Goal: Task Accomplishment & Management: Manage account settings

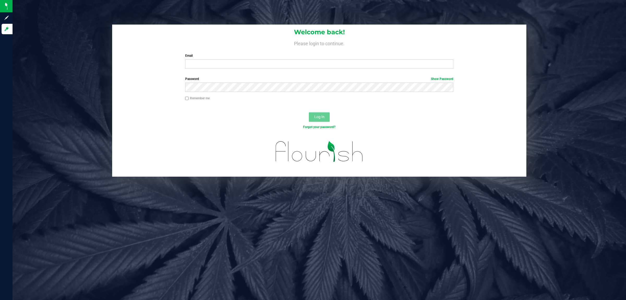
click at [237, 69] on div "Welcome back! Please login to continue. Email Required Please format your email…" at bounding box center [319, 49] width 414 height 48
click at [239, 66] on input "Email" at bounding box center [319, 63] width 269 height 9
type input "njohnston@liveparallel.com"
click at [309, 112] on button "Log In" at bounding box center [319, 116] width 21 height 9
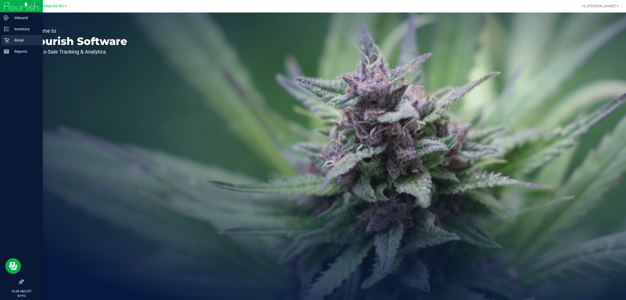
click at [9, 39] on p "Retail" at bounding box center [24, 40] width 31 height 6
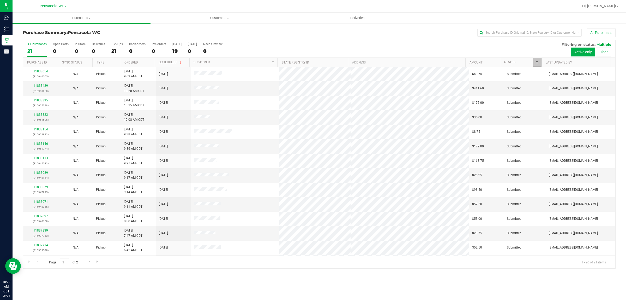
click at [537, 62] on span "Filter" at bounding box center [537, 62] width 4 height 4
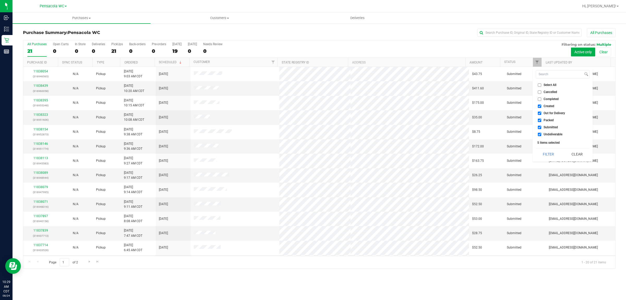
click at [543, 86] on label "Select All" at bounding box center [547, 84] width 19 height 3
click at [541, 86] on input "Select All" at bounding box center [539, 84] width 3 height 3
checkbox input "true"
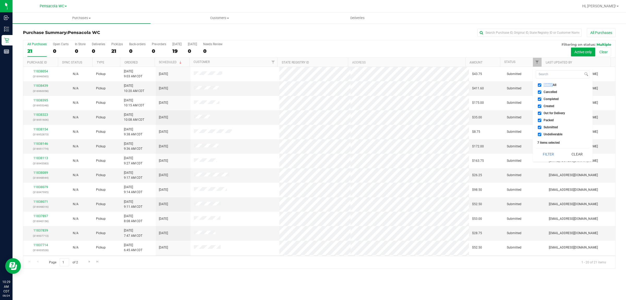
click at [544, 86] on span "Select All" at bounding box center [550, 84] width 13 height 3
click at [541, 86] on input "Select All" at bounding box center [539, 84] width 3 height 3
checkbox input "false"
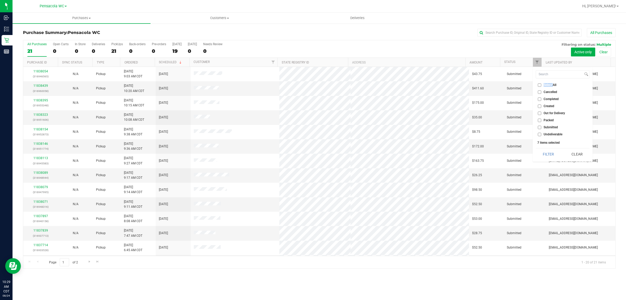
checkbox input "false"
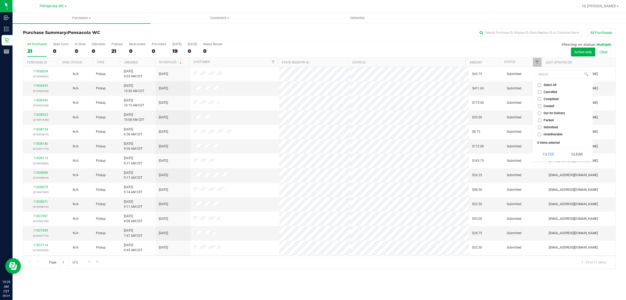
click at [549, 127] on span "Submitted" at bounding box center [551, 127] width 14 height 3
click at [541, 127] on input "Submitted" at bounding box center [539, 127] width 3 height 3
checkbox input "true"
click at [548, 153] on button "Filter" at bounding box center [548, 153] width 25 height 11
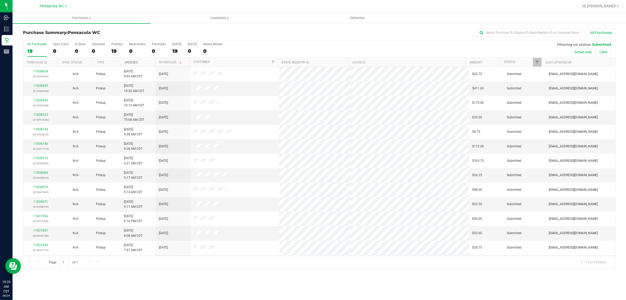
click at [137, 63] on link "Ordered" at bounding box center [131, 63] width 14 height 4
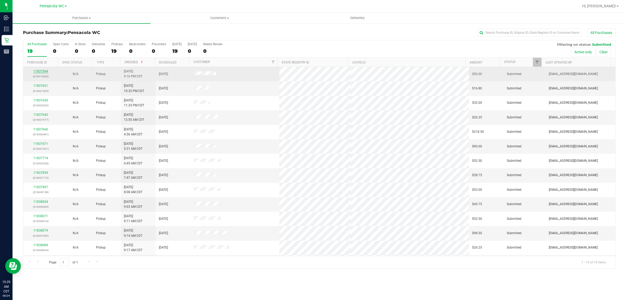
click at [35, 72] on link "11837594" at bounding box center [40, 71] width 15 height 4
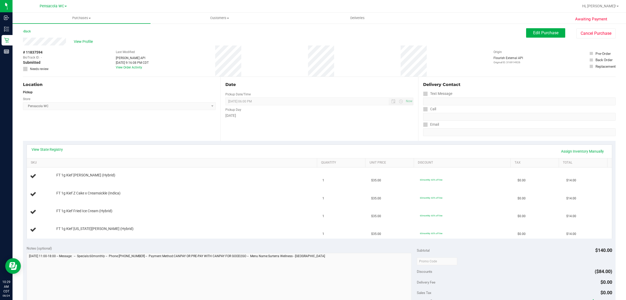
click at [74, 137] on div "Location Pickup Store Pensacola WC Select Store Bonita Springs WC Boynton Beach…" at bounding box center [122, 109] width 198 height 64
click at [58, 152] on div "View State Registry Assign Inventory Manually" at bounding box center [320, 151] width 576 height 9
click at [59, 148] on link "View State Registry" at bounding box center [47, 149] width 31 height 5
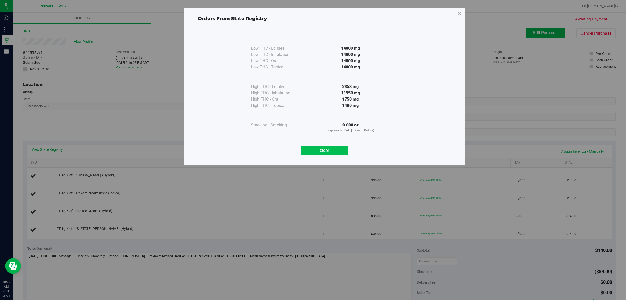
click at [307, 150] on button "Close" at bounding box center [324, 149] width 47 height 9
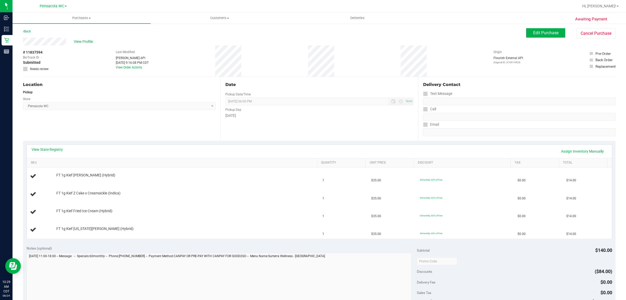
click at [86, 131] on div "Location Pickup Store Pensacola WC Select Store Bonita Springs WC Boynton Beach…" at bounding box center [122, 109] width 198 height 64
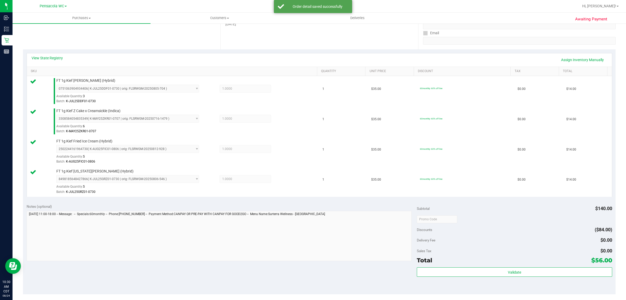
scroll to position [88, 0]
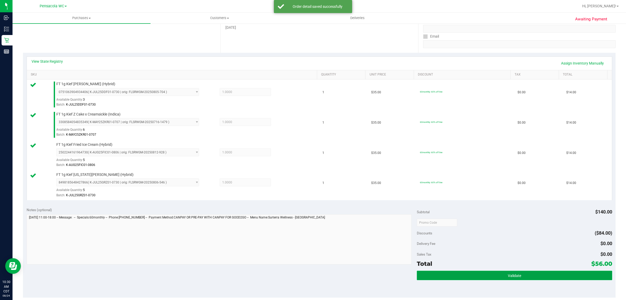
click at [475, 274] on button "Validate" at bounding box center [514, 274] width 195 height 9
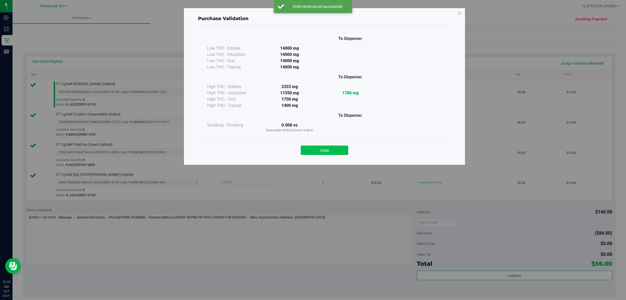
click at [327, 150] on button "Close" at bounding box center [324, 149] width 47 height 9
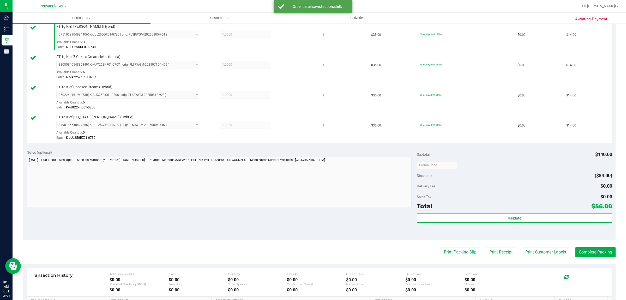
scroll to position [149, 0]
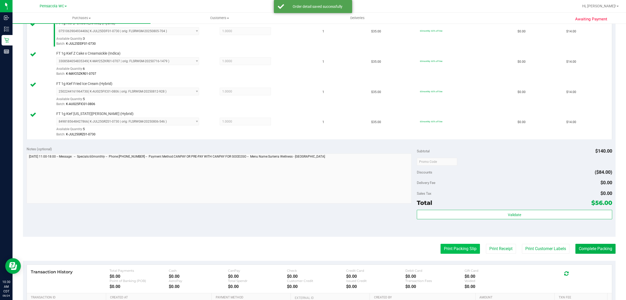
click at [447, 248] on button "Print Packing Slip" at bounding box center [460, 248] width 39 height 10
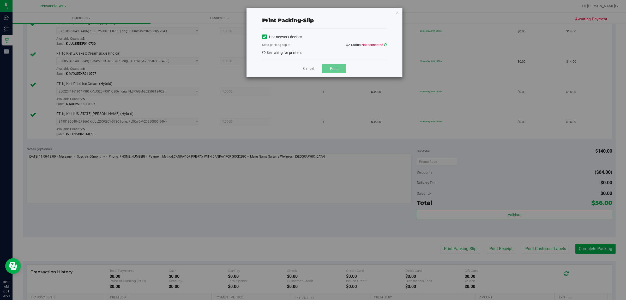
click at [386, 44] on icon at bounding box center [385, 44] width 3 height 3
click at [327, 192] on div "Print packing-slip Use network devices Send packing-slip to: QZ Status: Not con…" at bounding box center [315, 150] width 630 height 300
click at [397, 10] on icon "button" at bounding box center [398, 12] width 4 height 6
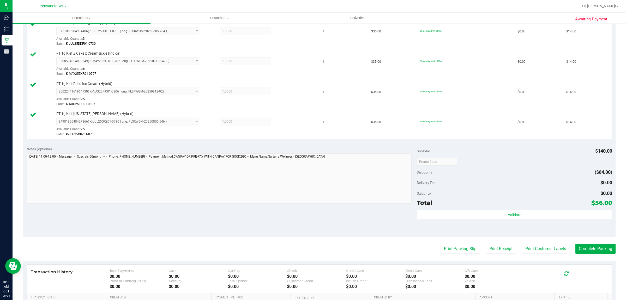
click at [316, 221] on div "Notes (optional) Subtotal $140.00 Discounts ($84.00) Delivery Fee $0.00 Sales T…" at bounding box center [319, 189] width 593 height 94
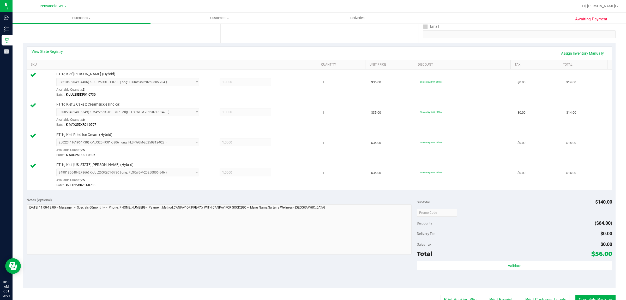
scroll to position [100, 0]
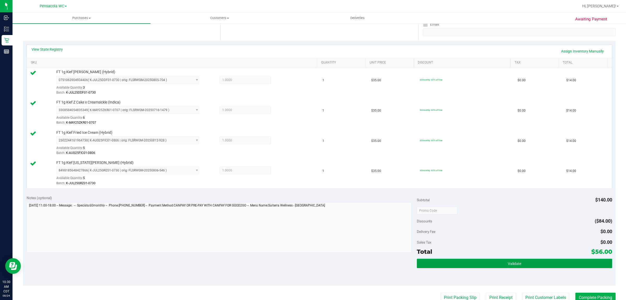
click at [462, 263] on button "Validate" at bounding box center [514, 262] width 195 height 9
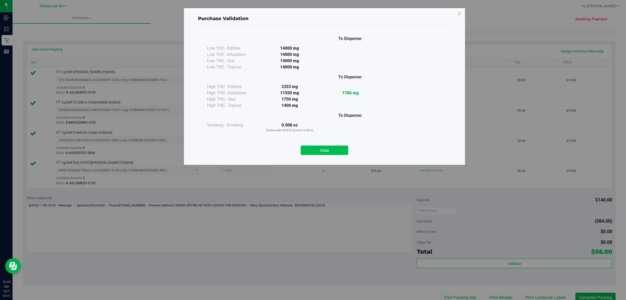
click at [337, 146] on button "Close" at bounding box center [324, 149] width 47 height 9
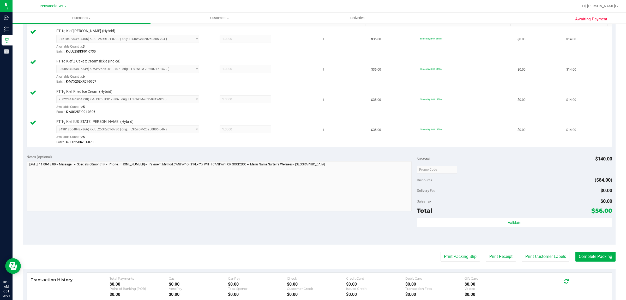
scroll to position [150, 0]
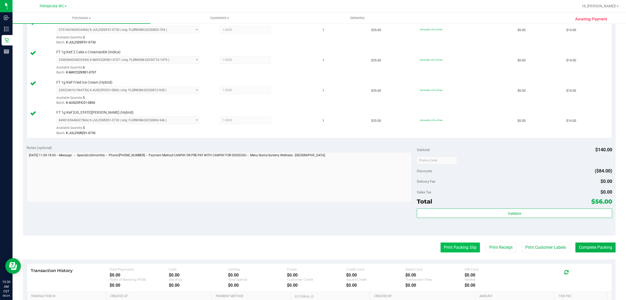
click at [447, 248] on button "Print Packing Slip" at bounding box center [460, 247] width 39 height 10
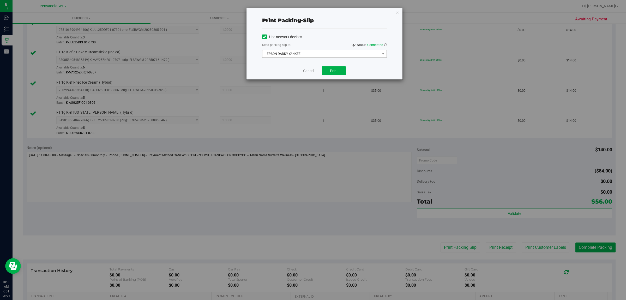
click at [315, 53] on span "EPSON-DADDY-YANKEE" at bounding box center [322, 53] width 118 height 7
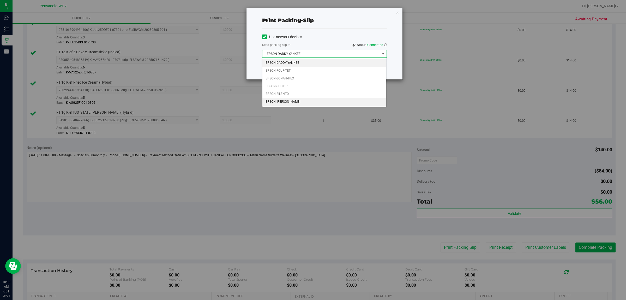
click at [286, 102] on li "EPSON-TERRY-MACALMON" at bounding box center [325, 102] width 124 height 8
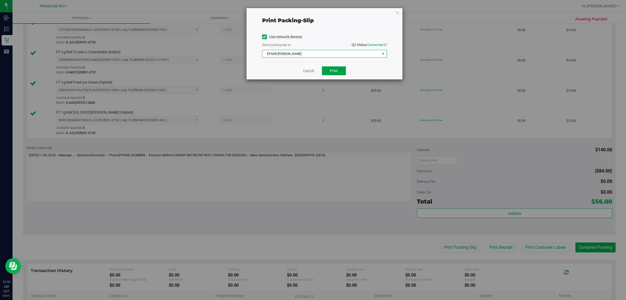
click at [338, 72] on button "Print" at bounding box center [334, 70] width 24 height 9
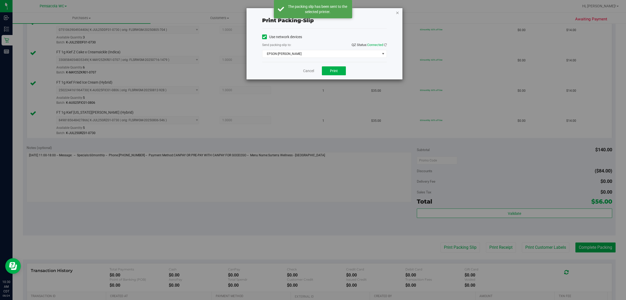
click at [398, 11] on icon "button" at bounding box center [398, 12] width 4 height 6
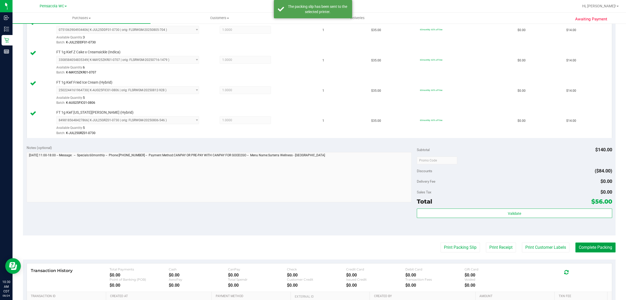
click at [588, 247] on button "Complete Packing" at bounding box center [596, 247] width 40 height 10
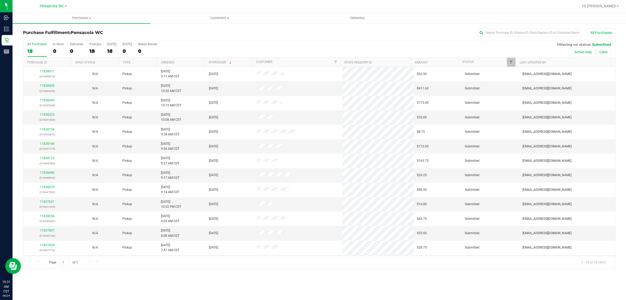
click at [181, 59] on th "Ordered" at bounding box center [181, 62] width 48 height 9
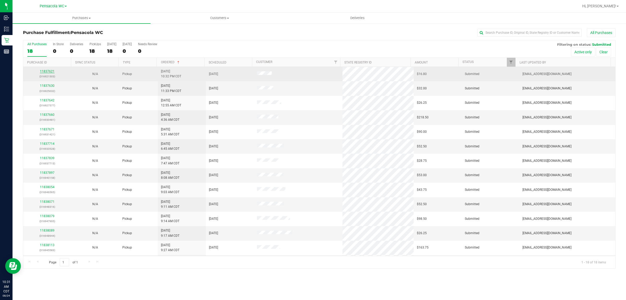
click at [47, 72] on link "11837621" at bounding box center [47, 71] width 15 height 4
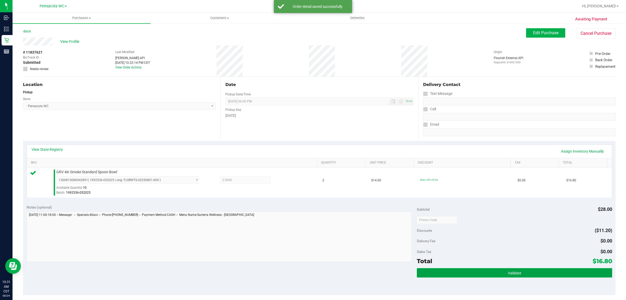
click at [477, 276] on button "Validate" at bounding box center [514, 272] width 195 height 9
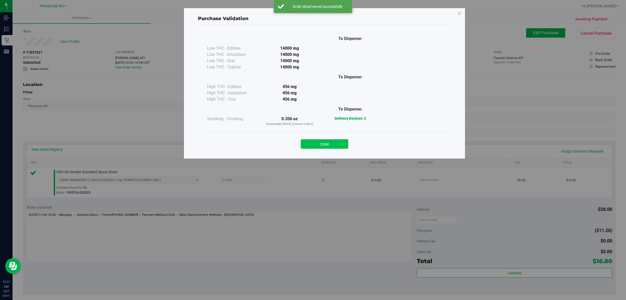
click at [335, 141] on button "Close" at bounding box center [324, 143] width 47 height 9
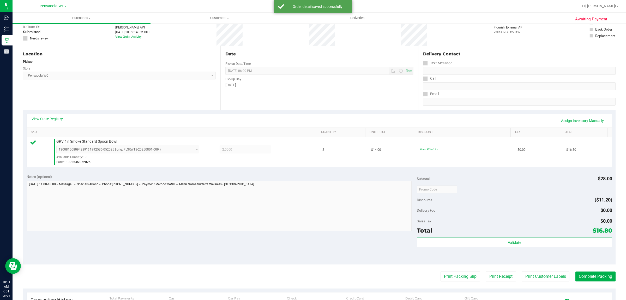
scroll to position [49, 0]
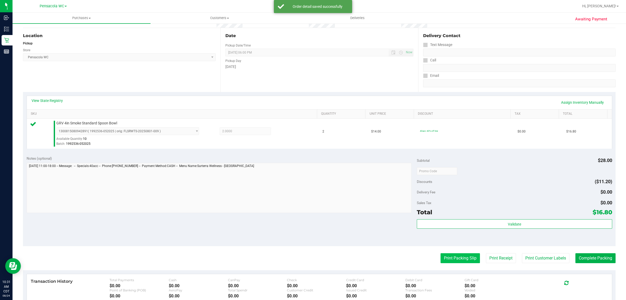
click at [448, 261] on button "Print Packing Slip" at bounding box center [460, 258] width 39 height 10
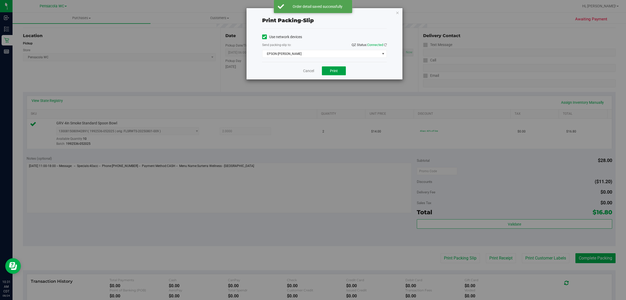
click at [332, 73] on span "Print" at bounding box center [334, 71] width 8 height 4
click at [396, 12] on icon "button" at bounding box center [398, 12] width 4 height 6
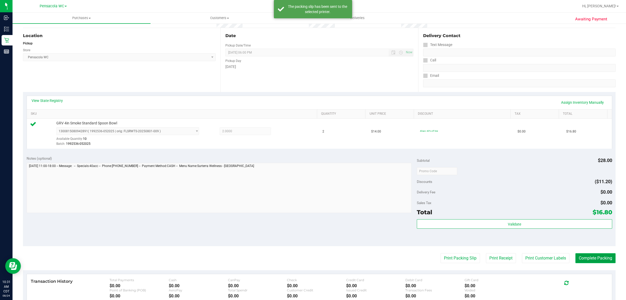
click at [585, 257] on button "Complete Packing" at bounding box center [596, 258] width 40 height 10
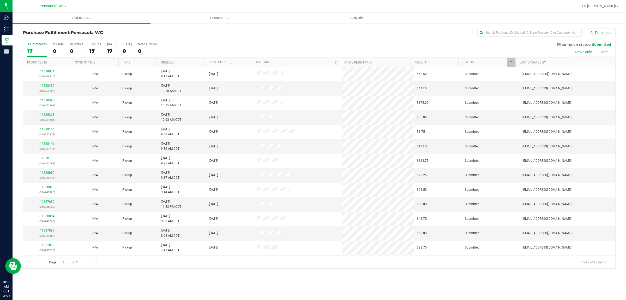
click at [180, 57] on div "All Purchases 17 In Store 0 Deliveries 0 PickUps 17 Today 17 Tomorrow 0 Needs R…" at bounding box center [319, 48] width 592 height 17
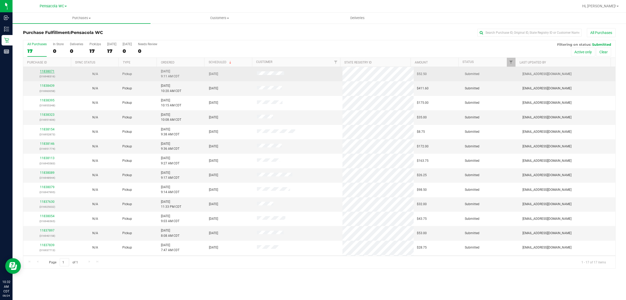
click at [47, 72] on link "11838071" at bounding box center [47, 71] width 15 height 4
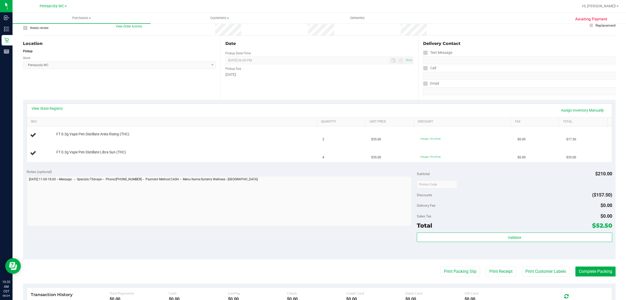
scroll to position [40, 0]
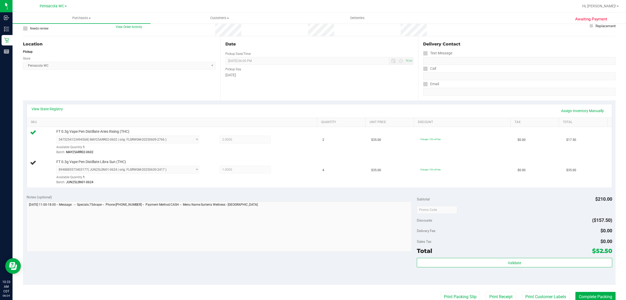
click at [79, 196] on div "Notes (optional)" at bounding box center [222, 196] width 391 height 5
click at [366, 197] on div "Notes (optional)" at bounding box center [222, 196] width 391 height 5
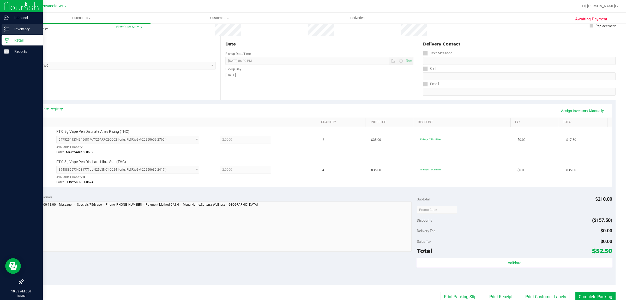
click at [16, 29] on p "Inventory" at bounding box center [24, 29] width 31 height 6
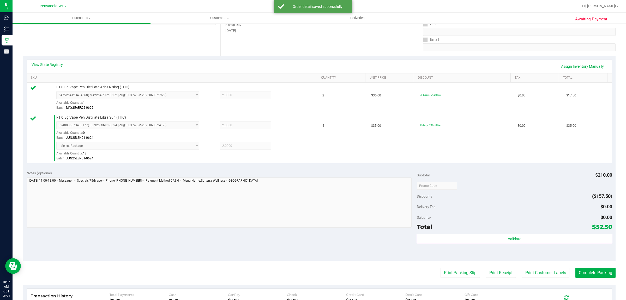
scroll to position [114, 0]
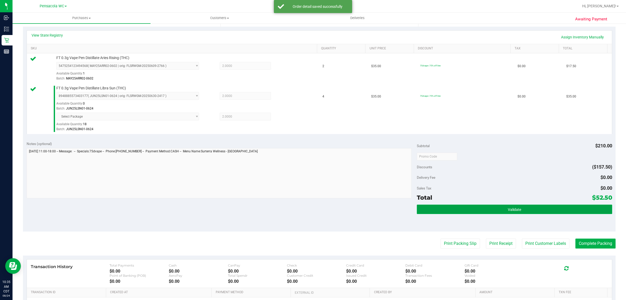
click at [458, 209] on button "Validate" at bounding box center [514, 208] width 195 height 9
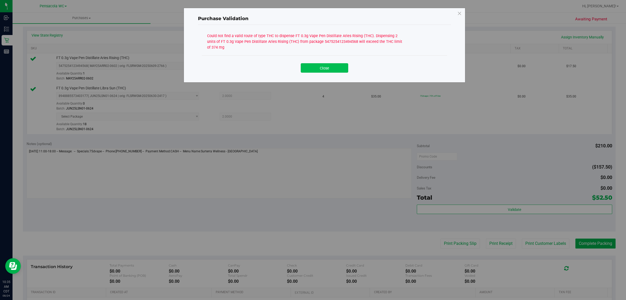
click at [328, 70] on button "Close" at bounding box center [324, 67] width 47 height 9
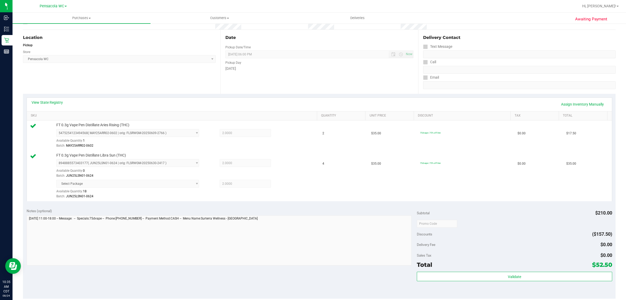
scroll to position [30, 0]
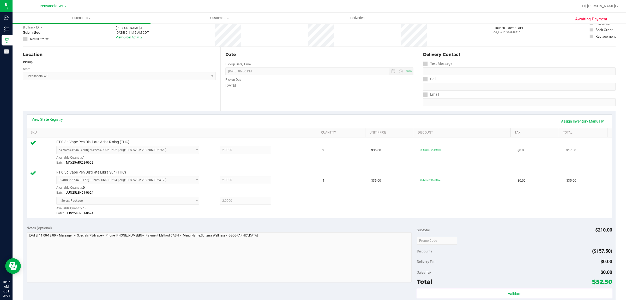
click at [54, 109] on div "Location Pickup Store Pensacola WC Select Store Bonita Springs WC Boynton Beach…" at bounding box center [122, 79] width 198 height 64
click at [46, 119] on link "View State Registry" at bounding box center [47, 119] width 31 height 5
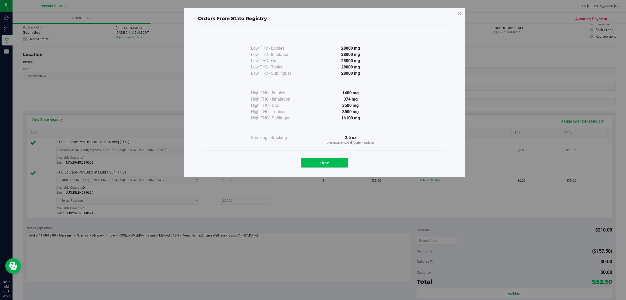
click at [333, 160] on button "Close" at bounding box center [324, 162] width 47 height 9
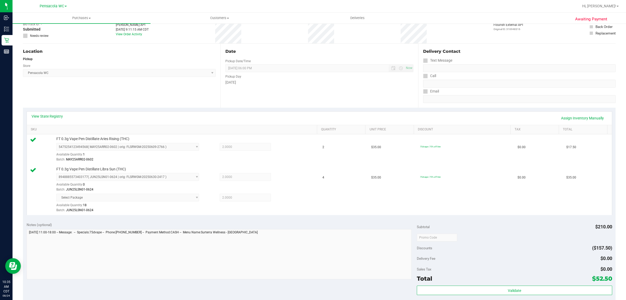
scroll to position [21, 0]
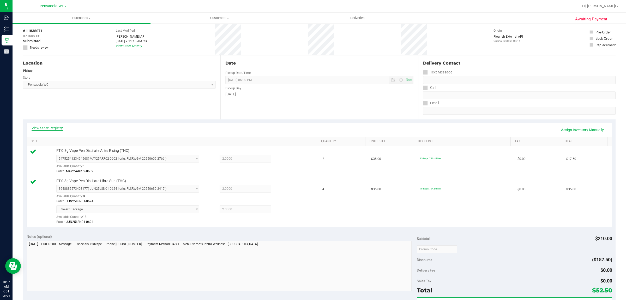
click at [54, 126] on link "View State Registry" at bounding box center [47, 127] width 31 height 5
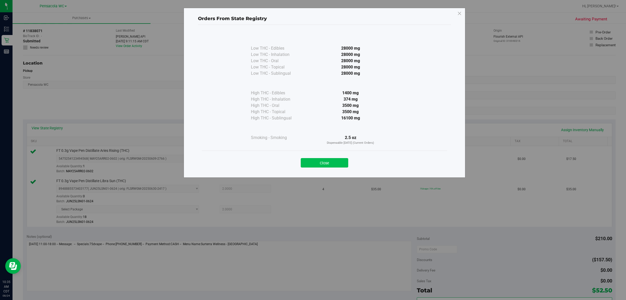
click at [320, 166] on button "Close" at bounding box center [324, 162] width 47 height 9
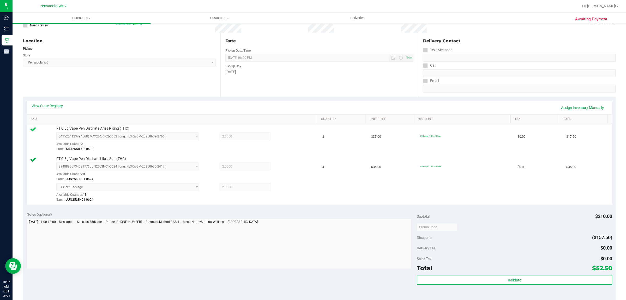
scroll to position [44, 0]
click at [580, 108] on link "Assign Inventory Manually" at bounding box center [583, 107] width 50 height 9
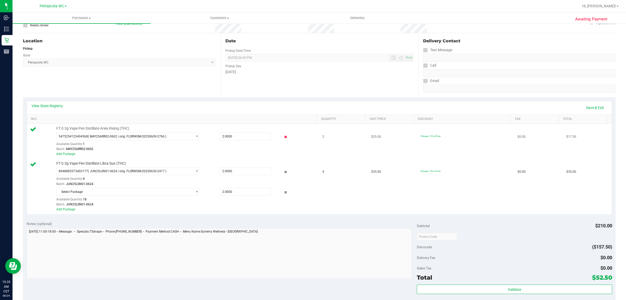
click at [283, 138] on icon at bounding box center [285, 137] width 5 height 6
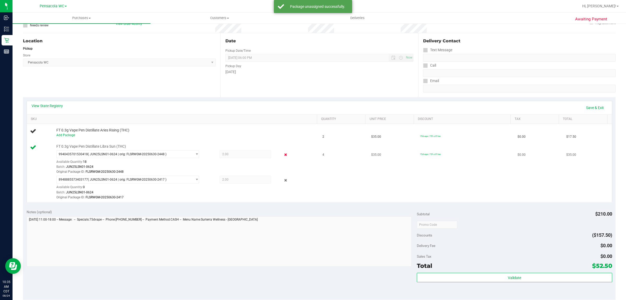
click at [283, 154] on icon at bounding box center [285, 155] width 5 height 6
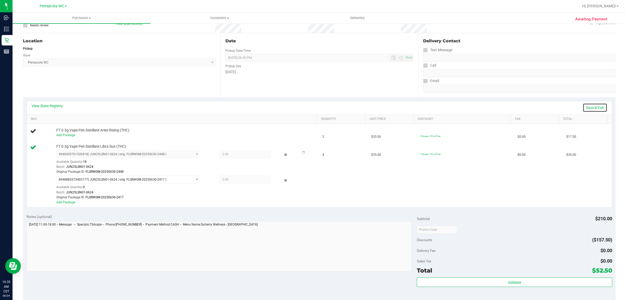
click at [591, 108] on link "Save & Exit" at bounding box center [595, 107] width 25 height 9
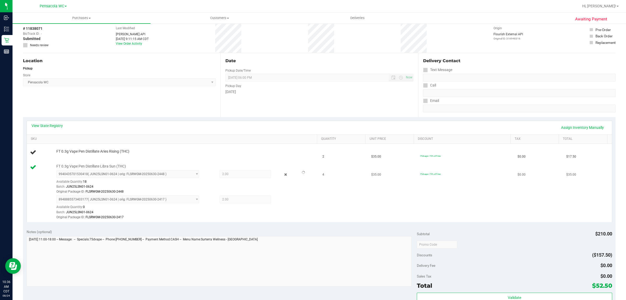
scroll to position [0, 0]
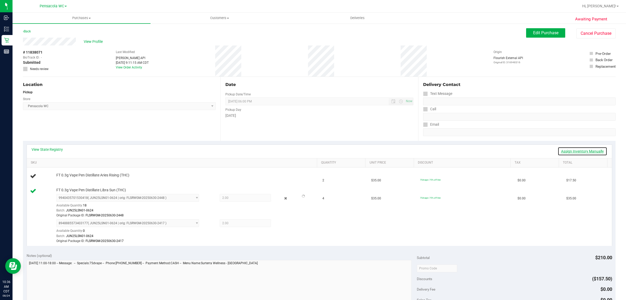
drag, startPoint x: 585, startPoint y: 149, endPoint x: 572, endPoint y: 151, distance: 13.1
click at [585, 149] on link "Assign Inventory Manually" at bounding box center [583, 151] width 50 height 9
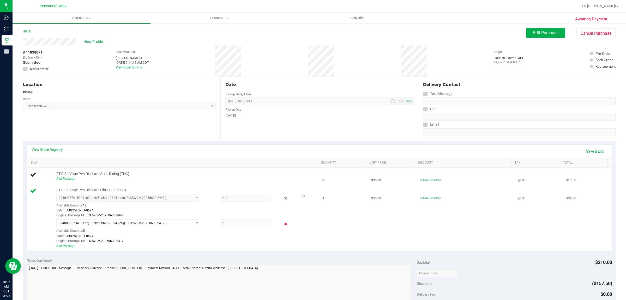
click at [283, 223] on icon at bounding box center [285, 224] width 5 height 6
click at [527, 33] on button "Edit Purchase" at bounding box center [545, 32] width 39 height 9
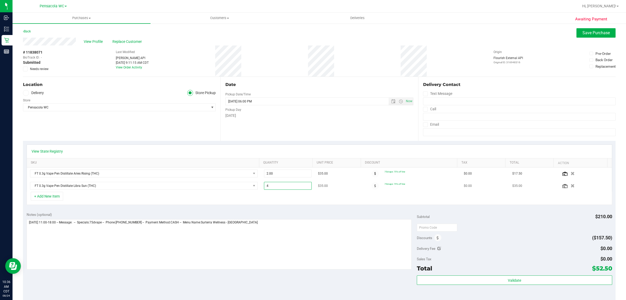
click at [287, 187] on span "4.00 4" at bounding box center [288, 186] width 48 height 8
click at [599, 33] on span "Save Purchase" at bounding box center [596, 32] width 27 height 5
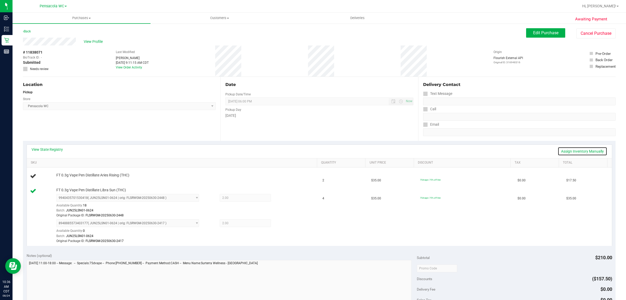
click at [580, 151] on link "Assign Inventory Manually" at bounding box center [583, 151] width 50 height 9
click at [283, 221] on icon at bounding box center [285, 224] width 5 height 6
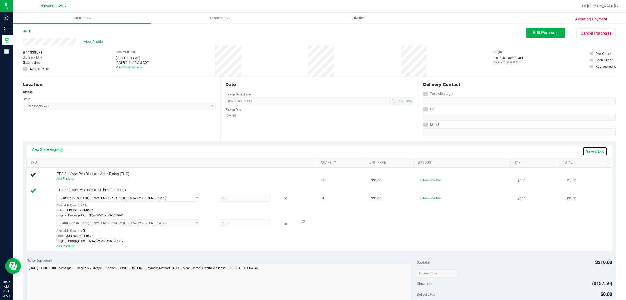
click at [584, 153] on link "Save & Exit" at bounding box center [595, 151] width 25 height 9
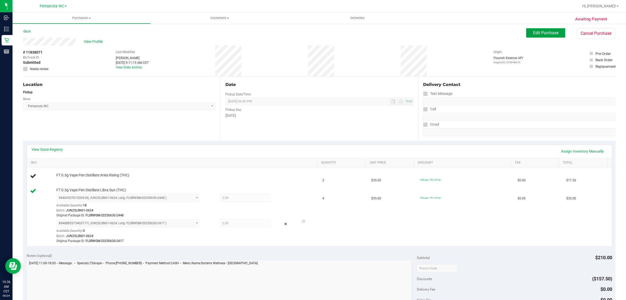
click at [550, 33] on span "Edit Purchase" at bounding box center [545, 32] width 25 height 5
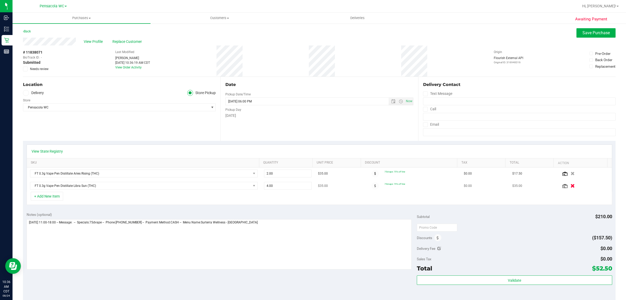
click at [571, 184] on icon "button" at bounding box center [573, 186] width 4 height 4
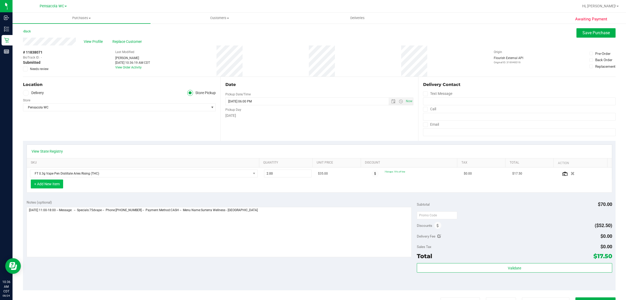
click at [39, 186] on button "+ Add New Item" at bounding box center [47, 183] width 32 height 9
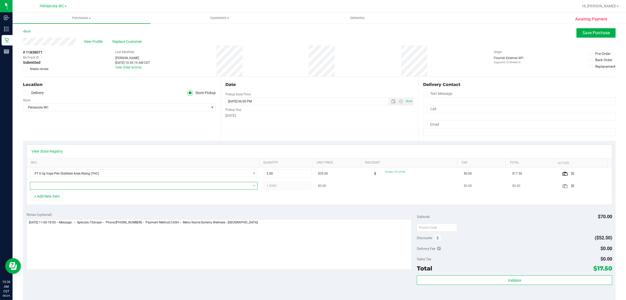
click at [48, 184] on span "NO DATA FOUND" at bounding box center [140, 185] width 221 height 7
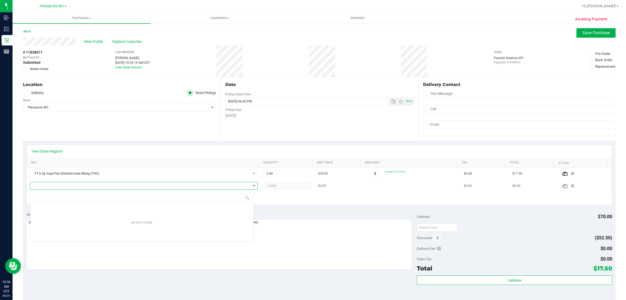
scroll to position [8, 224]
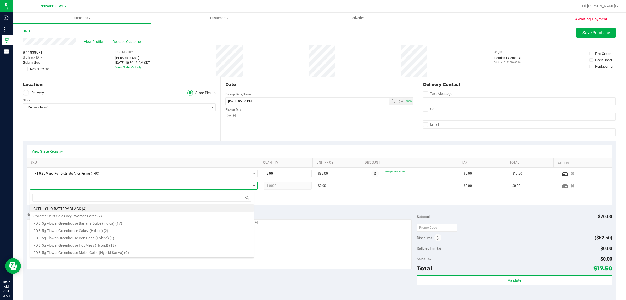
type input "s"
type input "lsn"
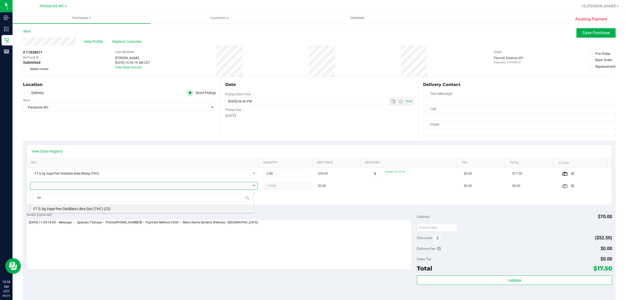
click at [87, 206] on li "FT 0.3g Vape Pen Distillate Libra Sun (THC) (22)" at bounding box center [141, 207] width 223 height 7
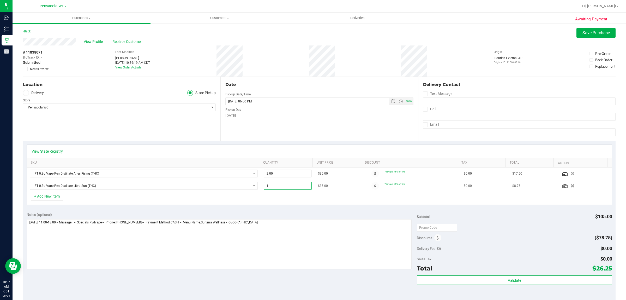
click at [275, 187] on span "1.00 1" at bounding box center [288, 186] width 48 height 8
type input "4"
type input "4.00"
click at [584, 34] on span "Save Purchase" at bounding box center [596, 32] width 27 height 5
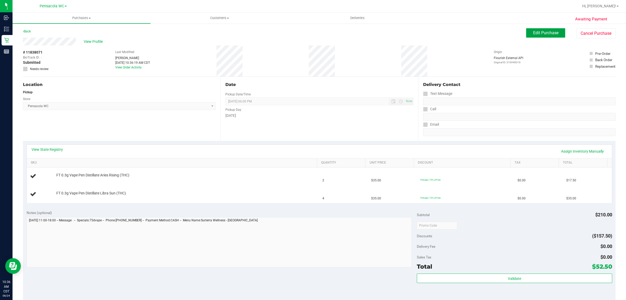
click at [535, 30] on button "Edit Purchase" at bounding box center [545, 32] width 39 height 9
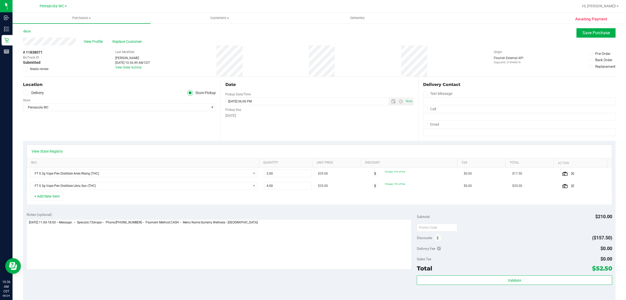
click at [40, 68] on span "Needs review" at bounding box center [39, 69] width 19 height 5
click at [0, 0] on input "Needs review" at bounding box center [0, 0] width 0 height 0
click at [82, 243] on textarea at bounding box center [219, 244] width 385 height 50
click at [279, 231] on textarea at bounding box center [219, 244] width 385 height 50
click at [50, 151] on link "View State Registry" at bounding box center [47, 150] width 31 height 5
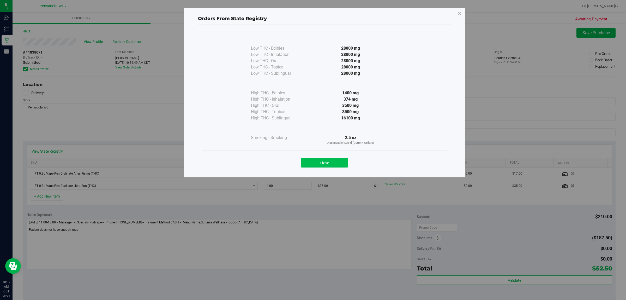
click at [329, 161] on button "Close" at bounding box center [324, 162] width 47 height 9
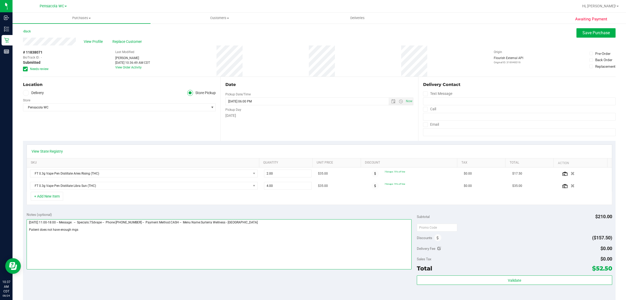
click at [169, 245] on textarea at bounding box center [219, 244] width 385 height 50
type textarea "Sunday 08/24/2025 11:00-18:00 -- Message: -- Specials:75dvape -- Phone:85049091…"
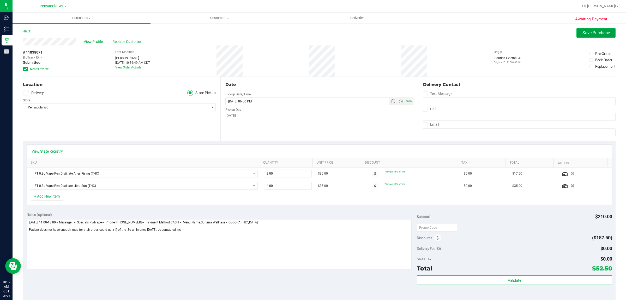
click at [596, 35] on span "Save Purchase" at bounding box center [596, 32] width 27 height 5
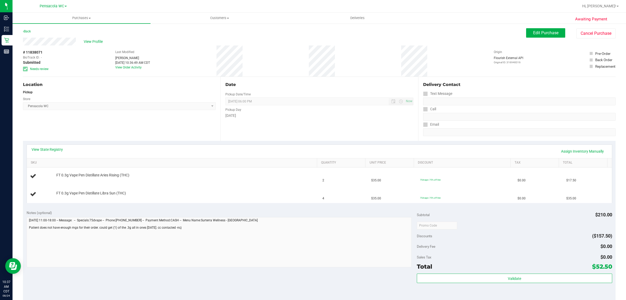
drag, startPoint x: 151, startPoint y: 274, endPoint x: 127, endPoint y: 206, distance: 72.5
click at [151, 274] on div "Notes (optional) Subtotal $210.00 Discounts ($157.50) Delivery Fee $0.00 Sales …" at bounding box center [319, 253] width 593 height 94
click at [96, 40] on span "View Profile" at bounding box center [94, 41] width 21 height 5
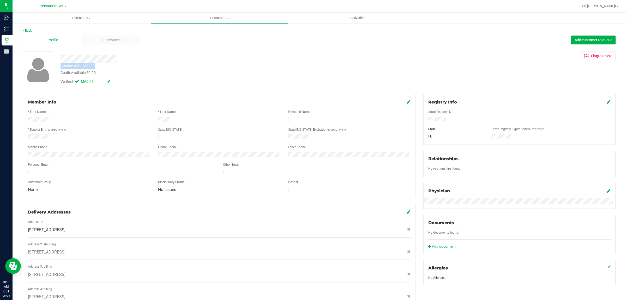
drag, startPoint x: 99, startPoint y: 67, endPoint x: 62, endPoint y: 65, distance: 37.9
click at [62, 65] on div "Customer ID: 133238 Credit Available: $0.00" at bounding box center [207, 69] width 300 height 12
copy div "Customer ID: 133238"
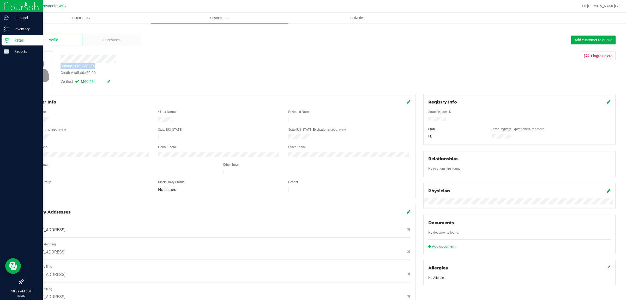
click at [10, 39] on p "Retail" at bounding box center [24, 40] width 31 height 6
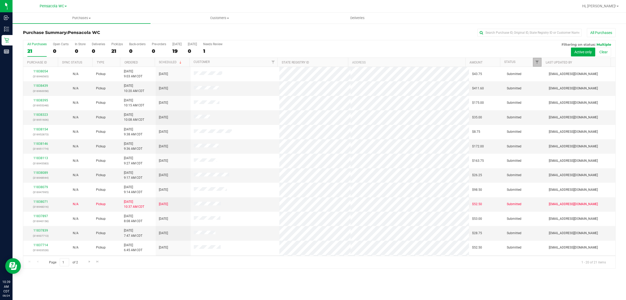
click at [540, 63] on link "Filter" at bounding box center [537, 62] width 9 height 9
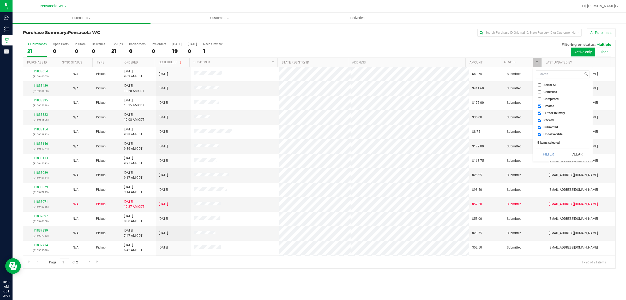
click at [547, 84] on span "Select All" at bounding box center [550, 84] width 13 height 3
click at [541, 84] on input "Select All" at bounding box center [539, 84] width 3 height 3
checkbox input "true"
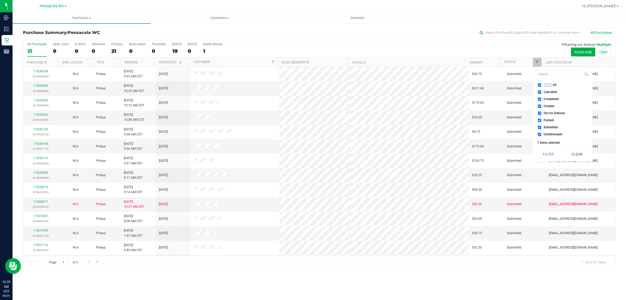
click at [547, 84] on span "Select All" at bounding box center [550, 84] width 13 height 3
click at [541, 84] on input "Select All" at bounding box center [539, 84] width 3 height 3
checkbox input "false"
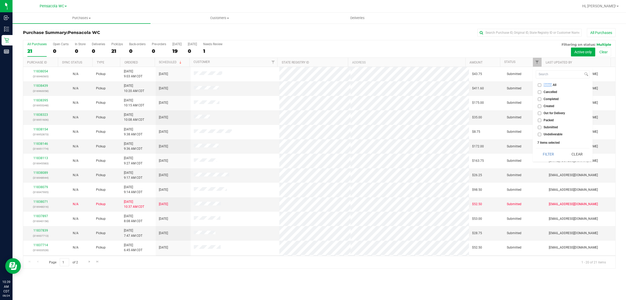
checkbox input "false"
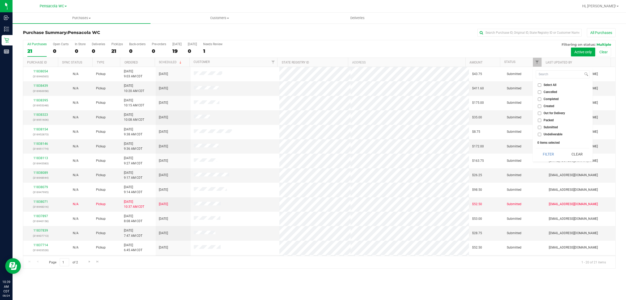
click at [556, 126] on span "Submitted" at bounding box center [551, 127] width 14 height 3
click at [541, 126] on input "Submitted" at bounding box center [539, 127] width 3 height 3
checkbox input "true"
click at [545, 158] on button "Filter" at bounding box center [548, 153] width 25 height 11
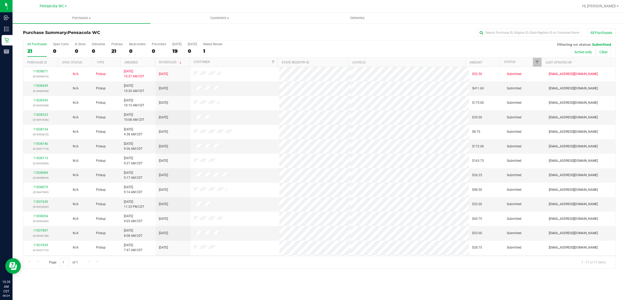
click at [140, 63] on th "Ordered" at bounding box center [137, 62] width 35 height 9
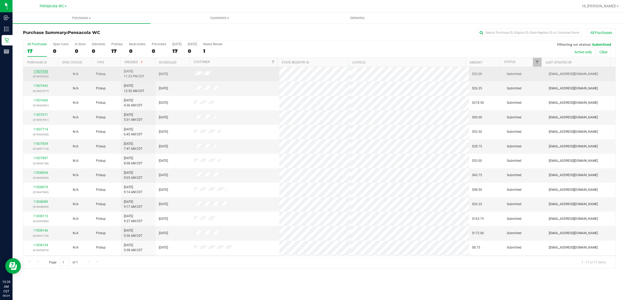
click at [37, 71] on link "11837630" at bounding box center [40, 71] width 15 height 4
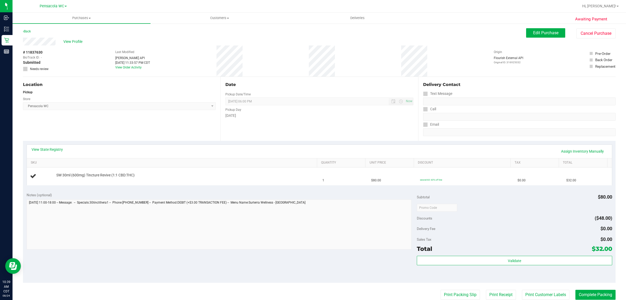
click at [150, 139] on div "Location Pickup Store Pensacola WC Select Store Bonita Springs WC Boynton Beach…" at bounding box center [122, 109] width 198 height 64
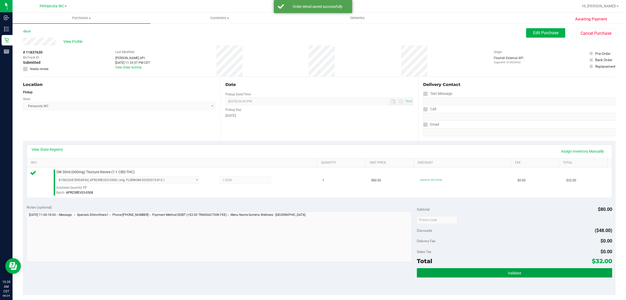
click at [506, 269] on button "Validate" at bounding box center [514, 272] width 195 height 9
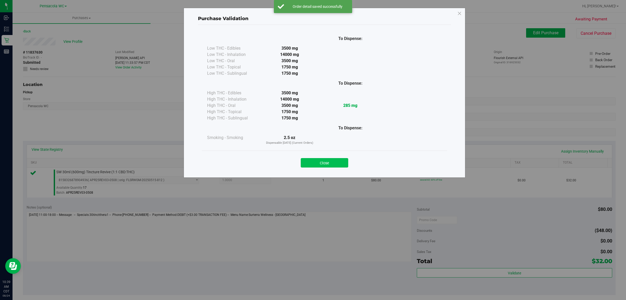
click at [332, 159] on button "Close" at bounding box center [324, 162] width 47 height 9
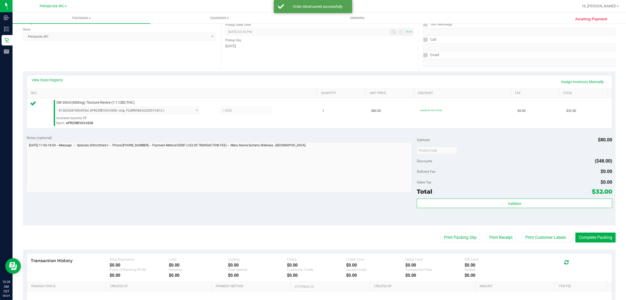
scroll to position [82, 0]
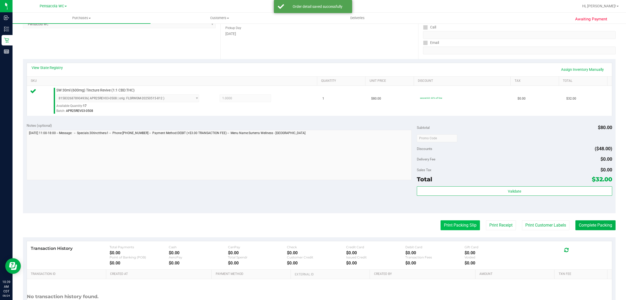
click at [457, 229] on button "Print Packing Slip" at bounding box center [460, 225] width 39 height 10
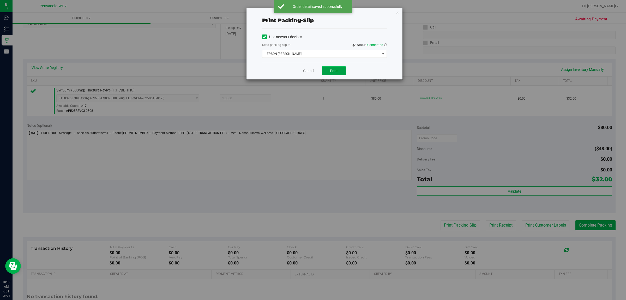
click at [337, 73] on span "Print" at bounding box center [334, 71] width 8 height 4
click at [397, 12] on icon "button" at bounding box center [398, 12] width 4 height 6
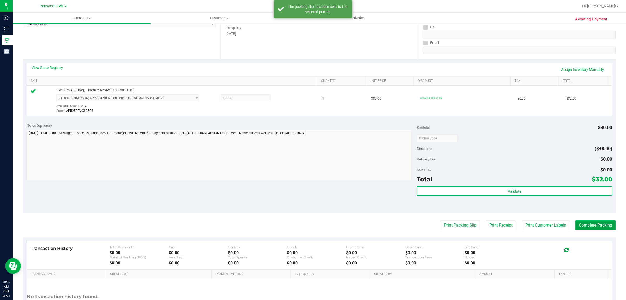
click at [592, 225] on button "Complete Packing" at bounding box center [596, 225] width 40 height 10
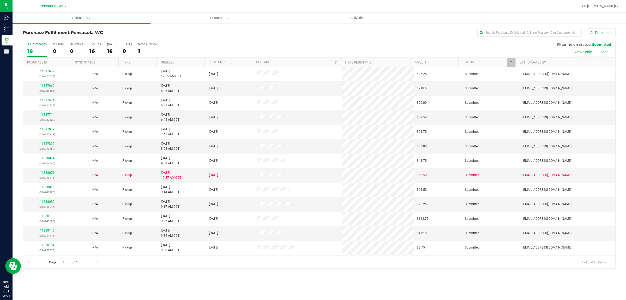
click at [188, 60] on th "Ordered" at bounding box center [181, 62] width 48 height 9
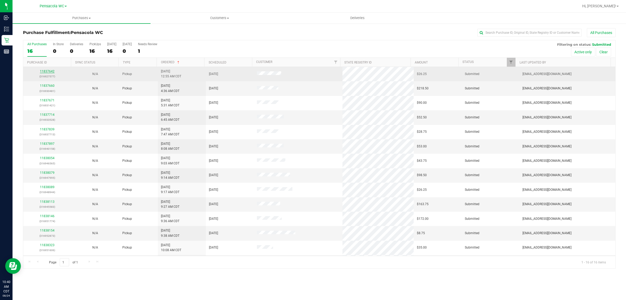
click at [46, 72] on link "11837642" at bounding box center [47, 71] width 15 height 4
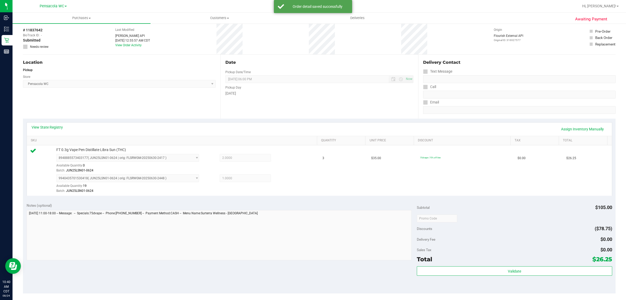
scroll to position [33, 0]
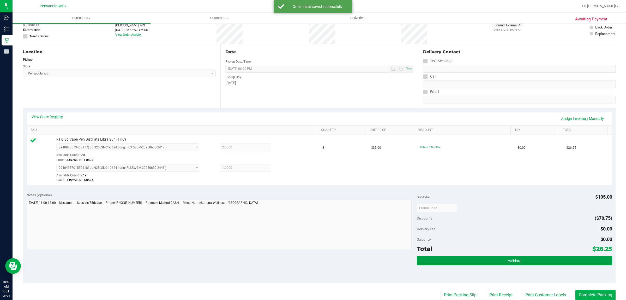
click at [482, 259] on button "Validate" at bounding box center [514, 259] width 195 height 9
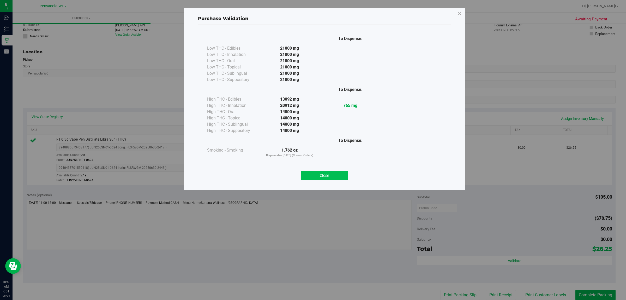
click at [338, 170] on button "Close" at bounding box center [324, 174] width 47 height 9
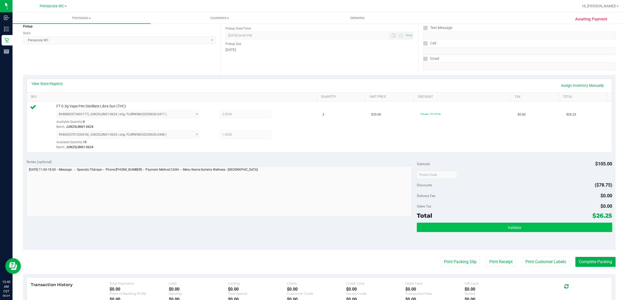
scroll to position [130, 0]
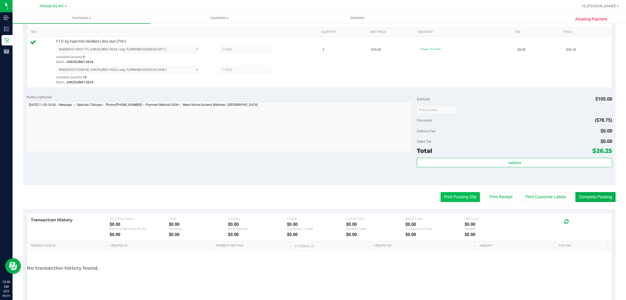
click at [449, 193] on button "Print Packing Slip" at bounding box center [460, 197] width 39 height 10
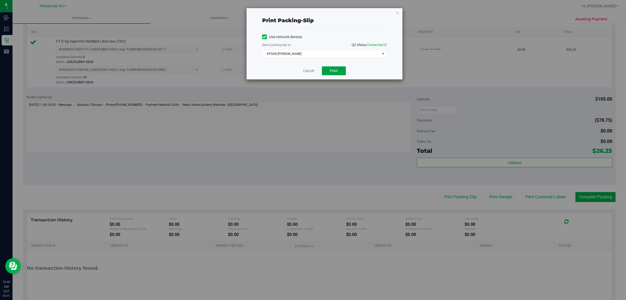
click at [340, 72] on button "Print" at bounding box center [334, 70] width 24 height 9
click at [396, 11] on icon "button" at bounding box center [398, 12] width 4 height 6
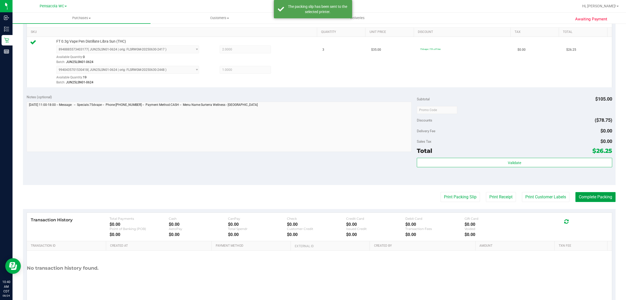
click at [593, 195] on button "Complete Packing" at bounding box center [596, 197] width 40 height 10
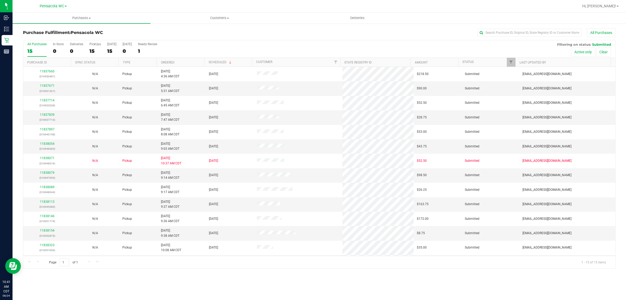
click at [188, 59] on th "Ordered" at bounding box center [181, 62] width 48 height 9
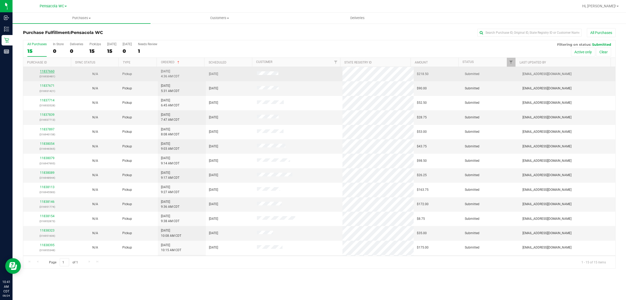
click at [51, 72] on link "11837660" at bounding box center [47, 71] width 15 height 4
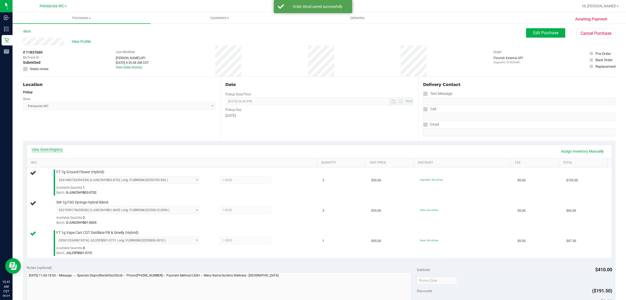
click at [45, 149] on link "View State Registry" at bounding box center [47, 149] width 31 height 5
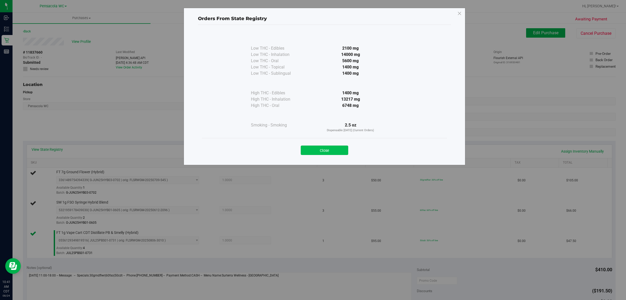
click at [320, 147] on button "Close" at bounding box center [324, 149] width 47 height 9
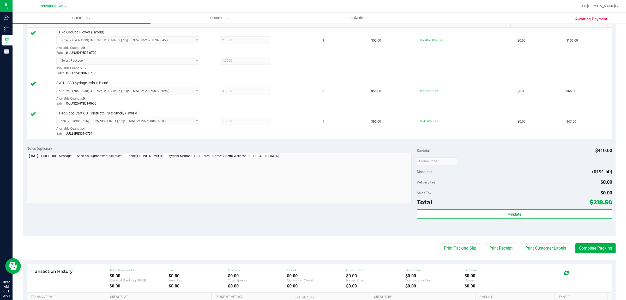
scroll to position [139, 0]
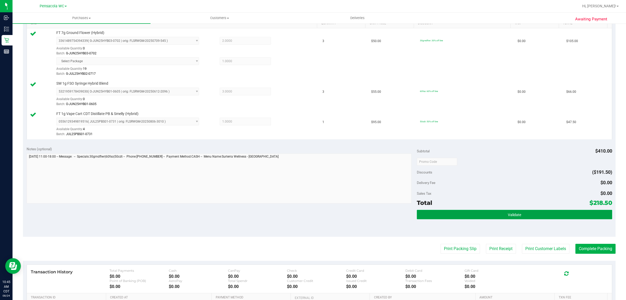
click at [494, 217] on button "Validate" at bounding box center [514, 214] width 195 height 9
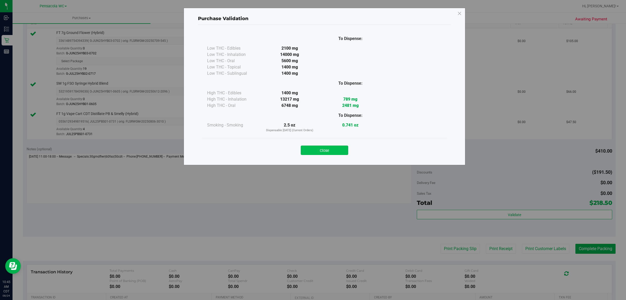
click at [323, 148] on button "Close" at bounding box center [324, 149] width 47 height 9
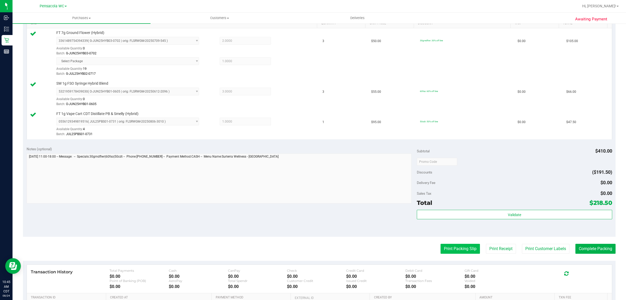
click at [460, 249] on button "Print Packing Slip" at bounding box center [460, 248] width 39 height 10
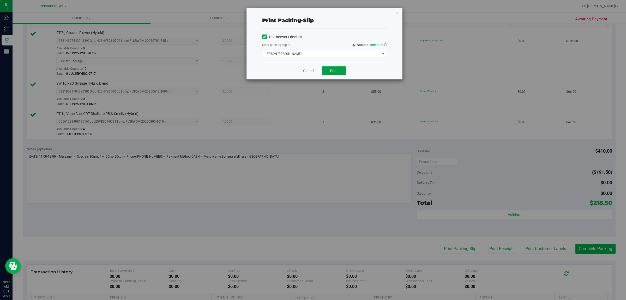
click at [332, 71] on span "Print" at bounding box center [334, 71] width 8 height 4
click at [397, 12] on icon "button" at bounding box center [398, 12] width 4 height 6
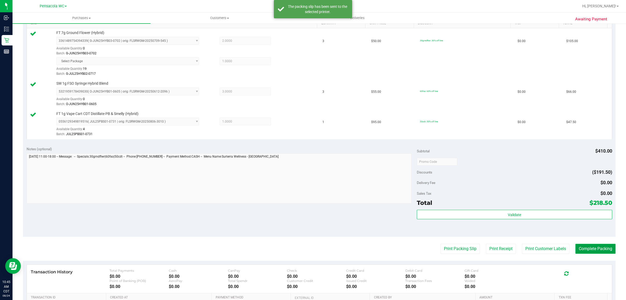
click at [593, 251] on button "Complete Packing" at bounding box center [596, 248] width 40 height 10
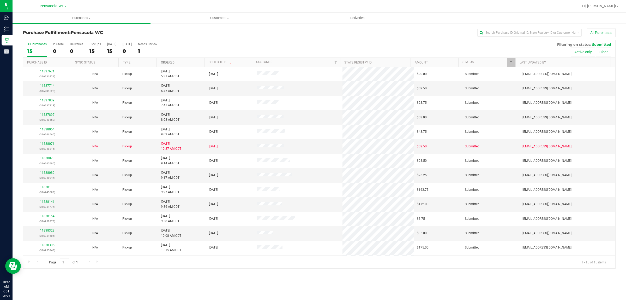
click at [173, 63] on link "Ordered" at bounding box center [168, 63] width 14 height 4
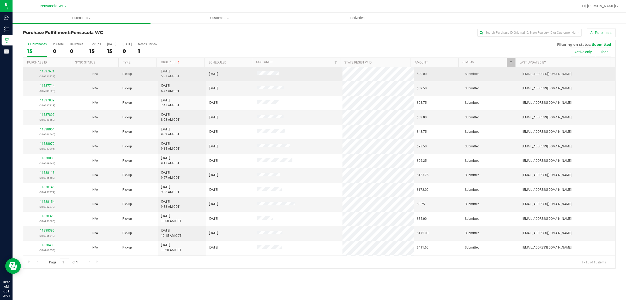
click at [49, 72] on link "11837671" at bounding box center [47, 71] width 15 height 4
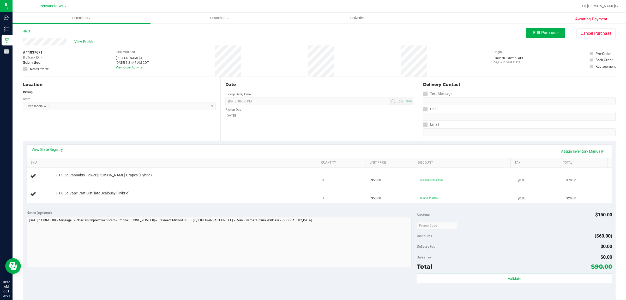
click at [56, 151] on link "View State Registry" at bounding box center [47, 149] width 31 height 5
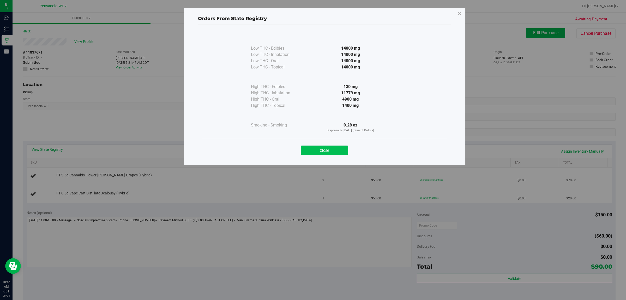
click at [333, 150] on button "Close" at bounding box center [324, 149] width 47 height 9
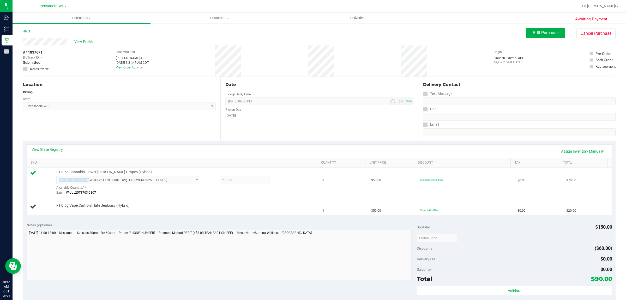
drag, startPoint x: 87, startPoint y: 181, endPoint x: 56, endPoint y: 178, distance: 31.4
click at [56, 178] on span "7417589701397974 ( W-JUL25T1703-0807 | orig: FLSRWGM-20250813-615 ) 74175897013…" at bounding box center [127, 180] width 143 height 8
copy span "7417589701397974"
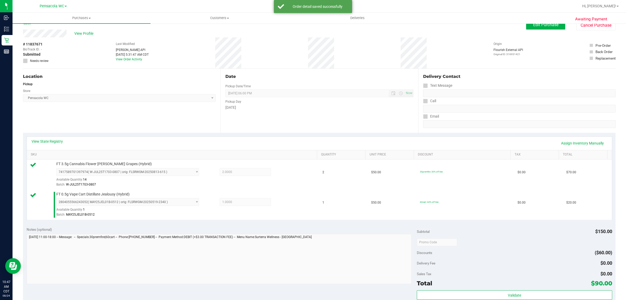
scroll to position [48, 0]
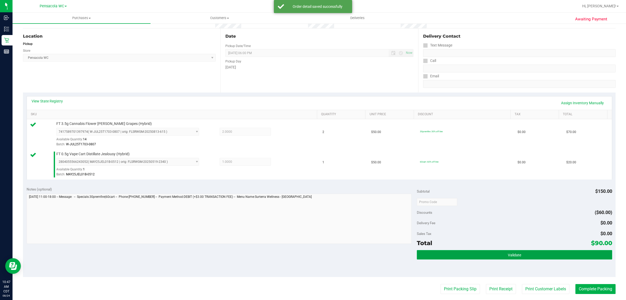
click at [454, 255] on button "Validate" at bounding box center [514, 254] width 195 height 9
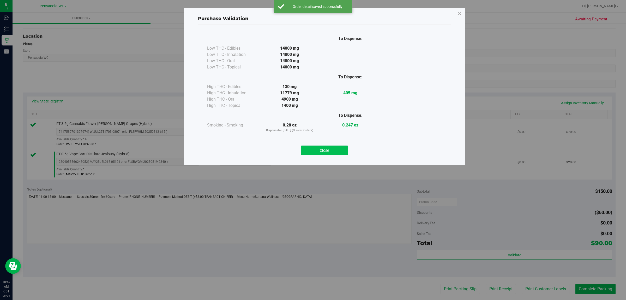
click at [333, 153] on button "Close" at bounding box center [324, 149] width 47 height 9
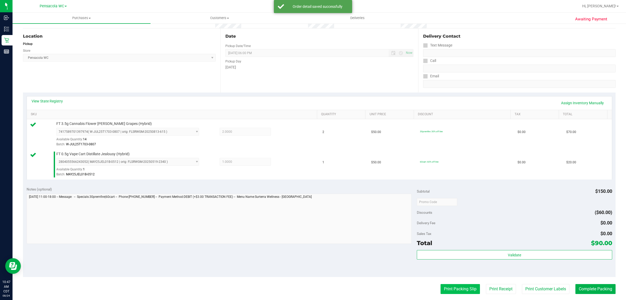
click at [448, 288] on button "Print Packing Slip" at bounding box center [460, 289] width 39 height 10
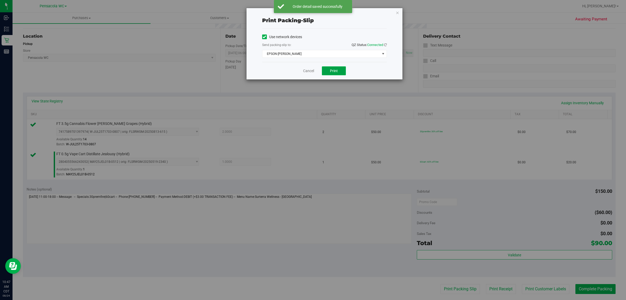
click at [337, 75] on button "Print" at bounding box center [334, 70] width 24 height 9
click at [396, 13] on icon "button" at bounding box center [398, 12] width 4 height 6
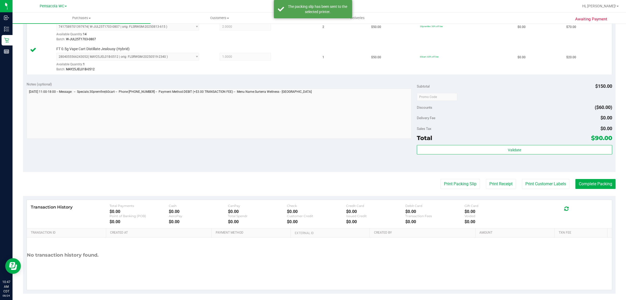
scroll to position [154, 0]
click at [585, 185] on button "Complete Packing" at bounding box center [596, 183] width 40 height 10
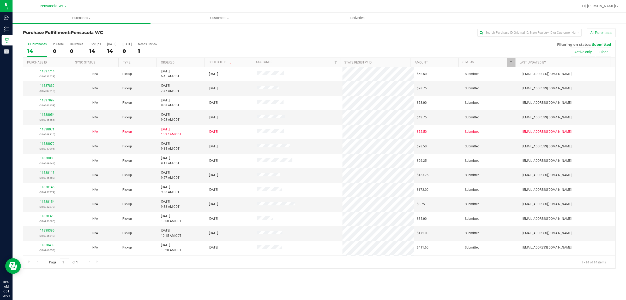
click at [186, 62] on th "Ordered" at bounding box center [181, 62] width 48 height 9
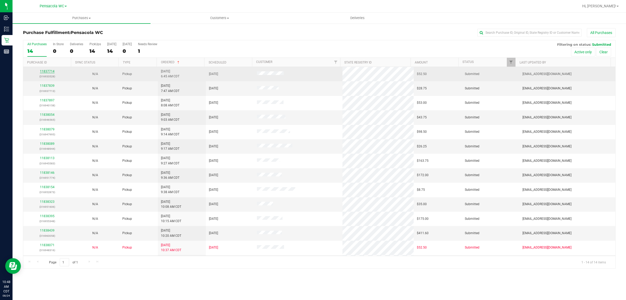
click at [49, 73] on link "11837714" at bounding box center [47, 71] width 15 height 4
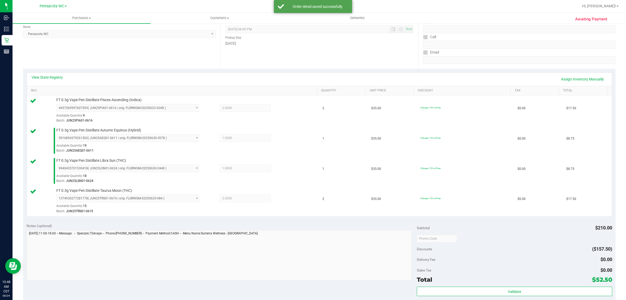
scroll to position [71, 0]
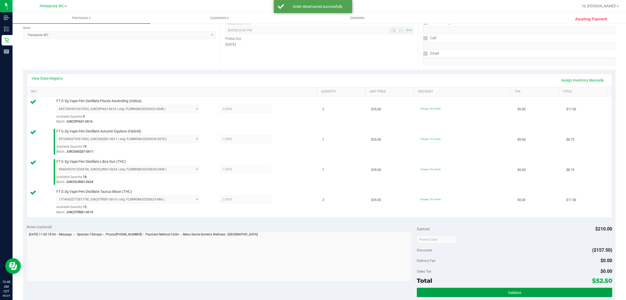
click at [456, 290] on button "Validate" at bounding box center [514, 291] width 195 height 9
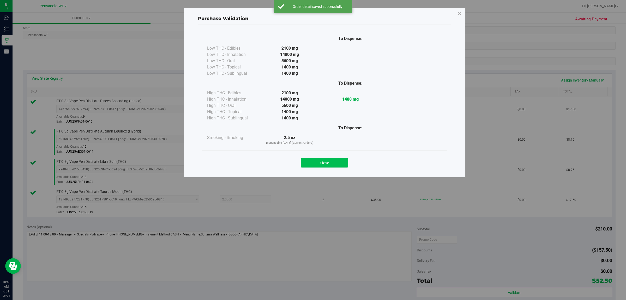
click at [341, 159] on button "Close" at bounding box center [324, 162] width 47 height 9
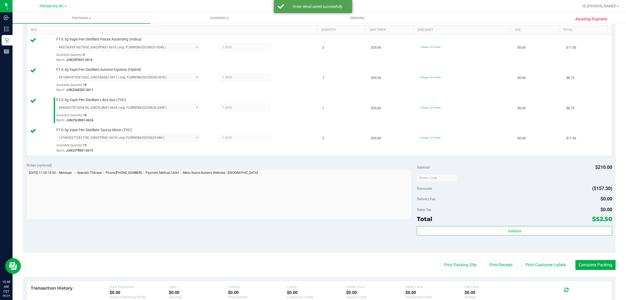
scroll to position [131, 0]
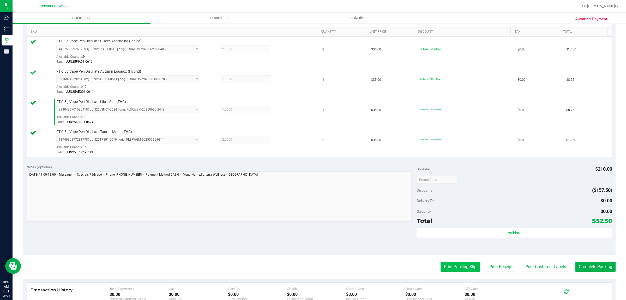
click at [441, 271] on button "Print Packing Slip" at bounding box center [460, 266] width 39 height 10
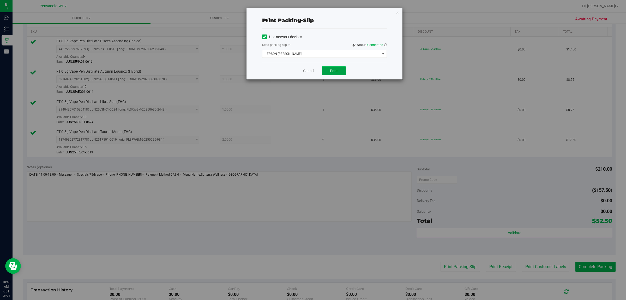
click at [337, 71] on span "Print" at bounding box center [334, 71] width 8 height 4
click at [397, 12] on icon "button" at bounding box center [398, 12] width 4 height 6
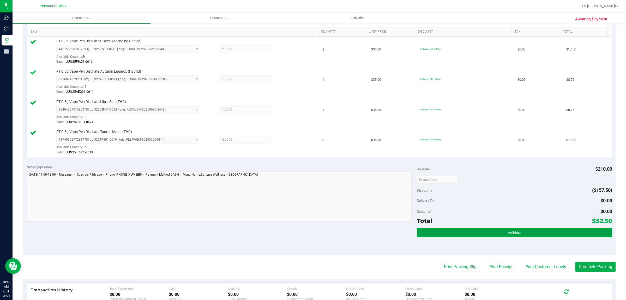
click at [528, 231] on button "Validate" at bounding box center [514, 232] width 195 height 9
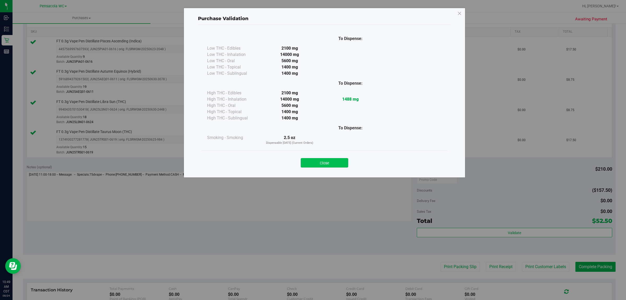
click at [324, 163] on button "Close" at bounding box center [324, 162] width 47 height 9
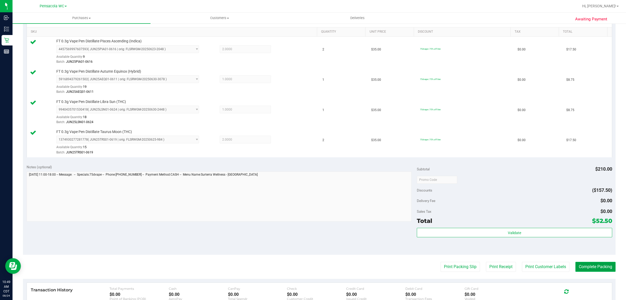
click at [587, 267] on button "Complete Packing" at bounding box center [596, 266] width 40 height 10
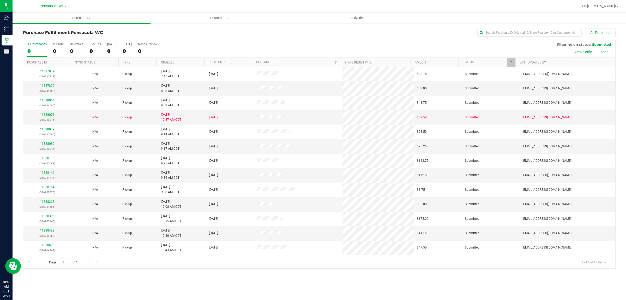
click at [182, 65] on th "Ordered" at bounding box center [181, 62] width 48 height 9
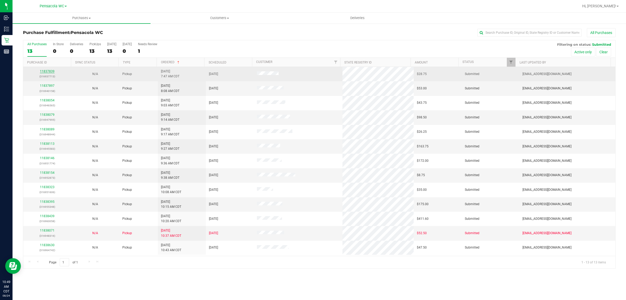
click at [50, 72] on link "11837839" at bounding box center [47, 71] width 15 height 4
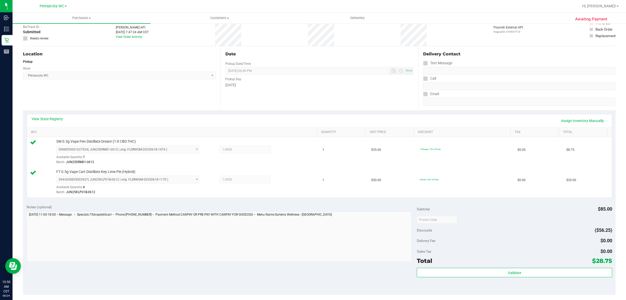
scroll to position [54, 0]
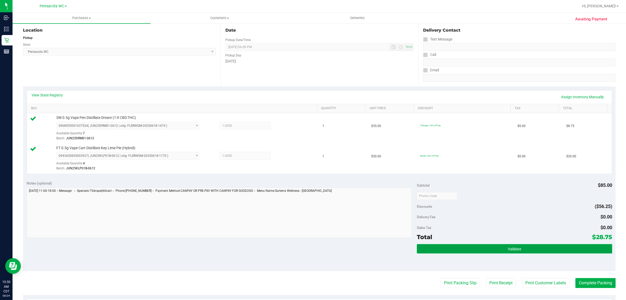
click at [450, 253] on button "Validate" at bounding box center [514, 248] width 195 height 9
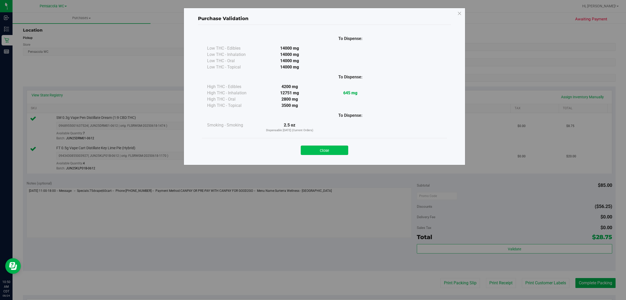
click at [335, 152] on button "Close" at bounding box center [324, 149] width 47 height 9
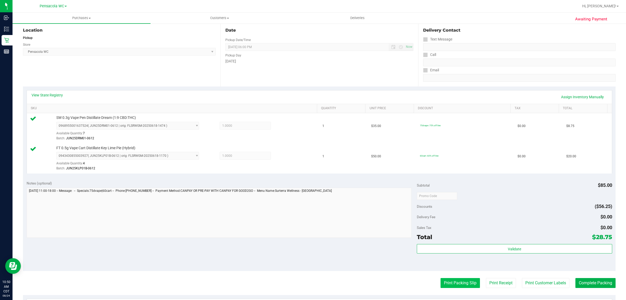
click at [451, 286] on button "Print Packing Slip" at bounding box center [460, 283] width 39 height 10
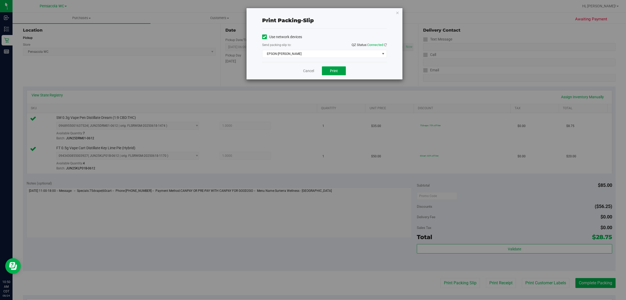
click at [343, 70] on button "Print" at bounding box center [334, 70] width 24 height 9
click at [398, 9] on icon "button" at bounding box center [398, 12] width 4 height 6
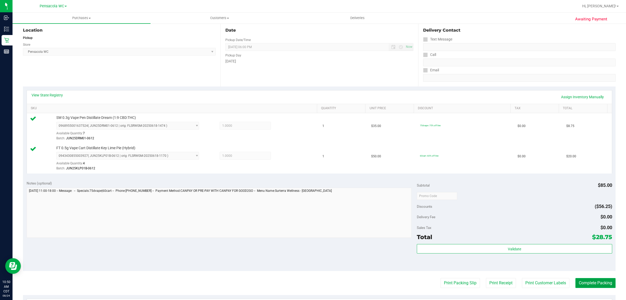
click at [596, 283] on button "Complete Packing" at bounding box center [596, 283] width 40 height 10
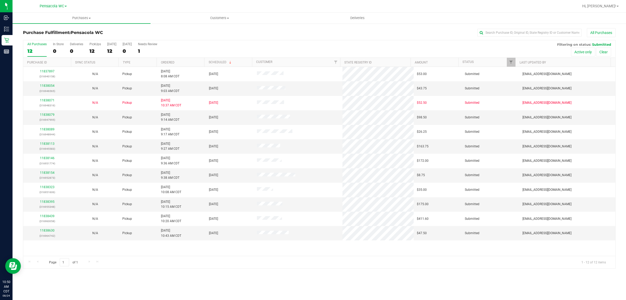
click at [187, 63] on th "Ordered" at bounding box center [181, 62] width 48 height 9
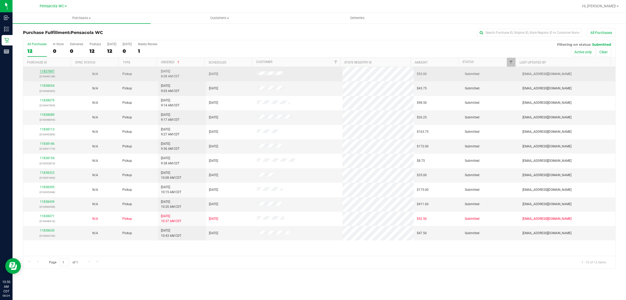
click at [49, 72] on link "11837897" at bounding box center [47, 71] width 15 height 4
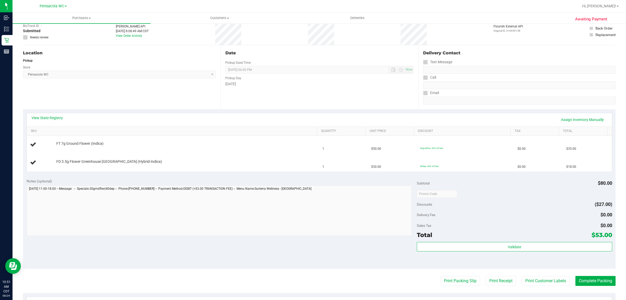
scroll to position [31, 0]
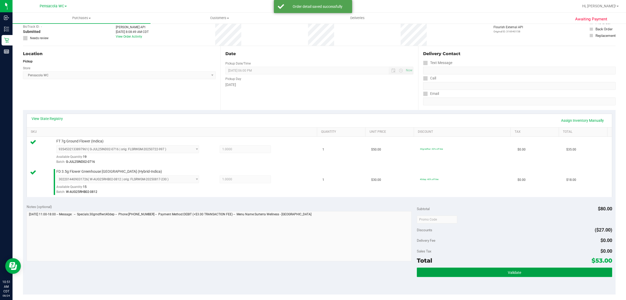
click at [482, 271] on button "Validate" at bounding box center [514, 271] width 195 height 9
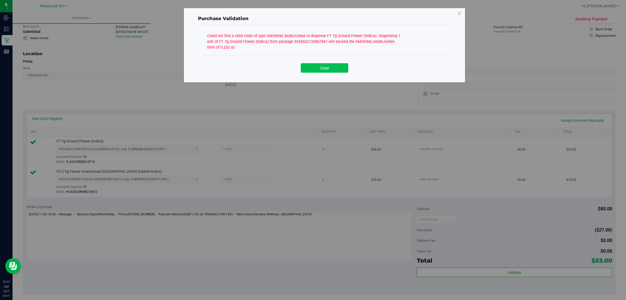
click at [324, 70] on button "Close" at bounding box center [324, 67] width 47 height 9
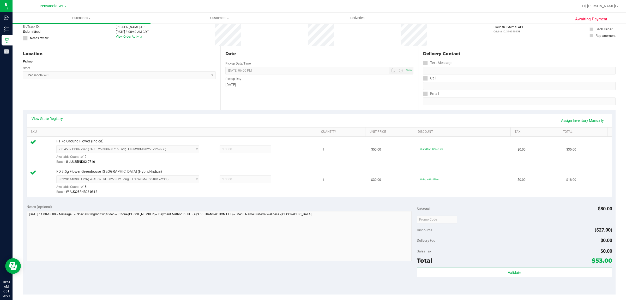
click at [49, 118] on link "View State Registry" at bounding box center [47, 118] width 31 height 5
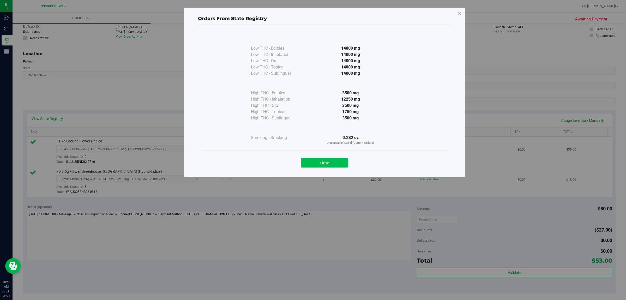
click at [325, 158] on button "Close" at bounding box center [324, 162] width 47 height 9
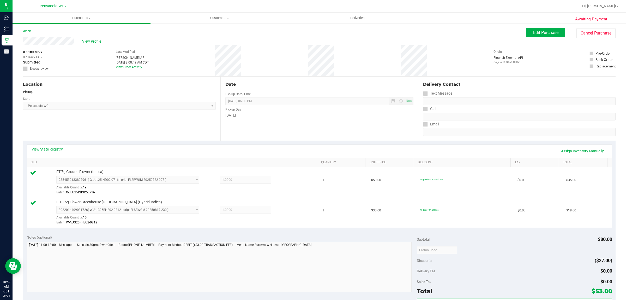
scroll to position [1, 0]
click at [583, 148] on link "Assign Inventory Manually" at bounding box center [583, 150] width 50 height 9
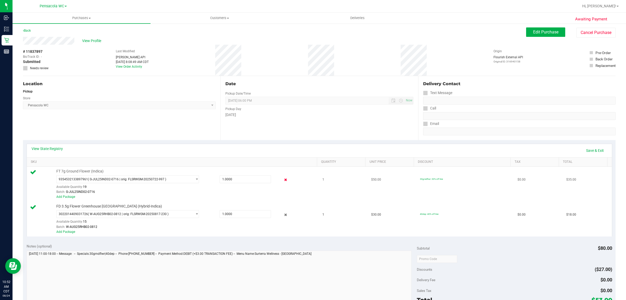
click at [284, 179] on icon at bounding box center [285, 180] width 5 height 6
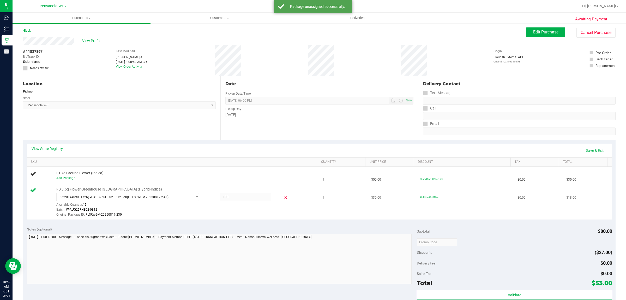
click at [283, 199] on icon at bounding box center [285, 197] width 5 height 6
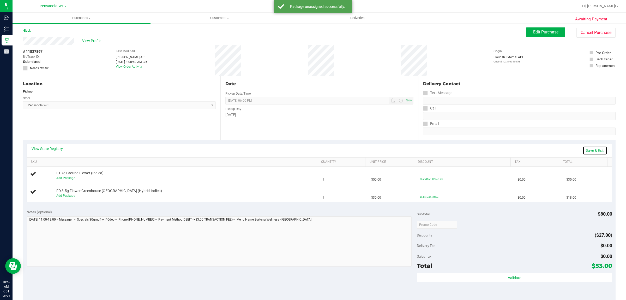
click at [588, 151] on link "Save & Exit" at bounding box center [595, 150] width 25 height 9
click at [147, 125] on div "Location Pickup Store Pensacola WC Select Store Bonita Springs WC Boynton Beach…" at bounding box center [122, 108] width 198 height 64
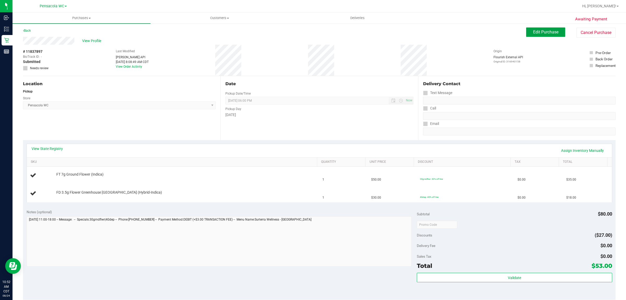
click at [536, 31] on span "Edit Purchase" at bounding box center [545, 31] width 25 height 5
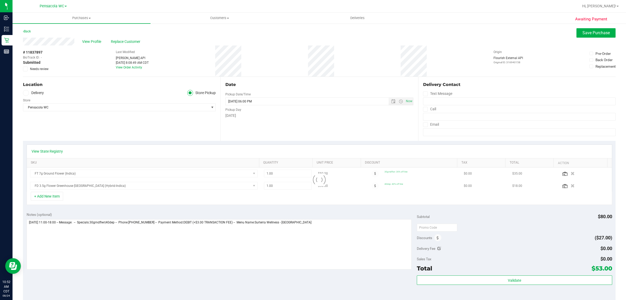
click at [42, 68] on span "Needs review" at bounding box center [39, 69] width 19 height 5
click at [0, 0] on input "Needs review" at bounding box center [0, 0] width 0 height 0
click at [330, 246] on textarea at bounding box center [219, 244] width 385 height 50
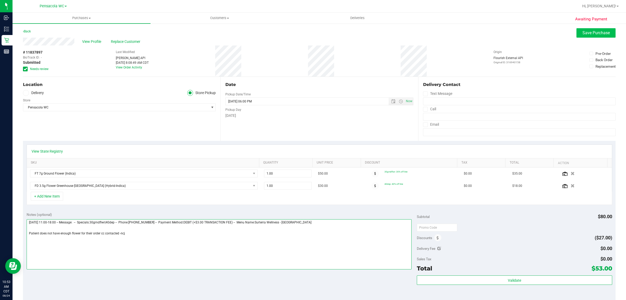
type textarea "Sunday 08/24/2025 11:00-18:00 -- Message: -- Specials:30grndflwr|40dep -- Phone…"
click at [580, 29] on button "Save Purchase" at bounding box center [596, 32] width 39 height 9
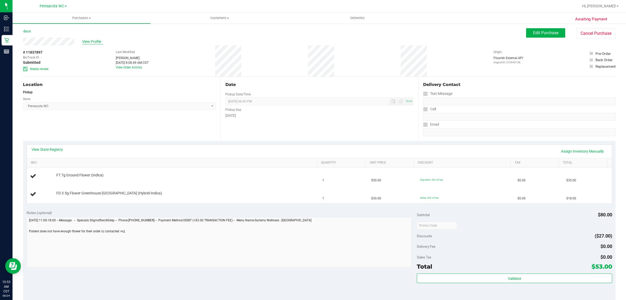
click at [93, 41] on span "View Profile" at bounding box center [92, 41] width 21 height 5
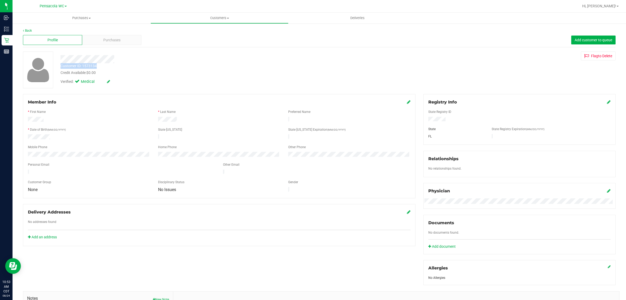
drag, startPoint x: 97, startPoint y: 65, endPoint x: 59, endPoint y: 67, distance: 37.6
click at [59, 67] on div "Customer ID: 1573134 Credit Available: $0.00" at bounding box center [207, 69] width 300 height 12
copy div "Customer ID: 1573134"
drag, startPoint x: 220, startPoint y: 91, endPoint x: 0, endPoint y: 26, distance: 229.0
click at [211, 92] on div "Back Profile Purchases Add customer to queue Customer ID: 1573134 Credit Availa…" at bounding box center [319, 194] width 593 height 333
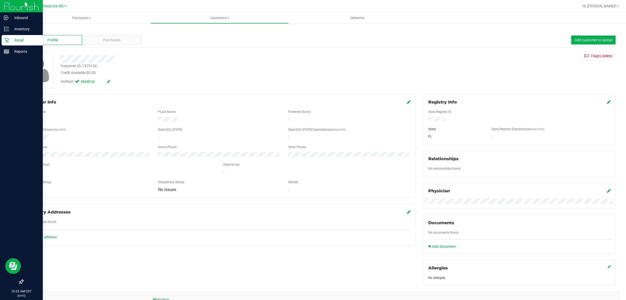
click at [14, 37] on div "Retail" at bounding box center [22, 40] width 41 height 10
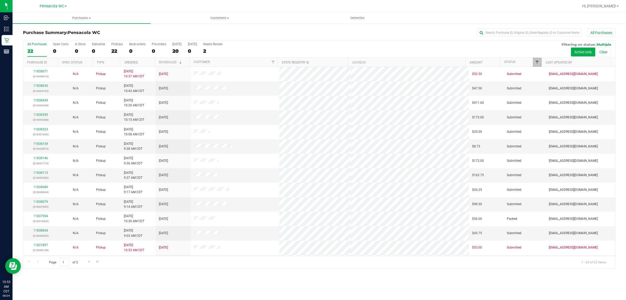
click at [538, 61] on span "Filter" at bounding box center [537, 62] width 4 height 4
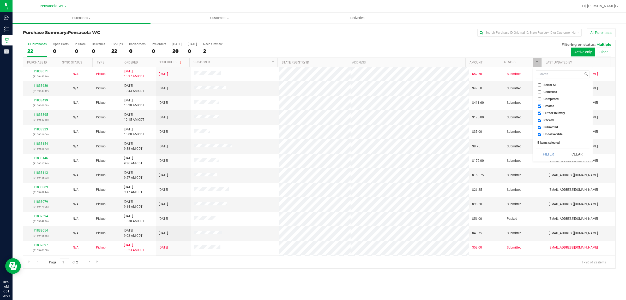
click at [553, 85] on span "Select All" at bounding box center [550, 84] width 13 height 3
click at [541, 85] on input "Select All" at bounding box center [539, 84] width 3 height 3
checkbox input "true"
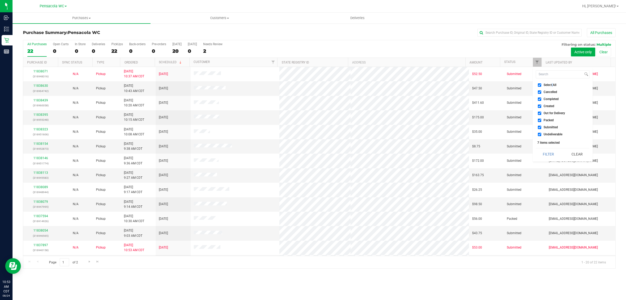
click at [553, 85] on span "Select All" at bounding box center [550, 84] width 13 height 3
click at [541, 85] on input "Select All" at bounding box center [539, 84] width 3 height 3
checkbox input "false"
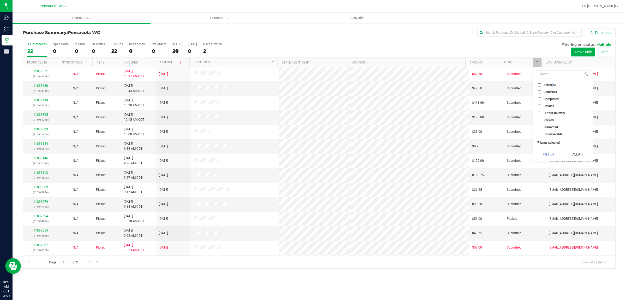
checkbox input "false"
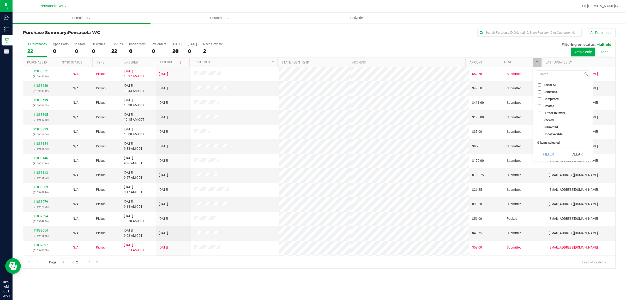
click at [547, 127] on span "Submitted" at bounding box center [551, 127] width 14 height 3
click at [541, 127] on input "Submitted" at bounding box center [539, 127] width 3 height 3
checkbox input "true"
click at [547, 152] on button "Filter" at bounding box center [548, 153] width 25 height 11
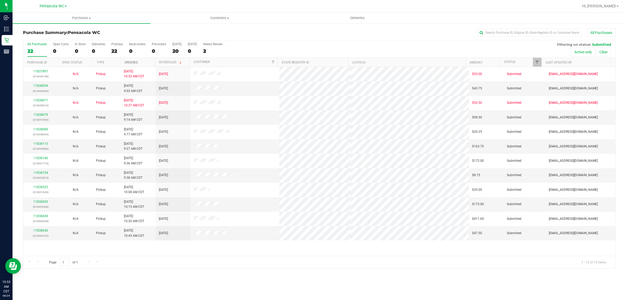
click at [137, 61] on link "Ordered" at bounding box center [131, 63] width 14 height 4
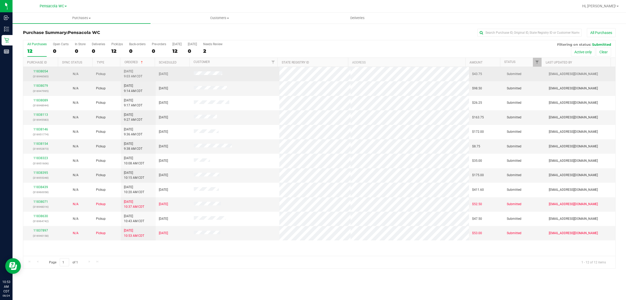
click at [43, 74] on div "11838054 (316946565)" at bounding box center [40, 74] width 29 height 10
click at [41, 69] on div "11838054 (316946565)" at bounding box center [40, 74] width 29 height 10
click at [41, 71] on link "11838054" at bounding box center [40, 71] width 15 height 4
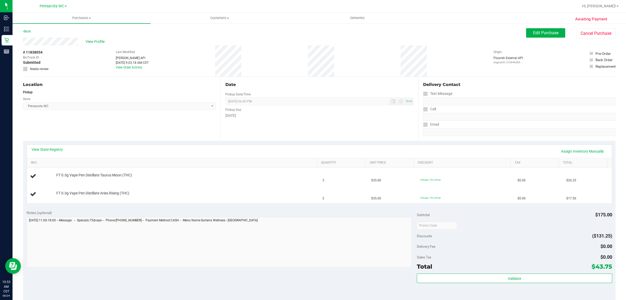
click at [64, 120] on div "Location Pickup Store Pensacola WC Select Store Bonita Springs WC Boynton Beach…" at bounding box center [122, 109] width 198 height 64
click at [56, 150] on link "View State Registry" at bounding box center [47, 149] width 31 height 5
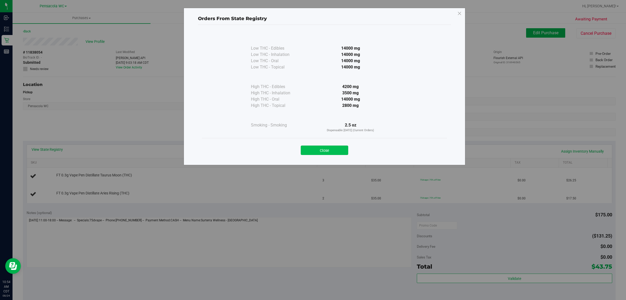
click at [316, 150] on button "Close" at bounding box center [324, 149] width 47 height 9
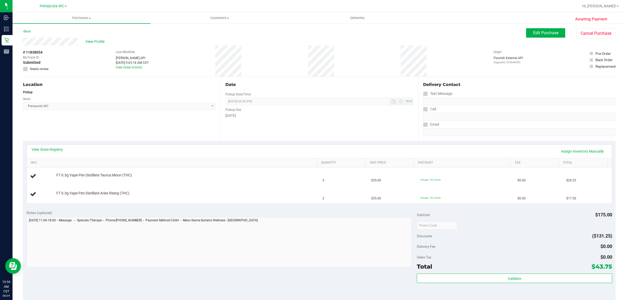
click at [161, 133] on div "Location Pickup Store Pensacola WC Select Store Bonita Springs WC Boynton Beach…" at bounding box center [122, 109] width 198 height 64
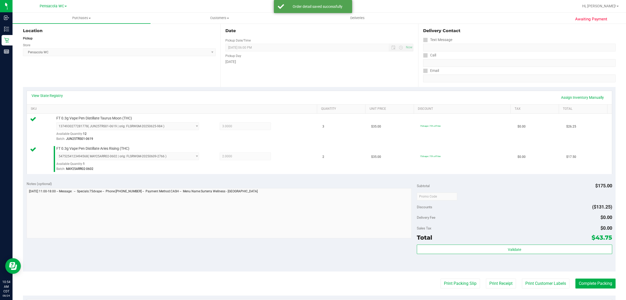
scroll to position [53, 0]
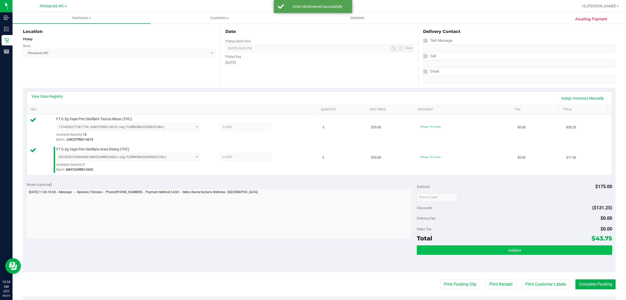
click at [508, 249] on span "Validate" at bounding box center [514, 250] width 13 height 4
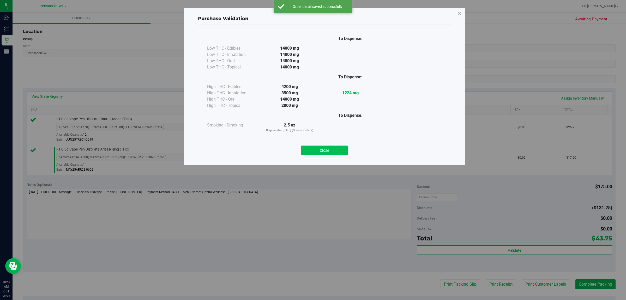
click at [334, 150] on button "Close" at bounding box center [324, 149] width 47 height 9
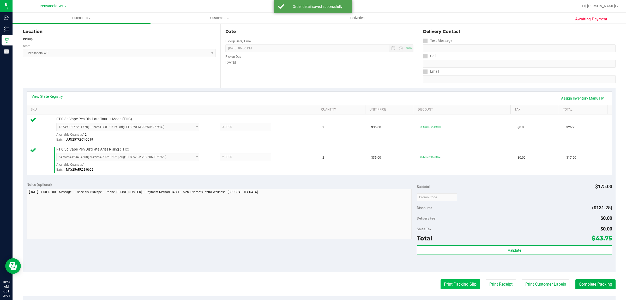
click at [448, 283] on button "Print Packing Slip" at bounding box center [460, 284] width 39 height 10
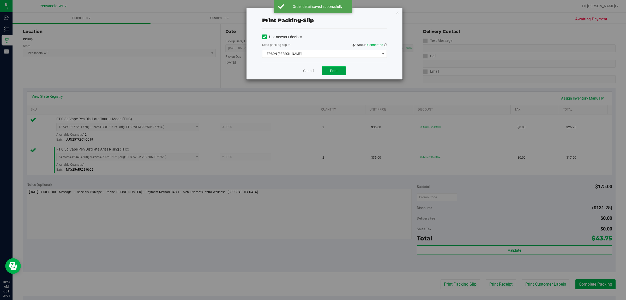
click at [335, 70] on span "Print" at bounding box center [334, 71] width 8 height 4
click at [397, 10] on icon "button" at bounding box center [398, 12] width 4 height 6
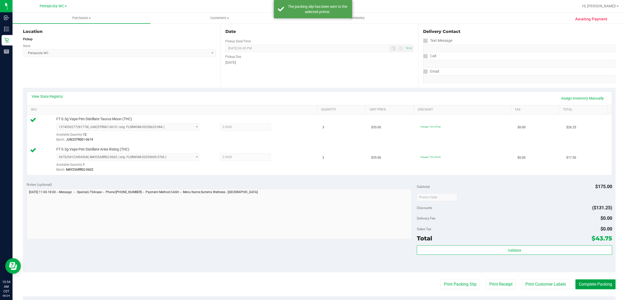
click at [594, 283] on button "Complete Packing" at bounding box center [596, 284] width 40 height 10
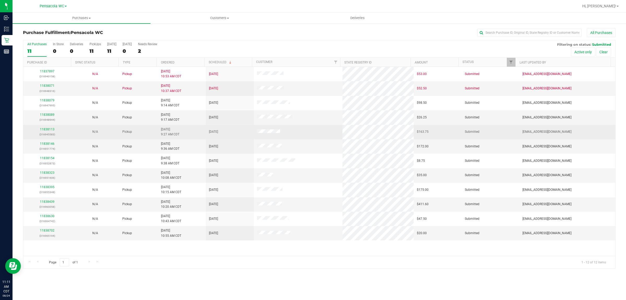
click at [302, 132] on td at bounding box center [298, 132] width 89 height 14
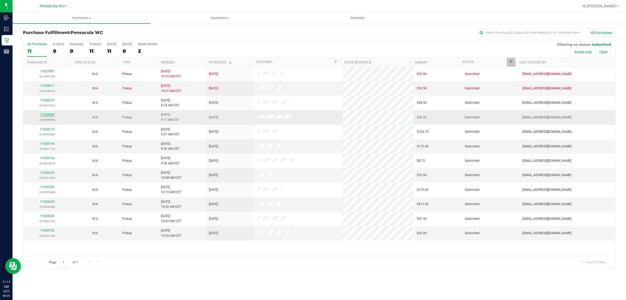
click at [46, 115] on link "11838089" at bounding box center [47, 115] width 15 height 4
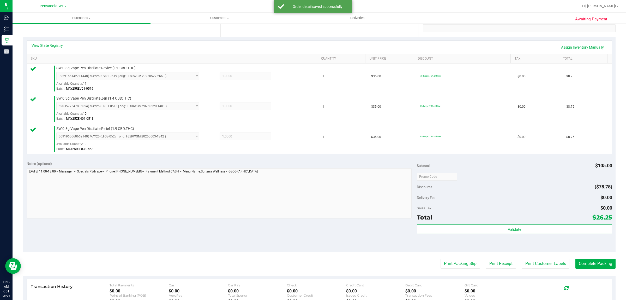
scroll to position [110, 0]
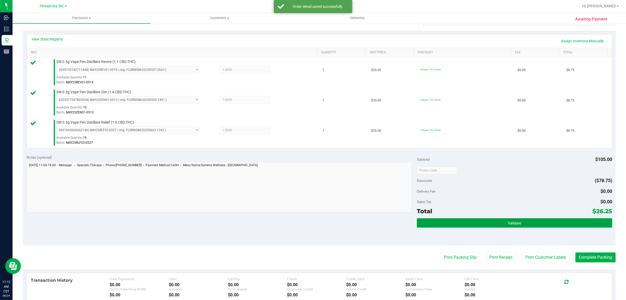
click at [483, 224] on button "Validate" at bounding box center [514, 222] width 195 height 9
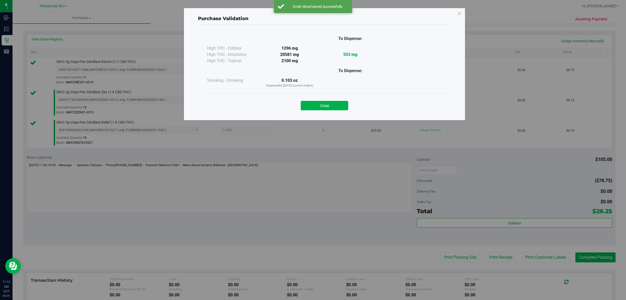
click at [328, 116] on div "Purchase Validation To Dispense: High THC - Edibles 1296 mg" at bounding box center [325, 64] width 282 height 112
click at [336, 93] on div "Close" at bounding box center [324, 103] width 245 height 21
click at [332, 102] on button "Close" at bounding box center [324, 105] width 47 height 9
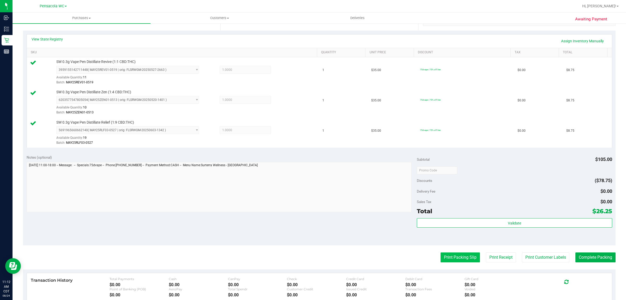
click at [459, 258] on button "Print Packing Slip" at bounding box center [460, 257] width 39 height 10
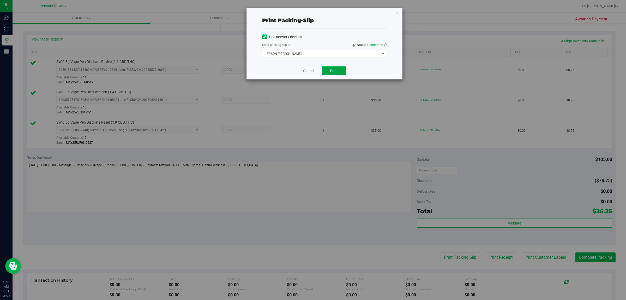
click at [337, 67] on button "Print" at bounding box center [334, 70] width 24 height 9
click at [397, 12] on icon "button" at bounding box center [398, 12] width 4 height 6
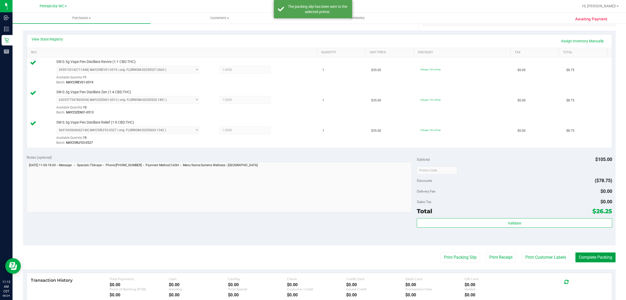
click at [599, 257] on button "Complete Packing" at bounding box center [596, 257] width 40 height 10
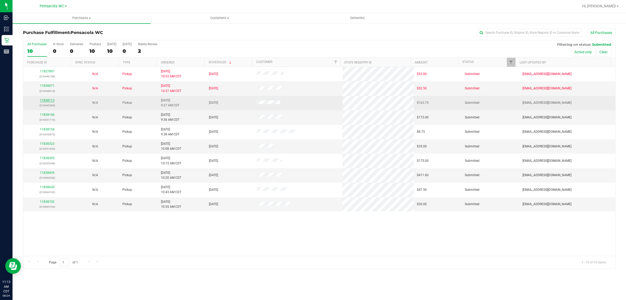
click at [47, 102] on link "11838113" at bounding box center [47, 100] width 15 height 4
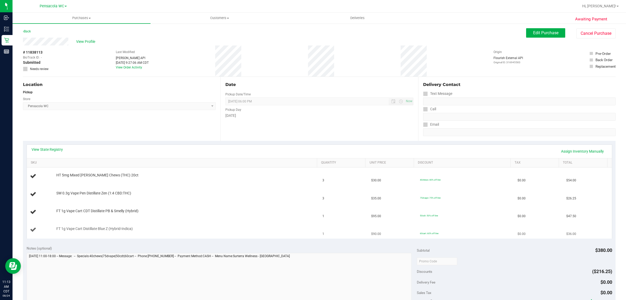
click at [228, 226] on td "FT 1g Vape Cart Distillate Blue Z (Hybrid-Indica)" at bounding box center [173, 229] width 293 height 17
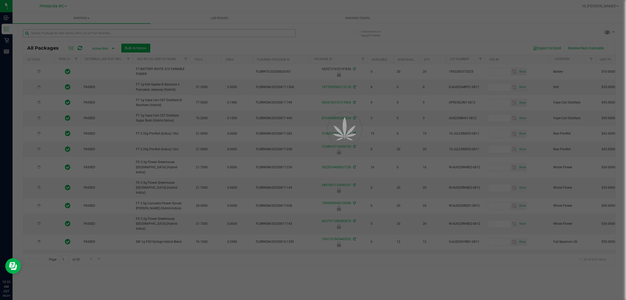
click at [111, 29] on div at bounding box center [313, 150] width 626 height 300
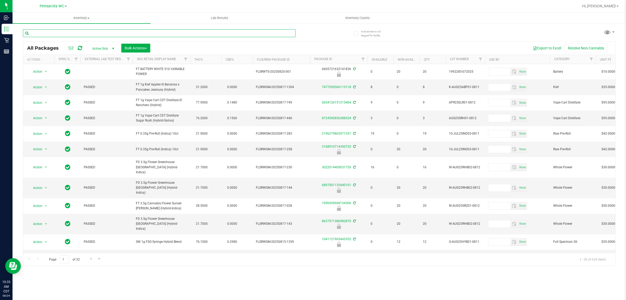
click at [70, 34] on input "text" at bounding box center [159, 33] width 273 height 8
type input "9940435701530418"
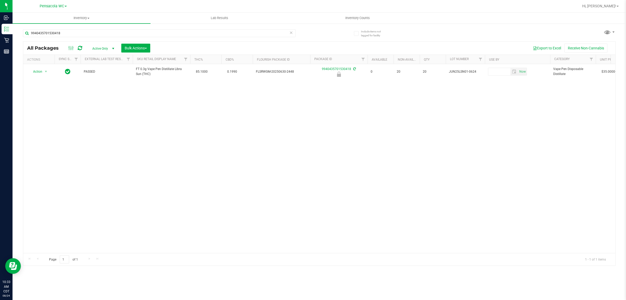
click at [140, 134] on div "Action Action Edit attributes Global inventory Locate package Package audit log…" at bounding box center [319, 158] width 592 height 189
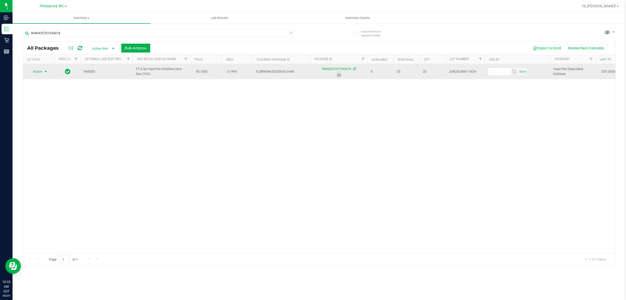
click at [44, 72] on span "select" at bounding box center [46, 71] width 4 height 4
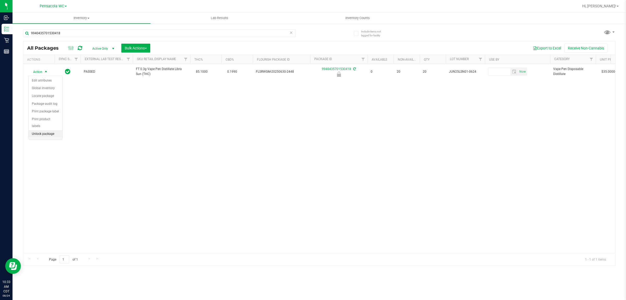
click at [45, 130] on li "Unlock package" at bounding box center [46, 134] width 34 height 8
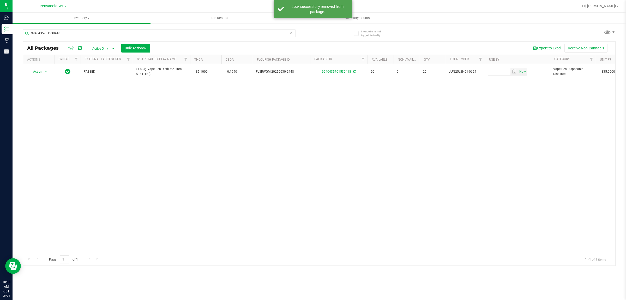
click at [129, 127] on div "Action Action Create package Edit attributes Global inventory Locate package Lo…" at bounding box center [319, 158] width 592 height 189
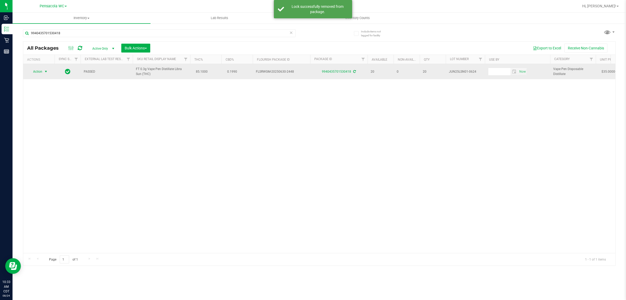
click at [45, 72] on span "select" at bounding box center [46, 71] width 4 height 4
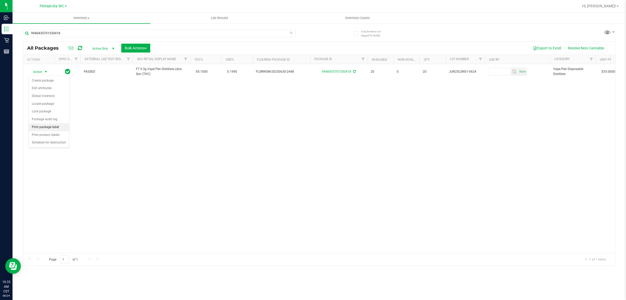
click at [53, 127] on li "Print package label" at bounding box center [49, 127] width 40 height 8
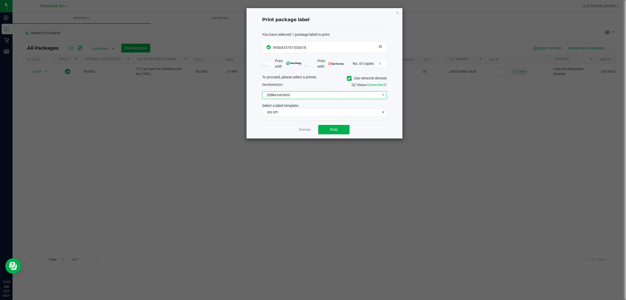
click at [303, 93] on span "ZEBRA-DAEWOO" at bounding box center [322, 94] width 118 height 7
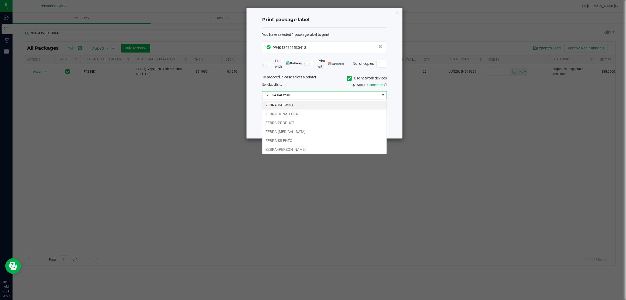
scroll to position [8, 124]
click at [298, 149] on li "ZEBRA-[PERSON_NAME]" at bounding box center [325, 149] width 124 height 9
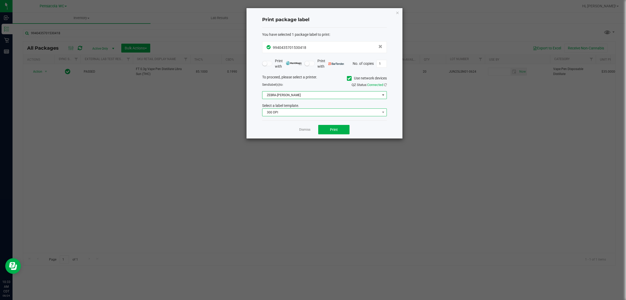
click at [294, 114] on span "300 DPI" at bounding box center [322, 112] width 118 height 7
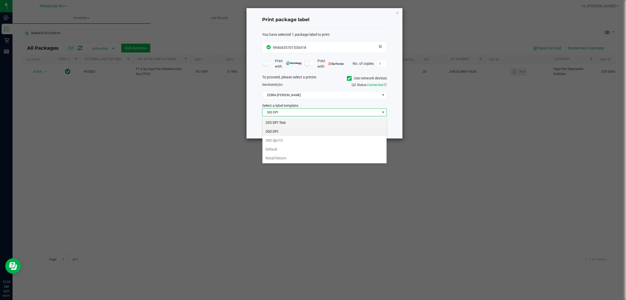
click at [284, 122] on li "203 DPI Test" at bounding box center [325, 122] width 124 height 9
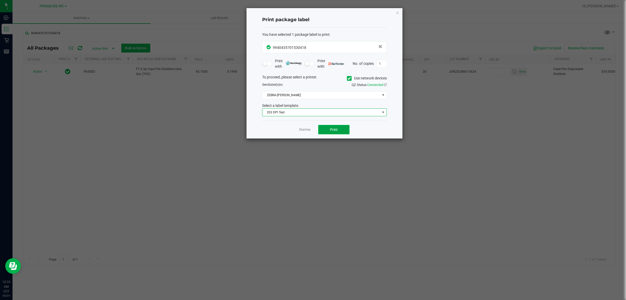
click at [342, 128] on button "Print" at bounding box center [333, 129] width 31 height 9
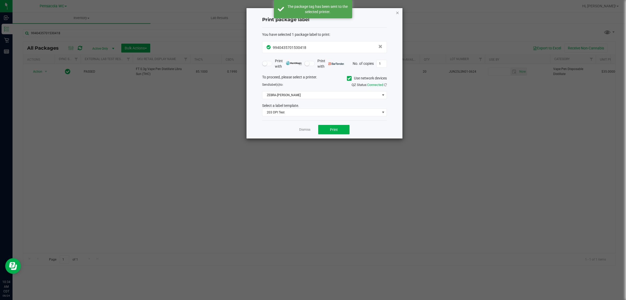
click at [397, 12] on icon "button" at bounding box center [398, 12] width 4 height 6
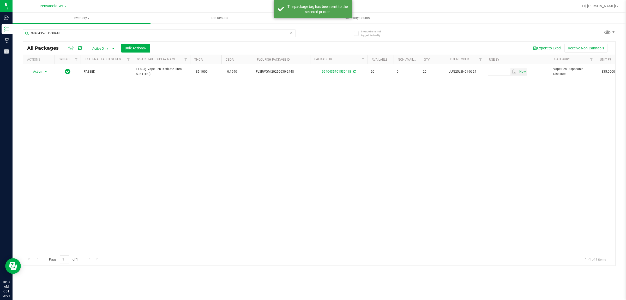
click at [153, 150] on div "Action Action Create package Edit attributes Global inventory Locate package Lo…" at bounding box center [319, 158] width 592 height 189
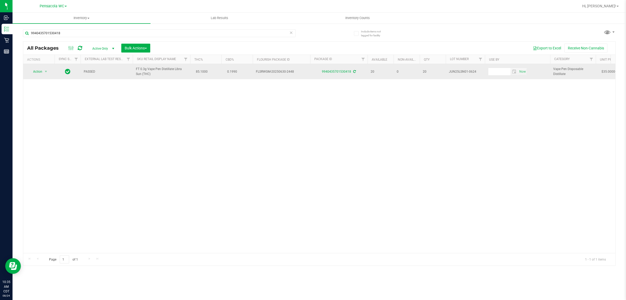
drag, startPoint x: 137, startPoint y: 75, endPoint x: 131, endPoint y: 71, distance: 7.2
click at [131, 71] on tr "Action Action Create package Edit attributes Global inventory Locate package Lo…" at bounding box center [601, 71] width 1156 height 15
copy tr "FT 0.3g Vape Pen Distillate Libra Sun (THC)"
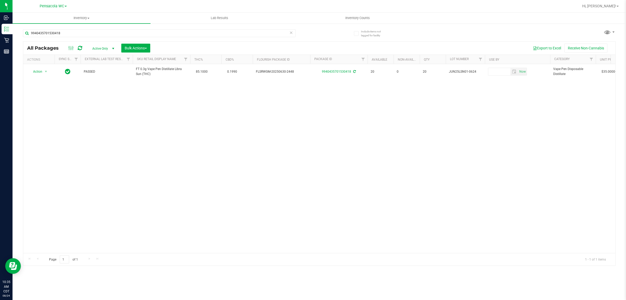
click at [127, 38] on div "9940435701530418" at bounding box center [159, 35] width 273 height 12
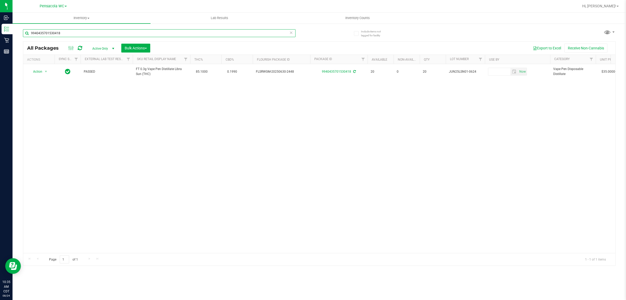
click at [127, 35] on input "9940435701530418" at bounding box center [159, 33] width 273 height 8
paste input "FT 0.3g Vape Pen Distillate Libra Sun (THC)"
type input "FT 0.3g Vape Pen Distillate Libra Sun (THC)"
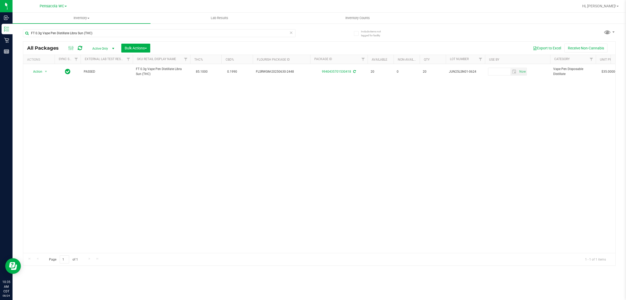
click at [129, 99] on div "Action Action Create package Edit attributes Global inventory Locate package Lo…" at bounding box center [319, 158] width 592 height 189
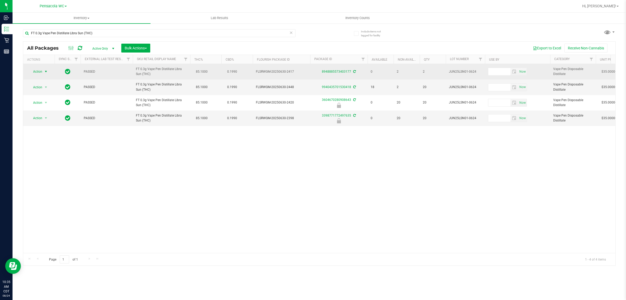
click at [41, 73] on span "Action" at bounding box center [35, 71] width 14 height 7
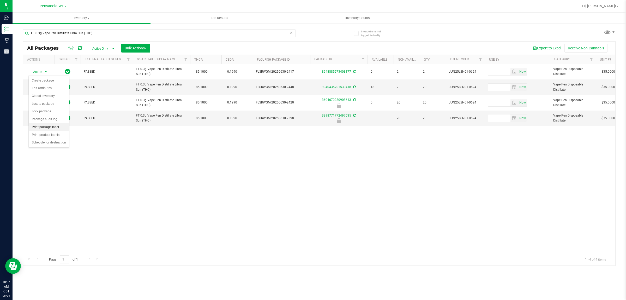
click at [43, 128] on li "Print package label" at bounding box center [49, 127] width 40 height 8
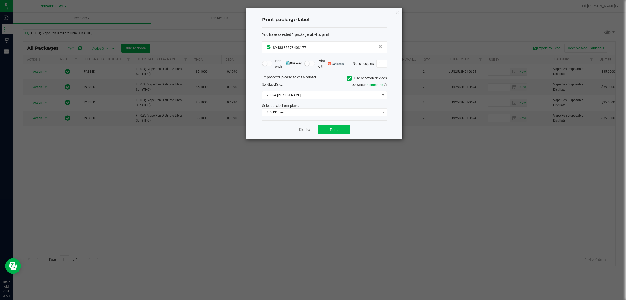
click at [350, 133] on div "Dismiss Print" at bounding box center [324, 129] width 125 height 18
click at [348, 133] on button "Print" at bounding box center [333, 129] width 31 height 9
click at [398, 12] on icon "button" at bounding box center [398, 12] width 4 height 6
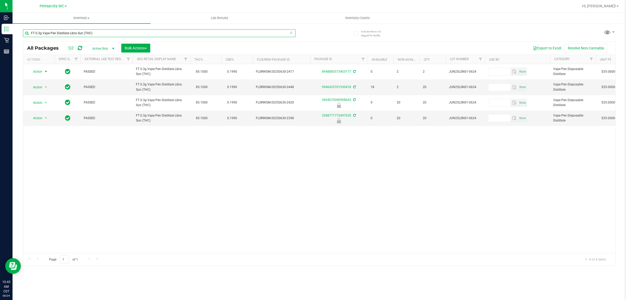
click at [90, 33] on input "FT 0.3g Vape Pen Distillate Libra Sun (THC)" at bounding box center [159, 33] width 273 height 8
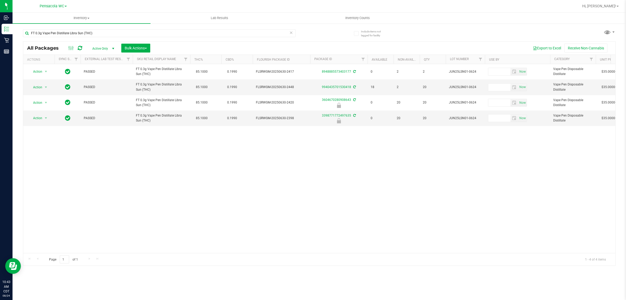
click at [291, 34] on icon at bounding box center [291, 32] width 4 height 6
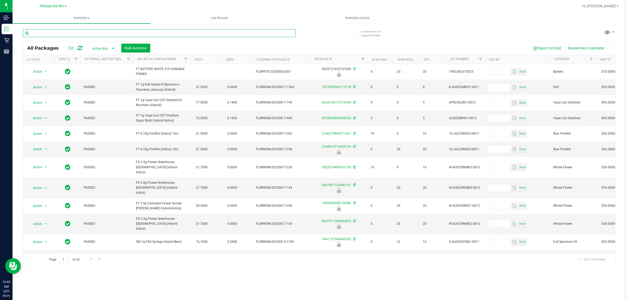
click at [54, 34] on input "text" at bounding box center [159, 33] width 273 height 8
type input "0186935557349780"
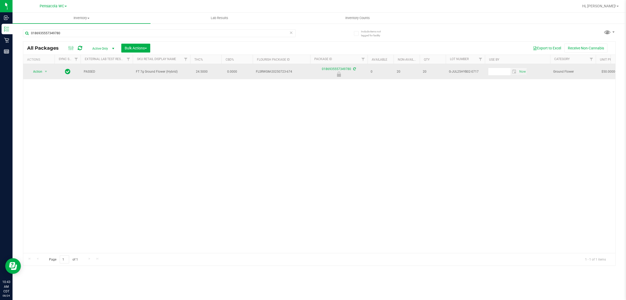
click at [37, 72] on span "Action" at bounding box center [35, 71] width 14 height 7
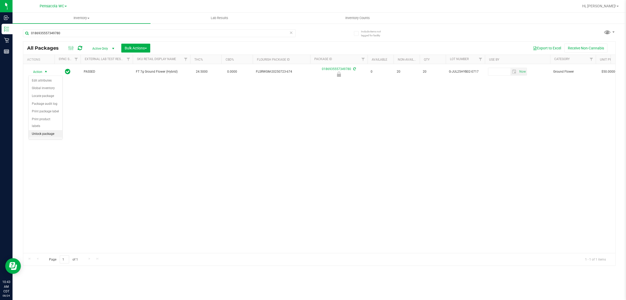
click at [48, 131] on li "Unlock package" at bounding box center [46, 134] width 34 height 8
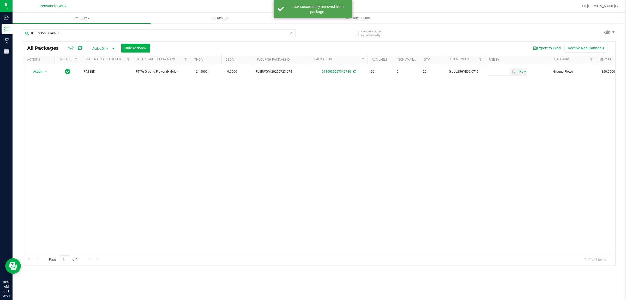
click at [200, 148] on div "Action Action Create package Edit attributes Global inventory Locate package Lo…" at bounding box center [319, 158] width 592 height 189
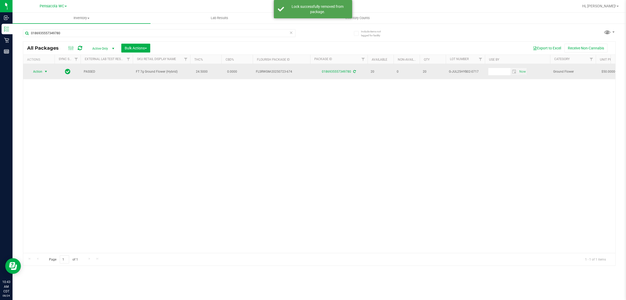
click at [46, 71] on span "select" at bounding box center [46, 71] width 4 height 4
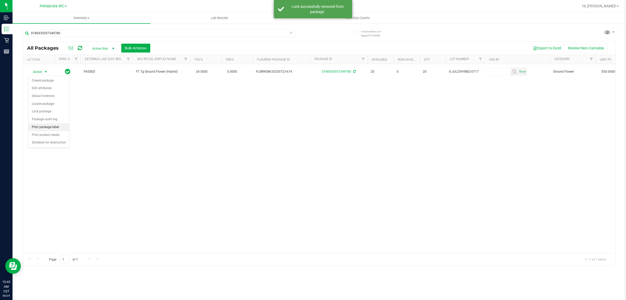
click at [50, 129] on li "Print package label" at bounding box center [49, 127] width 40 height 8
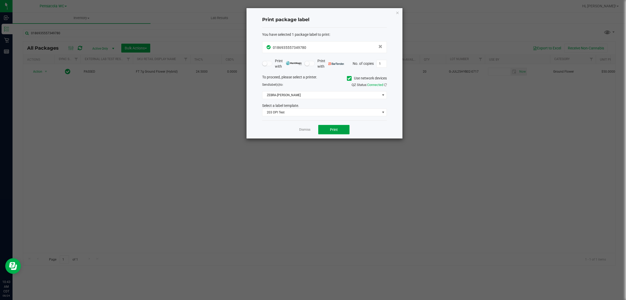
click at [340, 131] on button "Print" at bounding box center [333, 129] width 31 height 9
click at [397, 12] on icon "button" at bounding box center [398, 12] width 4 height 6
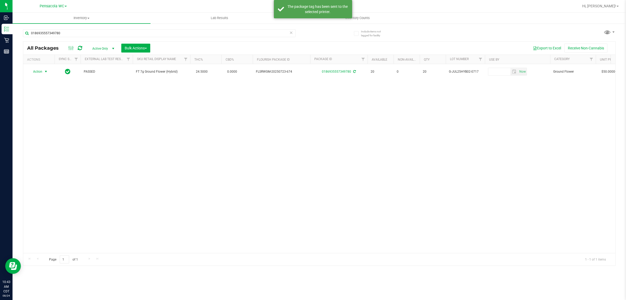
click at [148, 141] on div "Action Action Create package Edit attributes Global inventory Locate package Lo…" at bounding box center [319, 158] width 592 height 189
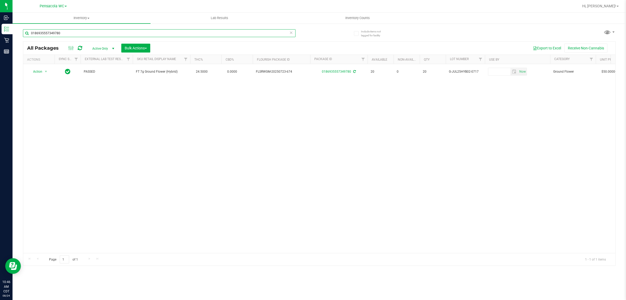
click at [72, 29] on input "0186935557349780" at bounding box center [159, 33] width 273 height 8
click at [70, 34] on input "0186935557349780" at bounding box center [159, 33] width 273 height 8
paste input "7417589701397974"
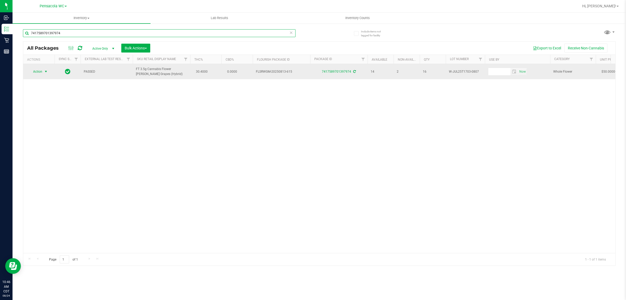
type input "7417589701397974"
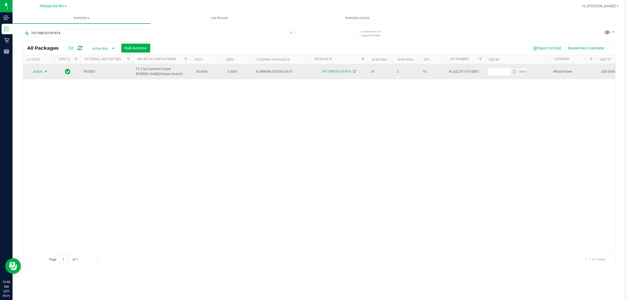
click at [47, 70] on span "select" at bounding box center [46, 71] width 4 height 4
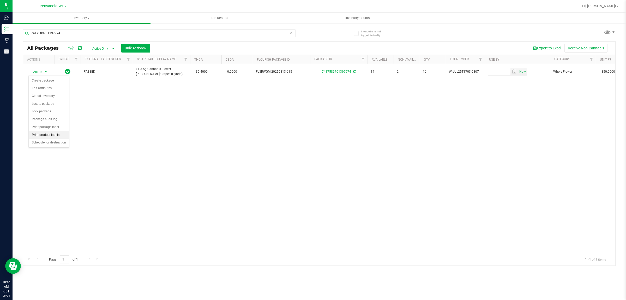
click at [54, 136] on li "Print product labels" at bounding box center [49, 135] width 40 height 8
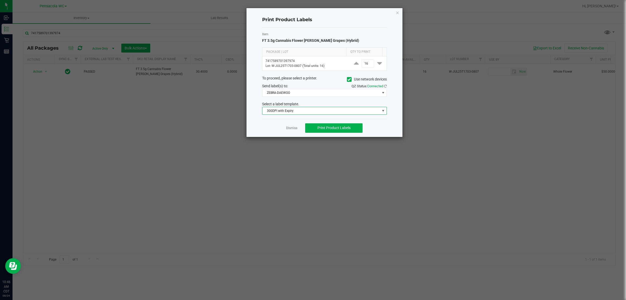
click at [296, 114] on span "300DPI with Expiry" at bounding box center [322, 110] width 118 height 7
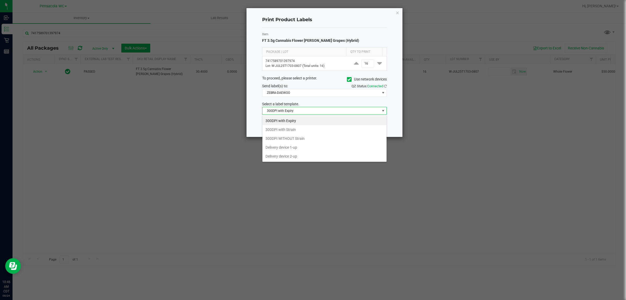
click at [296, 111] on span "300DPI with Expiry" at bounding box center [322, 110] width 118 height 7
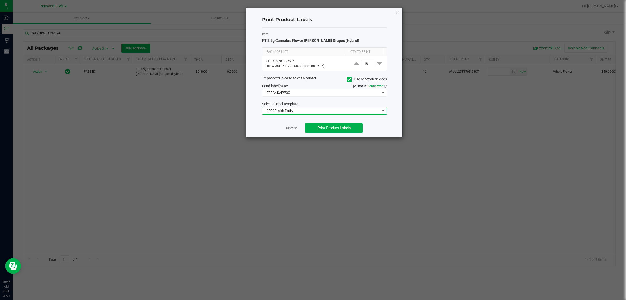
click at [296, 112] on span "300DPI with Expiry" at bounding box center [322, 110] width 118 height 7
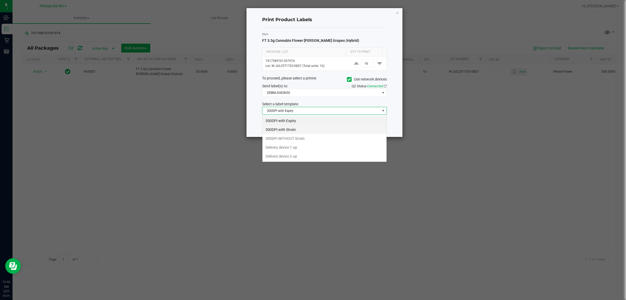
scroll to position [8, 124]
click at [295, 129] on li "300DPI with Strain" at bounding box center [325, 129] width 124 height 9
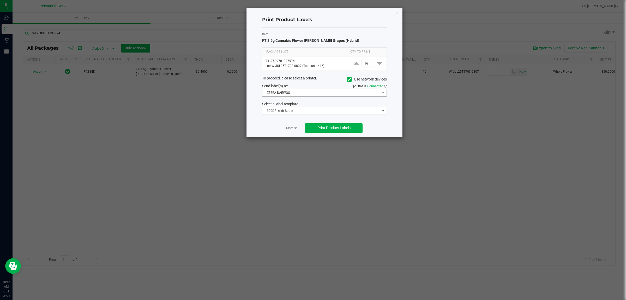
drag, startPoint x: 287, startPoint y: 99, endPoint x: 291, endPoint y: 95, distance: 5.7
click at [290, 97] on div "Item FT 3.5g Cannabis Flower Gaspar's Grapes (Hybrid) Package | Lot Qty to Prin…" at bounding box center [324, 73] width 125 height 91
click at [291, 95] on span "ZEBRA-DAEWOO" at bounding box center [322, 92] width 118 height 7
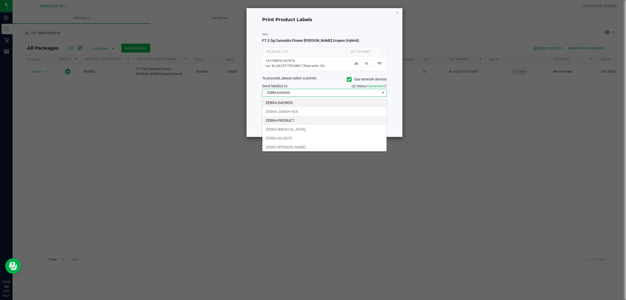
click at [293, 121] on li "ZEBRA-PRODUCT" at bounding box center [325, 120] width 124 height 9
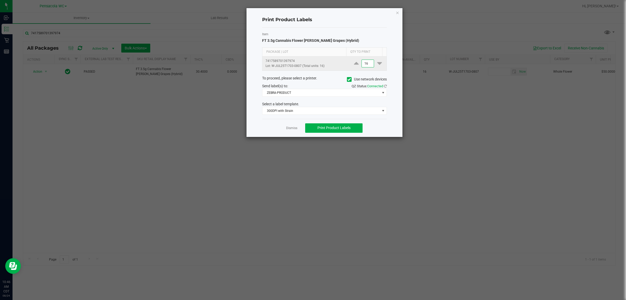
click at [364, 62] on input "16" at bounding box center [368, 63] width 12 height 7
type input "1"
click at [336, 130] on span "Print Product Labels" at bounding box center [334, 128] width 33 height 4
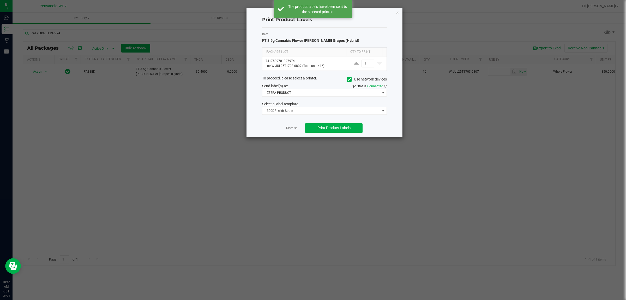
click at [397, 12] on icon "button" at bounding box center [398, 12] width 4 height 6
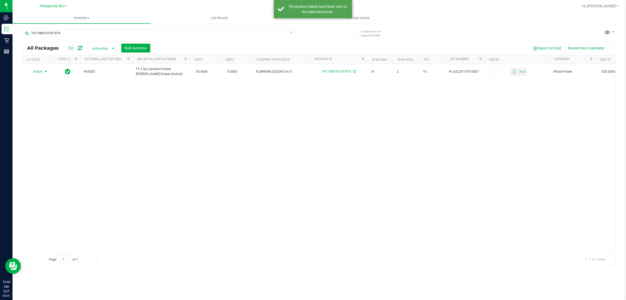
drag, startPoint x: 127, startPoint y: 149, endPoint x: 87, endPoint y: 37, distance: 118.6
click at [127, 141] on div "Action Action Create package Edit attributes Global inventory Locate package Lo…" at bounding box center [319, 158] width 592 height 189
click at [220, 130] on div "Action Action Create package Edit attributes Global inventory Locate package Lo…" at bounding box center [319, 158] width 592 height 189
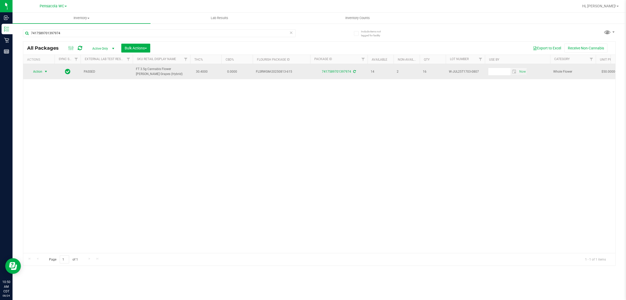
click at [45, 71] on span "select" at bounding box center [46, 71] width 4 height 4
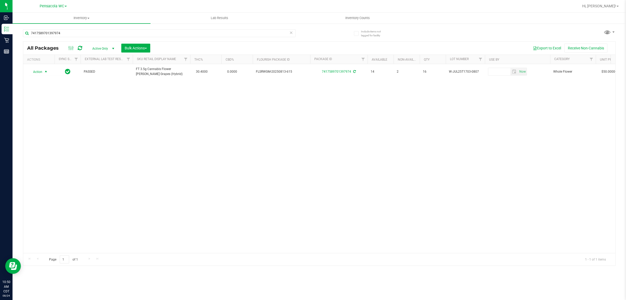
click at [291, 34] on icon at bounding box center [291, 32] width 4 height 6
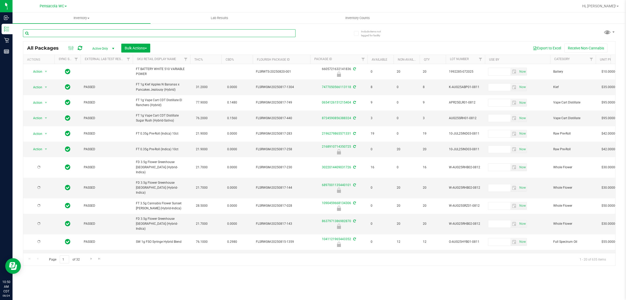
click at [56, 34] on input "text" at bounding box center [159, 33] width 273 height 8
type input "0259774049015675"
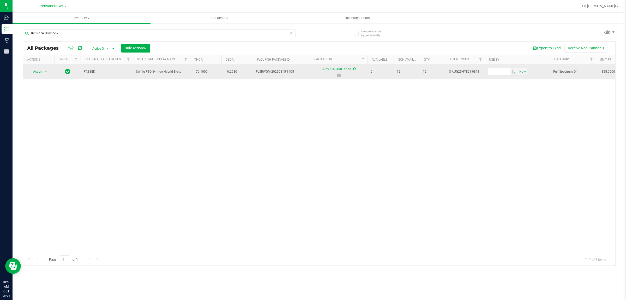
click at [38, 74] on span "Action" at bounding box center [35, 71] width 14 height 7
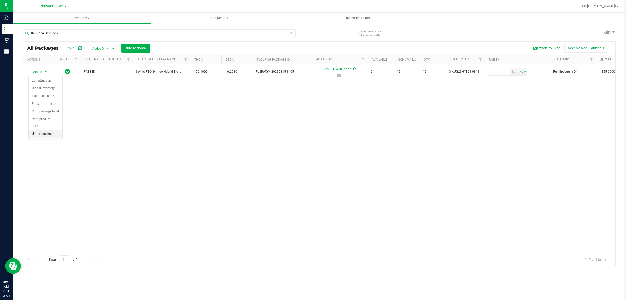
click at [48, 130] on li "Unlock package" at bounding box center [46, 134] width 34 height 8
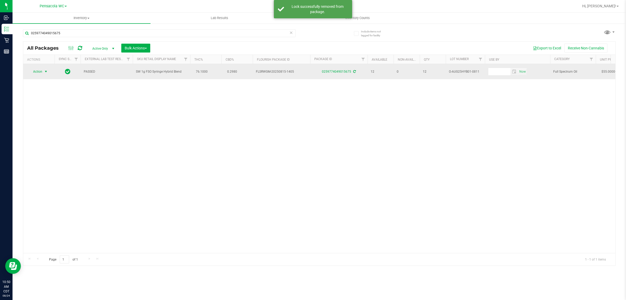
click at [44, 72] on span "select" at bounding box center [46, 71] width 4 height 4
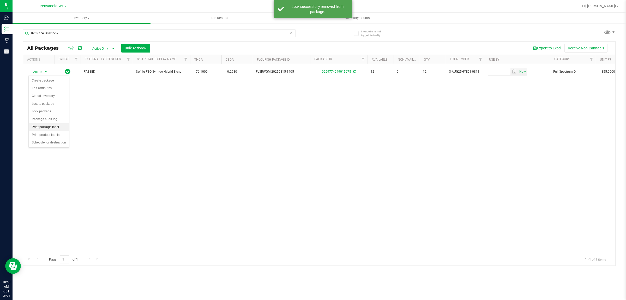
click at [52, 128] on li "Print package label" at bounding box center [49, 127] width 40 height 8
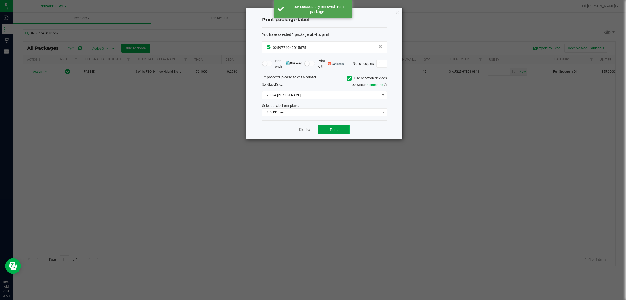
click at [337, 132] on button "Print" at bounding box center [333, 129] width 31 height 9
click at [397, 12] on icon "button" at bounding box center [398, 12] width 4 height 6
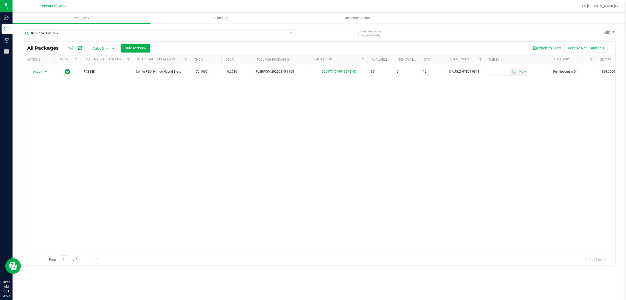
click at [159, 137] on div "Action Action Create package Edit attributes Global inventory Locate package Lo…" at bounding box center [319, 158] width 592 height 189
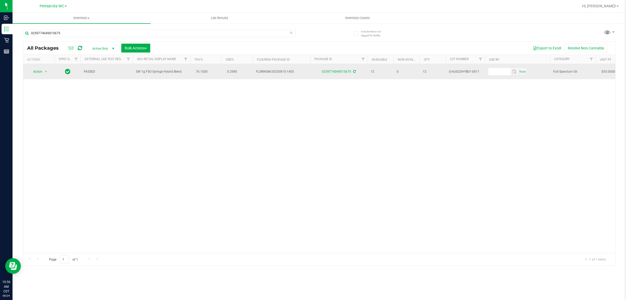
click at [37, 73] on span "Action" at bounding box center [35, 71] width 14 height 7
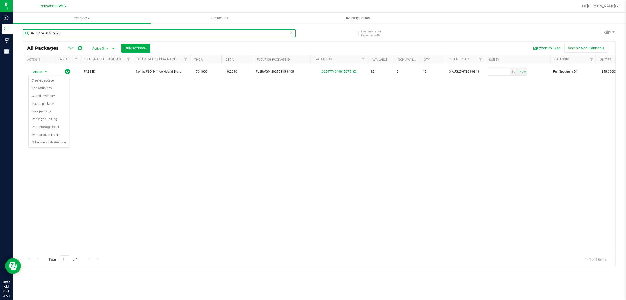
click at [287, 34] on input "0259774049015675" at bounding box center [159, 33] width 273 height 8
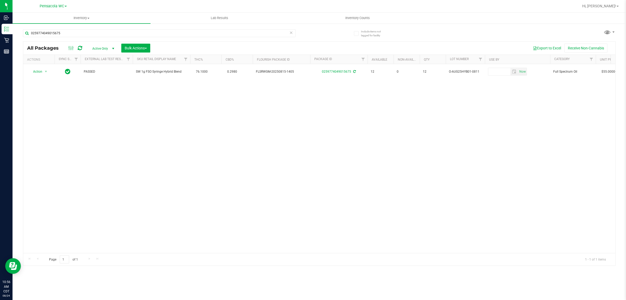
click at [291, 32] on icon at bounding box center [291, 32] width 4 height 6
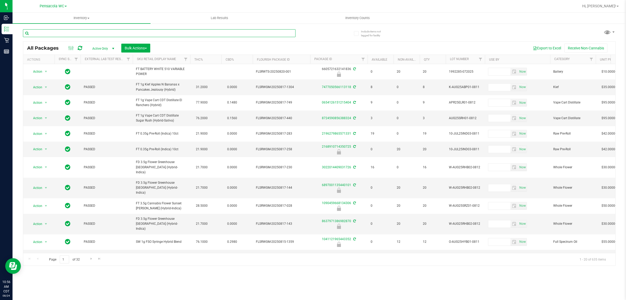
click at [132, 32] on input "text" at bounding box center [159, 33] width 273 height 8
type input "3852642385375630"
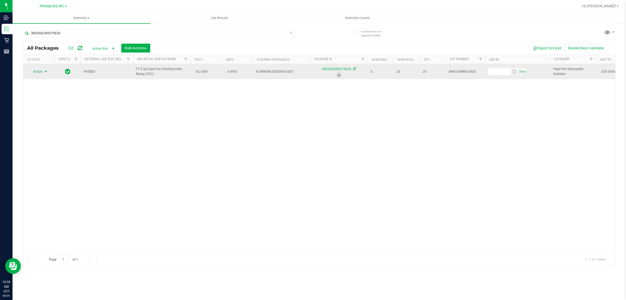
click at [46, 73] on span "select" at bounding box center [46, 71] width 4 height 4
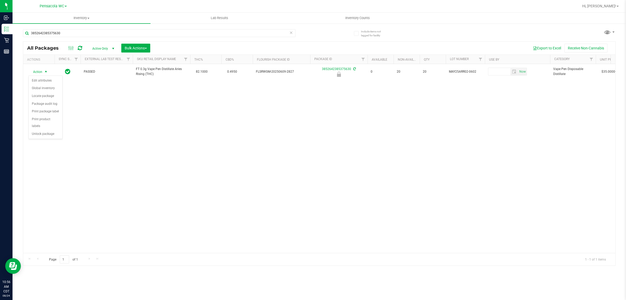
click at [51, 132] on div "Action Edit attributes Global inventory Locate package Package audit log Print …" at bounding box center [45, 106] width 34 height 63
click at [43, 130] on li "Unlock package" at bounding box center [46, 134] width 34 height 8
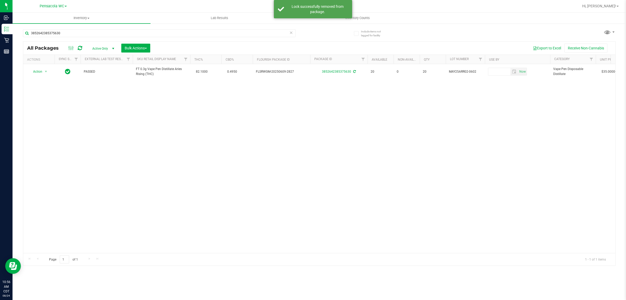
click at [183, 133] on div "Action Action Create package Edit attributes Global inventory Locate package Lo…" at bounding box center [319, 158] width 592 height 189
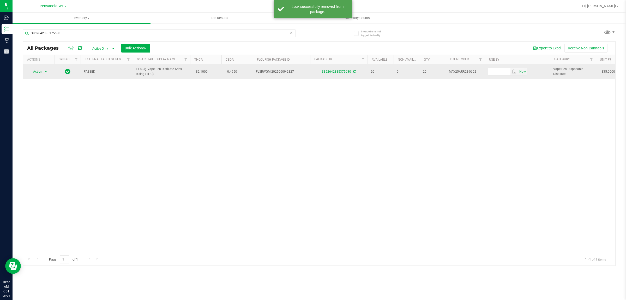
click at [44, 72] on span "select" at bounding box center [46, 71] width 4 height 4
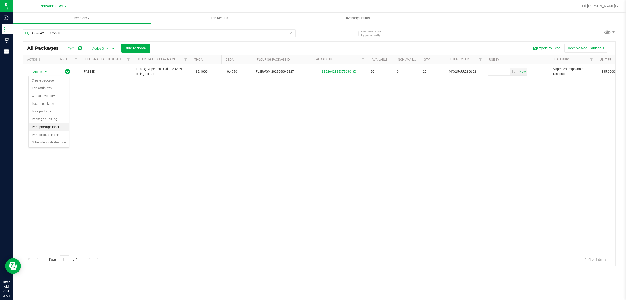
click at [49, 127] on li "Print package label" at bounding box center [49, 127] width 40 height 8
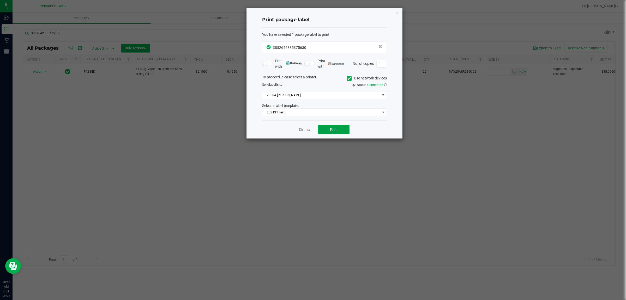
click at [341, 129] on button "Print" at bounding box center [333, 129] width 31 height 9
click at [397, 13] on icon "button" at bounding box center [398, 12] width 4 height 6
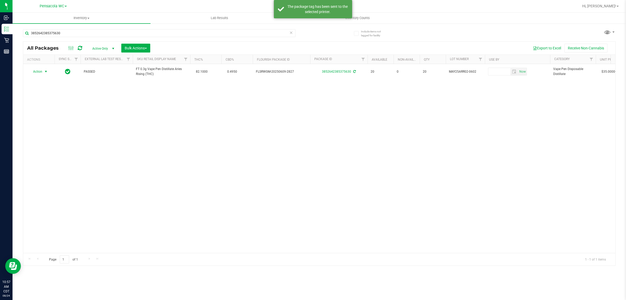
click at [140, 129] on div "Action Action Create package Edit attributes Global inventory Locate package Lo…" at bounding box center [319, 158] width 592 height 189
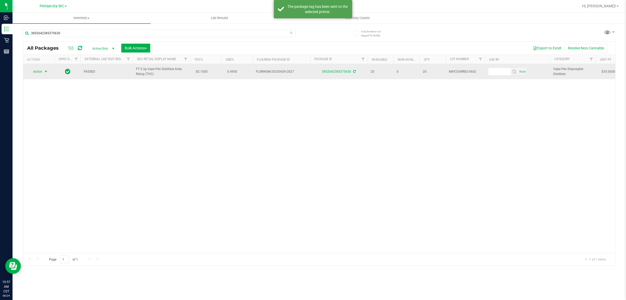
click at [46, 72] on span "select" at bounding box center [46, 71] width 4 height 4
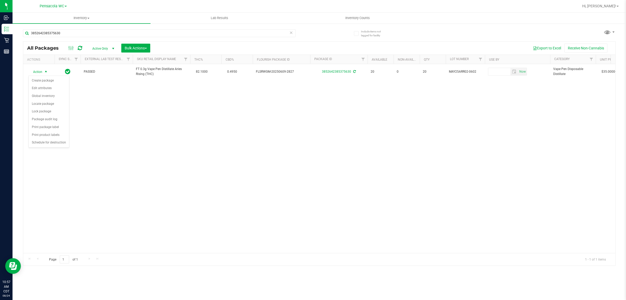
click at [134, 153] on div "Action Action Create package Edit attributes Global inventory Locate package Lo…" at bounding box center [319, 158] width 592 height 189
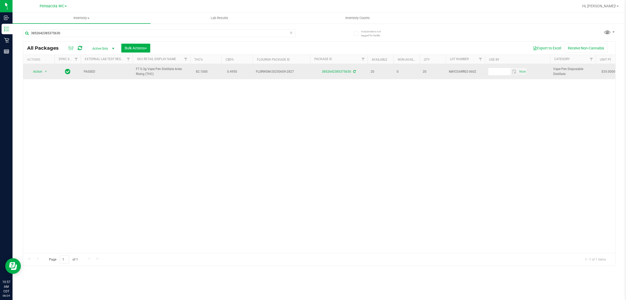
click at [37, 72] on span "Action" at bounding box center [35, 71] width 14 height 7
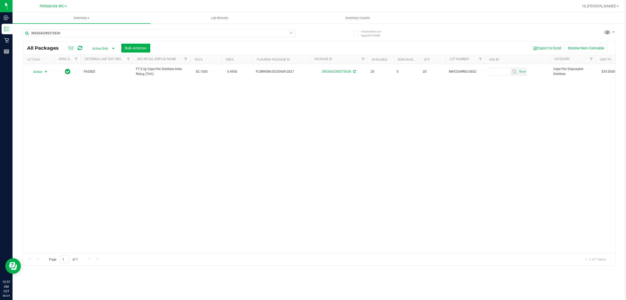
click at [155, 144] on div "Action Action Create package Edit attributes Global inventory Locate package Lo…" at bounding box center [319, 158] width 592 height 189
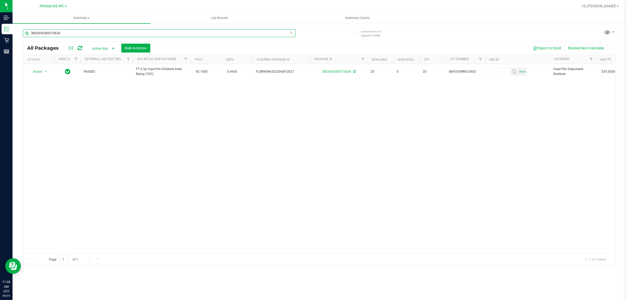
click at [147, 31] on input "3852642385375630" at bounding box center [159, 33] width 273 height 8
type input "9174245113687493"
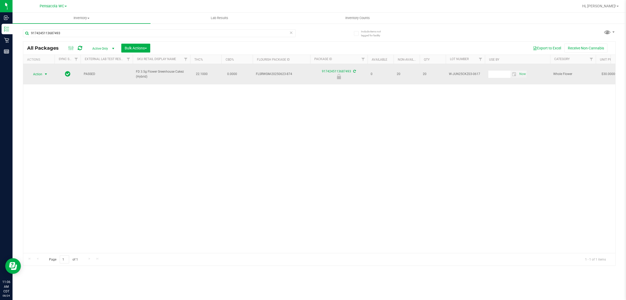
click at [46, 72] on span "select" at bounding box center [46, 74] width 4 height 4
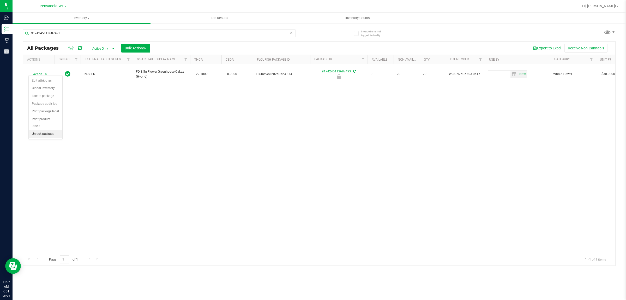
click at [46, 131] on li "Unlock package" at bounding box center [46, 134] width 34 height 8
click at [188, 153] on div "Action Action Create package Edit attributes Global inventory Locate package Lo…" at bounding box center [319, 158] width 592 height 189
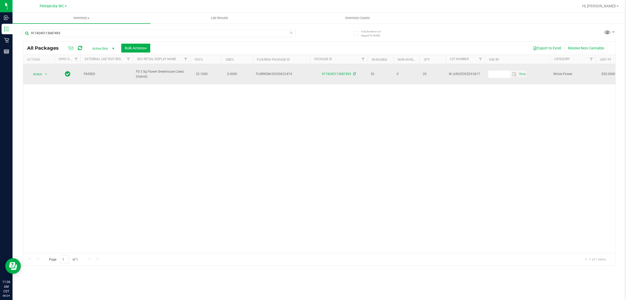
click at [37, 72] on span "Action" at bounding box center [35, 73] width 14 height 7
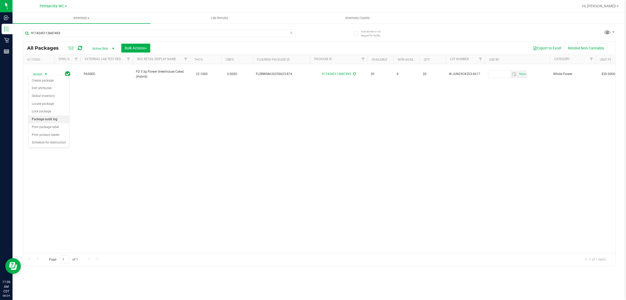
click at [61, 123] on li "Package audit log" at bounding box center [49, 119] width 40 height 8
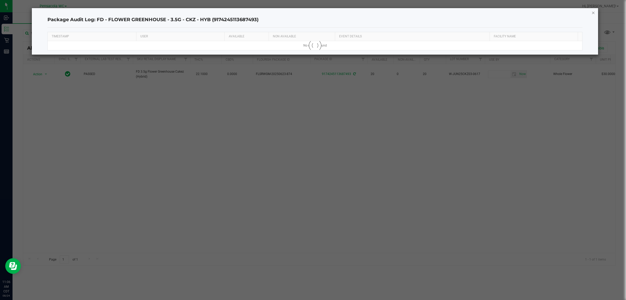
click at [593, 12] on icon "button" at bounding box center [594, 12] width 4 height 6
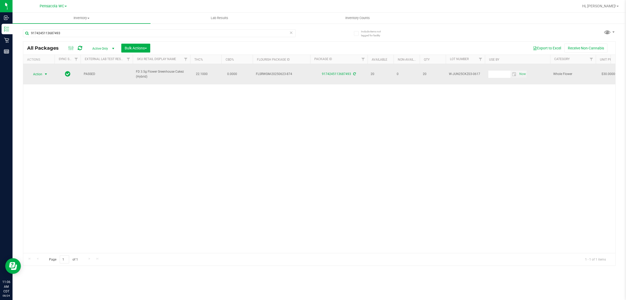
click at [35, 70] on span "Action" at bounding box center [35, 73] width 14 height 7
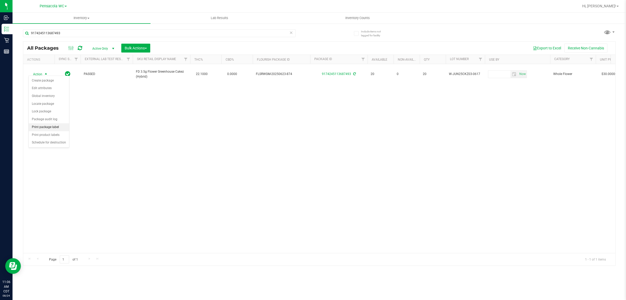
click at [61, 127] on li "Print package label" at bounding box center [49, 127] width 40 height 8
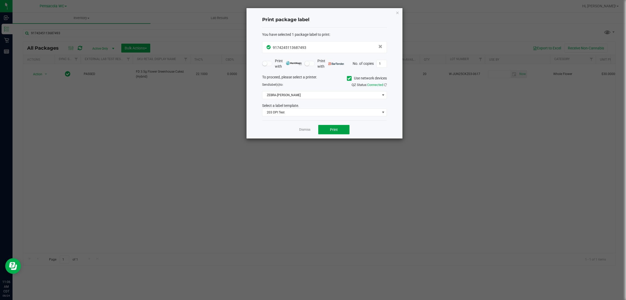
click at [343, 132] on button "Print" at bounding box center [333, 129] width 31 height 9
click at [308, 128] on link "Dismiss" at bounding box center [304, 129] width 11 height 4
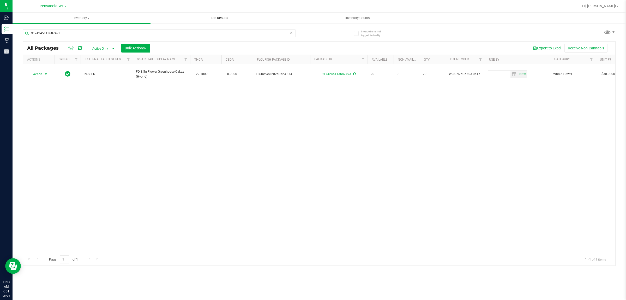
click at [175, 23] on uib-tab-heading "Lab Results" at bounding box center [220, 18] width 138 height 10
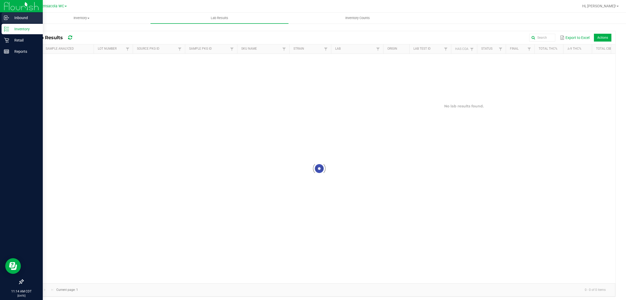
click at [12, 21] on div "Inbound" at bounding box center [22, 18] width 41 height 10
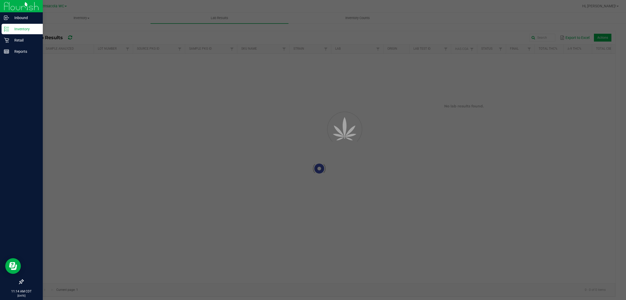
click at [14, 28] on p "Inventory" at bounding box center [24, 29] width 31 height 6
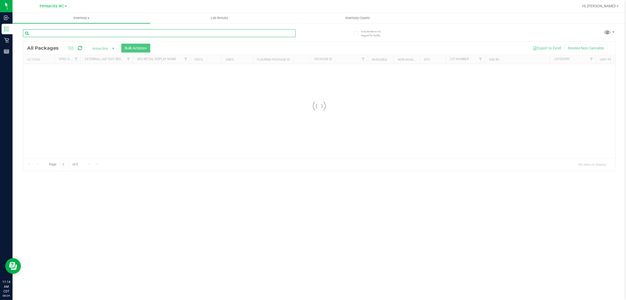
click at [117, 29] on div "Inventory All packages All inventory Waste log Create inventory Lab Results Inv…" at bounding box center [320, 156] width 614 height 287
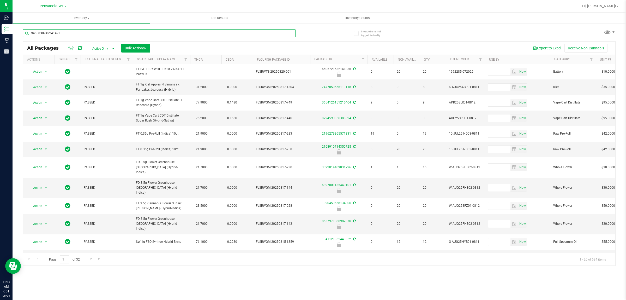
type input "9465830942241493"
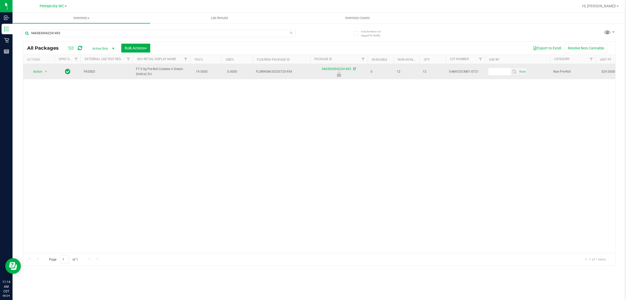
click at [38, 69] on span "Action" at bounding box center [35, 71] width 14 height 7
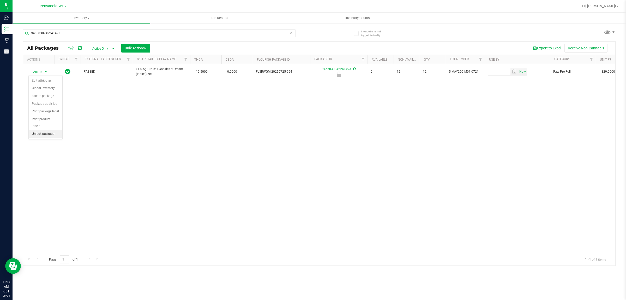
click at [51, 130] on li "Unlock package" at bounding box center [46, 134] width 34 height 8
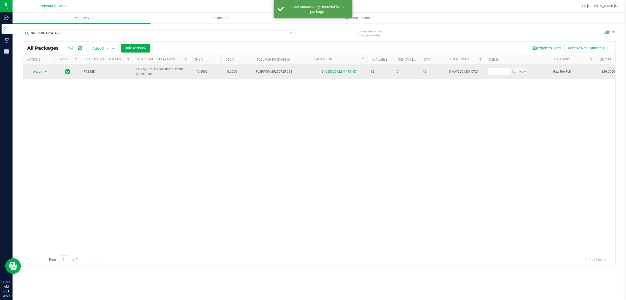
click at [44, 72] on span "select" at bounding box center [46, 71] width 4 height 4
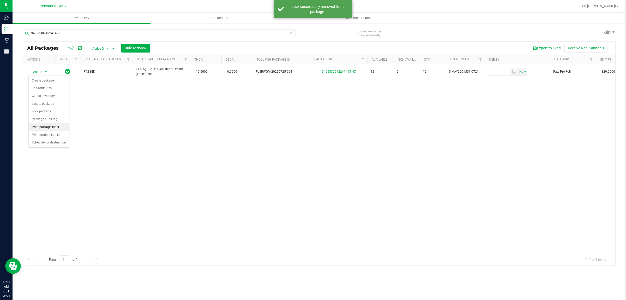
click at [60, 128] on li "Print package label" at bounding box center [49, 127] width 40 height 8
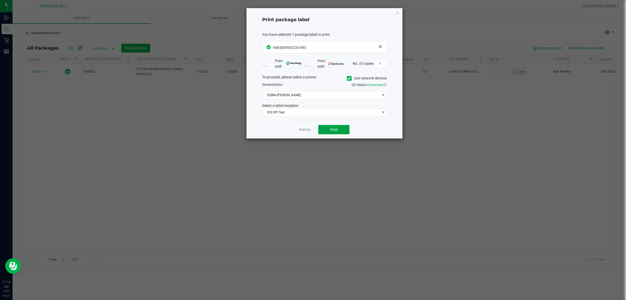
click at [340, 128] on button "Print" at bounding box center [333, 129] width 31 height 9
click at [397, 14] on icon "button" at bounding box center [398, 12] width 4 height 6
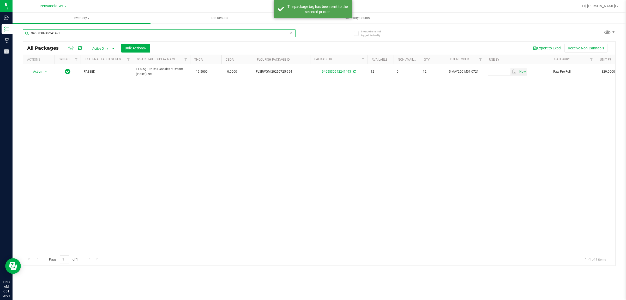
click at [73, 33] on input "9465830942241493" at bounding box center [159, 33] width 273 height 8
type input "6002478431862719"
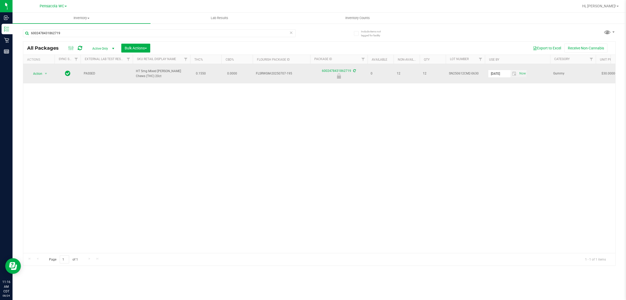
click at [38, 71] on span "Action" at bounding box center [35, 73] width 14 height 7
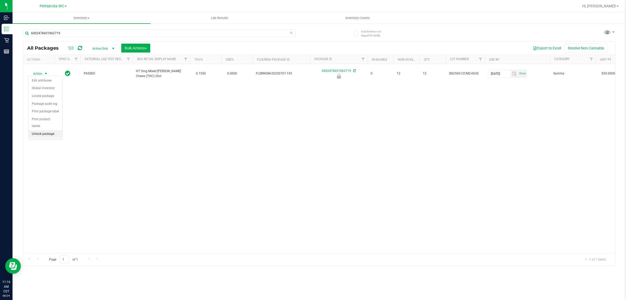
click at [43, 130] on li "Unlock package" at bounding box center [46, 134] width 34 height 8
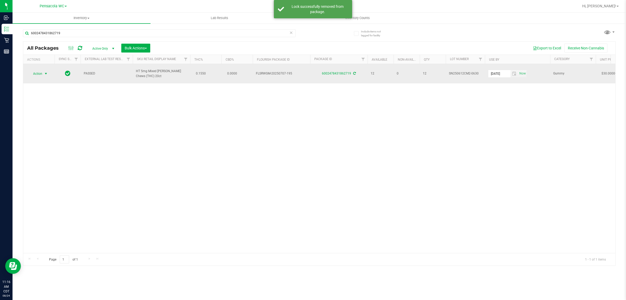
click at [45, 72] on span "select" at bounding box center [46, 74] width 4 height 4
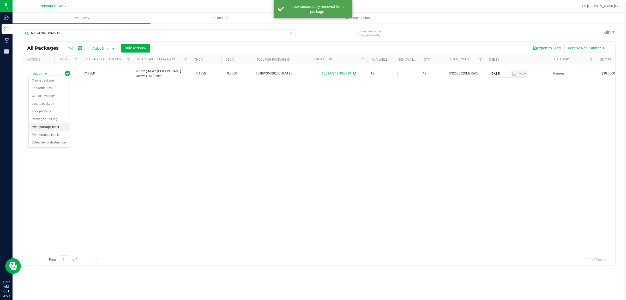
click at [58, 128] on li "Print package label" at bounding box center [49, 127] width 40 height 8
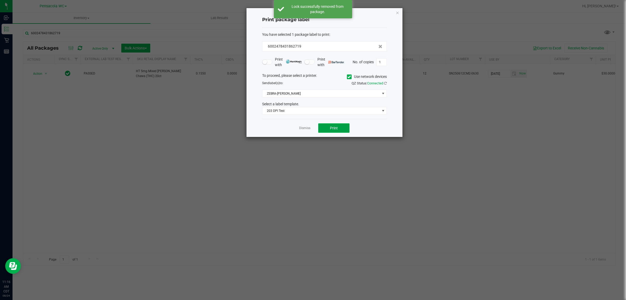
click at [341, 132] on button "Print" at bounding box center [333, 127] width 31 height 9
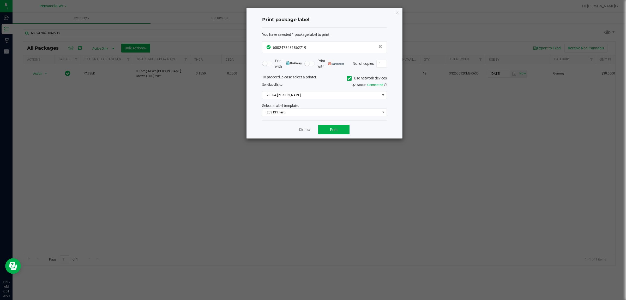
click at [307, 132] on app-cancel-button "Dismiss" at bounding box center [304, 129] width 11 height 5
drag, startPoint x: 306, startPoint y: 132, endPoint x: 300, endPoint y: 128, distance: 6.7
click at [306, 131] on link "Dismiss" at bounding box center [304, 129] width 11 height 4
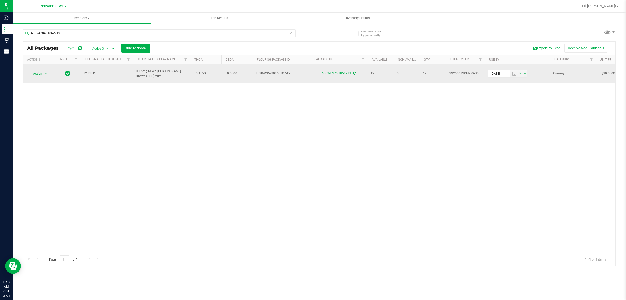
drag, startPoint x: 160, startPoint y: 74, endPoint x: 133, endPoint y: 68, distance: 27.2
click at [133, 68] on td "HT 5mg Mixed Berry Chews (THC) 20ct" at bounding box center [161, 73] width 57 height 19
copy span "HT 5mg Mixed Berry Chews (THC) 20ct"
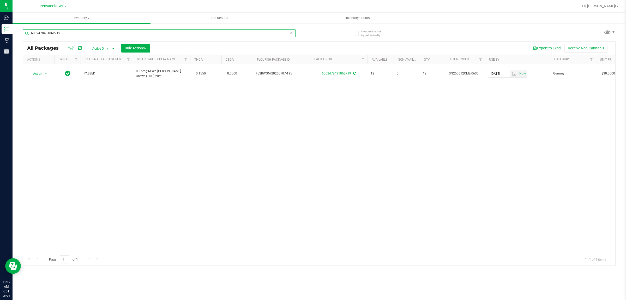
click at [136, 35] on input "6002478431862719" at bounding box center [159, 33] width 273 height 8
paste input "HT 5mg Mixed Berry Chews (THC) 20ct"
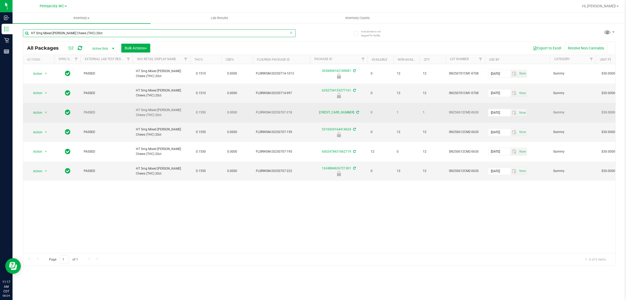
type input "HT 5mg Mixed Berry Chews (THC) 20ct"
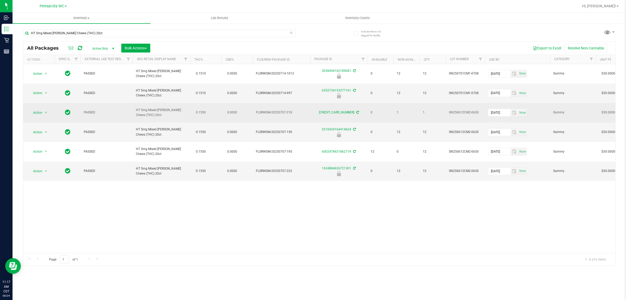
click at [260, 110] on span "FLSRWGM-20250707-218" at bounding box center [281, 112] width 51 height 5
click at [44, 110] on span "select" at bounding box center [46, 112] width 4 height 4
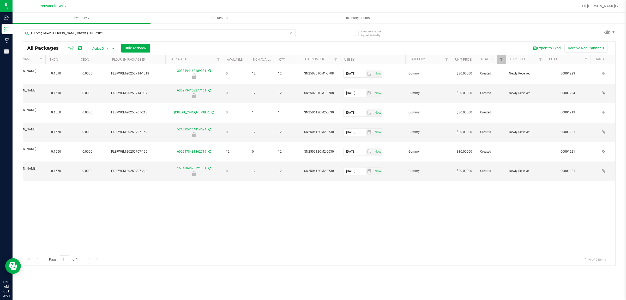
scroll to position [0, 126]
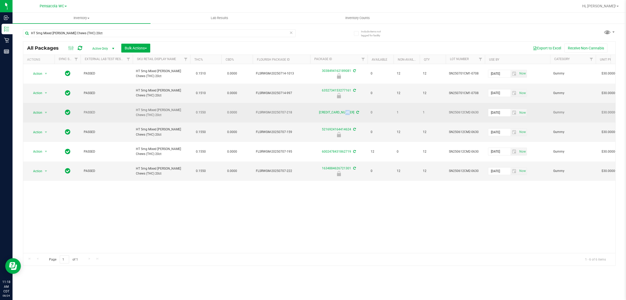
drag, startPoint x: 311, startPoint y: 106, endPoint x: 326, endPoint y: 106, distance: 15.4
click at [326, 106] on td "6414622674389448" at bounding box center [338, 113] width 57 height 20
click at [328, 110] on link "6414622674389448" at bounding box center [336, 112] width 35 height 4
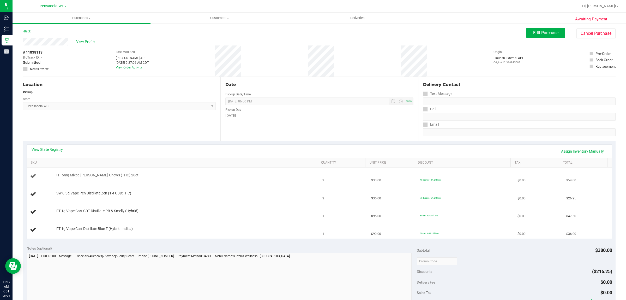
click at [568, 170] on td "$54.00" at bounding box center [587, 176] width 49 height 18
click at [572, 152] on link "Assign Inventory Manually" at bounding box center [583, 151] width 50 height 9
click at [70, 177] on link "Add Package" at bounding box center [65, 179] width 19 height 4
drag, startPoint x: 123, startPoint y: 173, endPoint x: 123, endPoint y: 176, distance: 2.9
click at [123, 174] on div "HT 5mg Mixed Berry Chews (THC) 20ct Select Package 6002478431862719" at bounding box center [184, 177] width 260 height 16
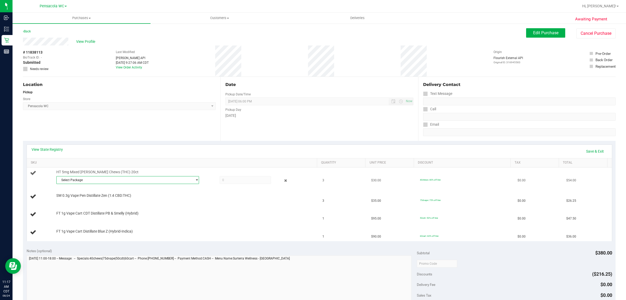
click at [122, 179] on span "Select Package" at bounding box center [125, 179] width 136 height 7
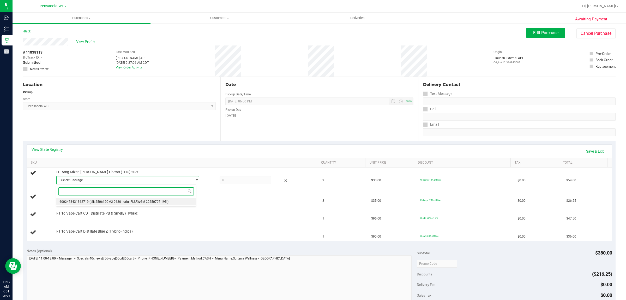
click at [128, 203] on span "( SN250612CM2-0630 | orig: FLSRWGM-20250707-195 )" at bounding box center [129, 202] width 79 height 4
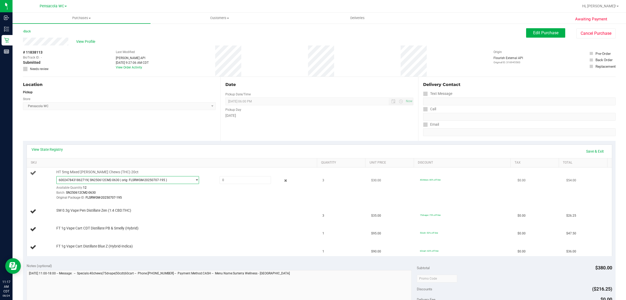
click at [119, 181] on span "( SN250612CM2-0630 | orig: FLSRWGM-20250707-195 )" at bounding box center [127, 180] width 79 height 4
click at [122, 182] on span "6002478431862719 ( SN250612CM2-0630 | orig: FLSRWGM-20250707-195 )" at bounding box center [125, 179] width 136 height 7
click at [283, 182] on icon at bounding box center [285, 180] width 5 height 6
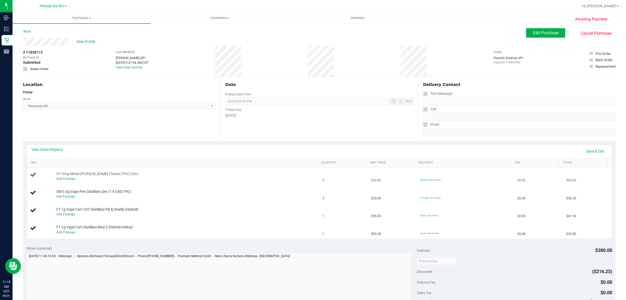
click at [169, 177] on div "Add Package" at bounding box center [185, 178] width 258 height 5
click at [72, 179] on link "Add Package" at bounding box center [65, 179] width 19 height 4
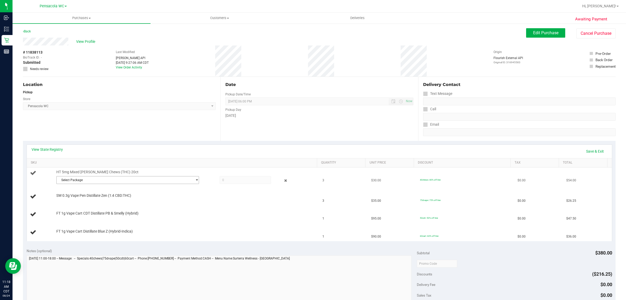
click at [164, 180] on span "Select Package" at bounding box center [125, 179] width 136 height 7
click at [228, 198] on div at bounding box center [185, 198] width 258 height 0
click at [283, 177] on icon at bounding box center [285, 180] width 5 height 6
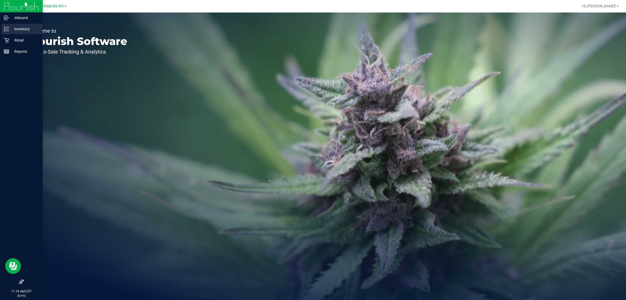
click at [22, 28] on p "Inventory" at bounding box center [24, 29] width 31 height 6
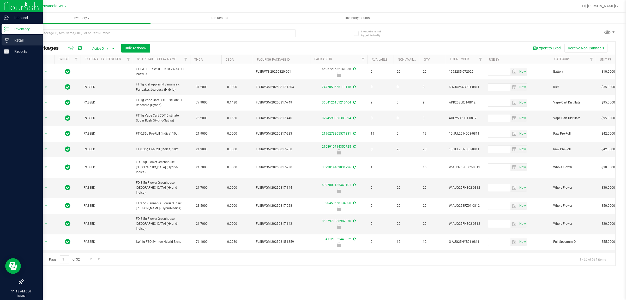
click at [4, 44] on div "Retail" at bounding box center [22, 40] width 41 height 10
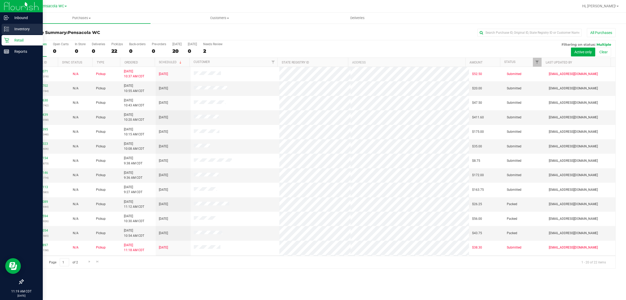
click at [12, 31] on p "Inventory" at bounding box center [24, 29] width 31 height 6
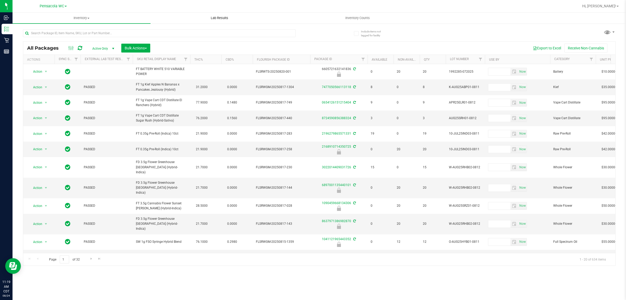
click at [187, 20] on uib-tab-heading "Lab Results" at bounding box center [220, 18] width 138 height 10
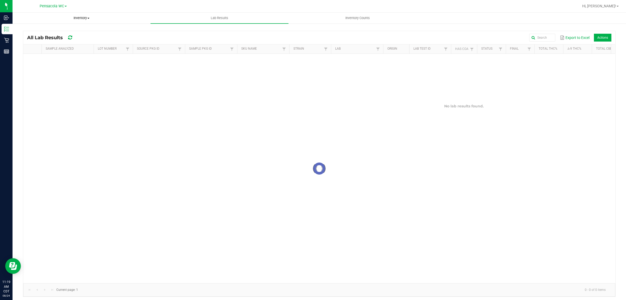
click at [101, 16] on span "Inventory" at bounding box center [82, 18] width 138 height 5
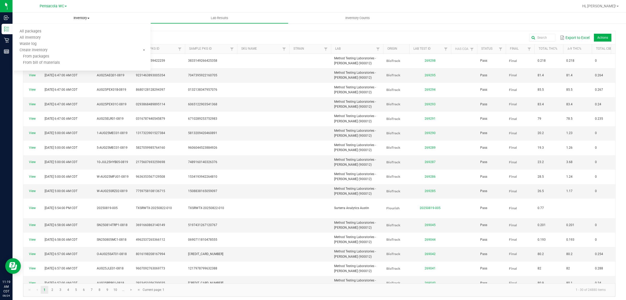
click at [59, 27] on ul "All packages All inventory Waste log Create inventory From packages From bill o…" at bounding box center [82, 47] width 138 height 47
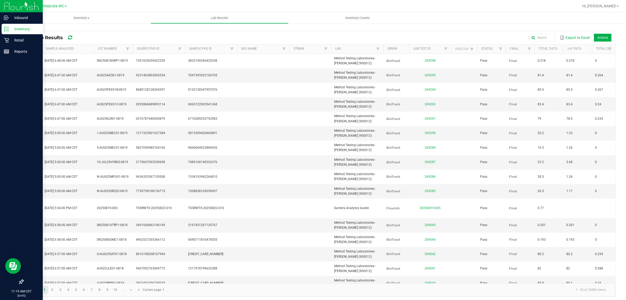
click at [4, 27] on icon at bounding box center [6, 28] width 5 height 5
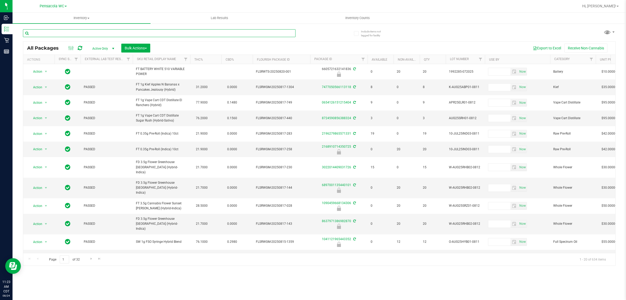
click at [115, 33] on input "text" at bounding box center [159, 33] width 273 height 8
type input "8204701043148295"
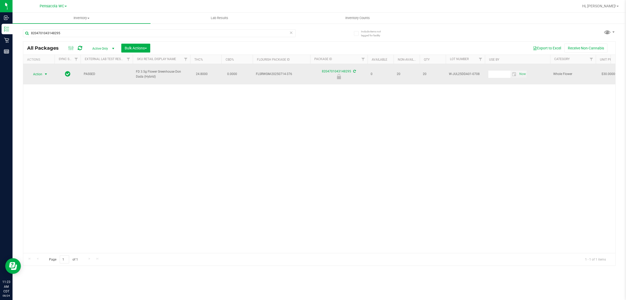
click at [48, 74] on span "select" at bounding box center [46, 73] width 7 height 7
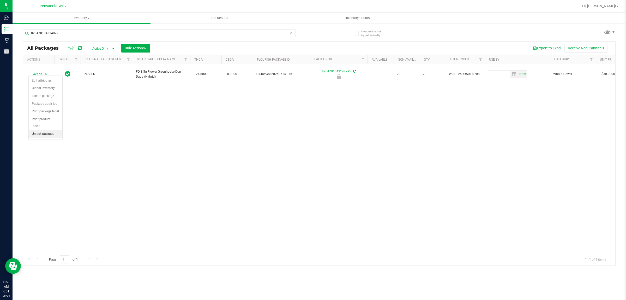
click at [52, 130] on li "Unlock package" at bounding box center [46, 134] width 34 height 8
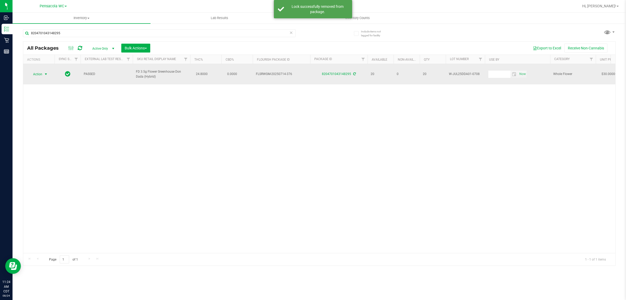
click at [44, 72] on span "select" at bounding box center [46, 74] width 4 height 4
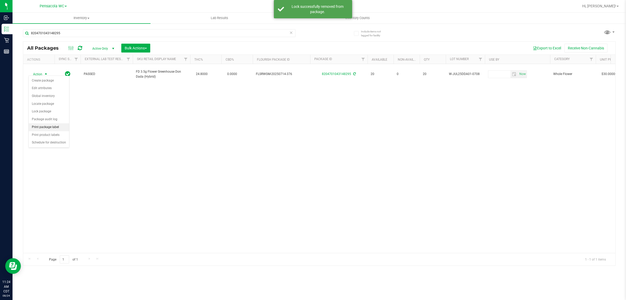
click at [59, 126] on li "Print package label" at bounding box center [49, 127] width 40 height 8
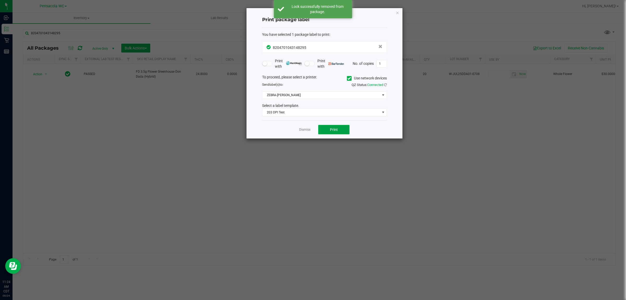
click at [326, 129] on button "Print" at bounding box center [333, 129] width 31 height 9
click at [396, 13] on icon "button" at bounding box center [398, 12] width 4 height 6
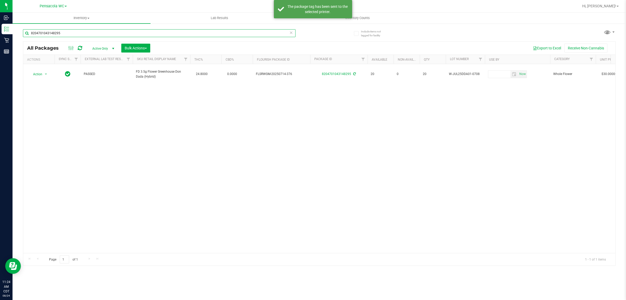
click at [154, 35] on input "8204701043148295" at bounding box center [159, 33] width 273 height 8
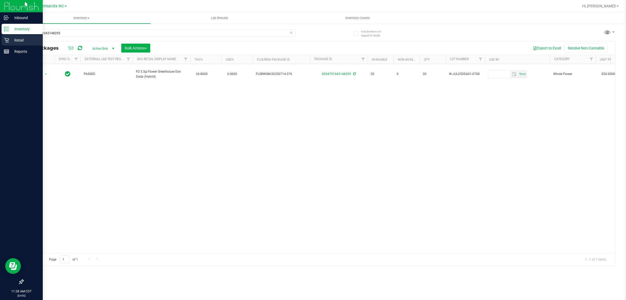
click at [5, 45] on div "Retail" at bounding box center [22, 40] width 41 height 10
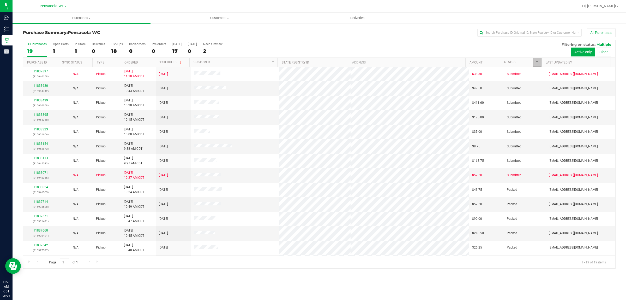
click at [540, 62] on link "Filter" at bounding box center [537, 62] width 9 height 9
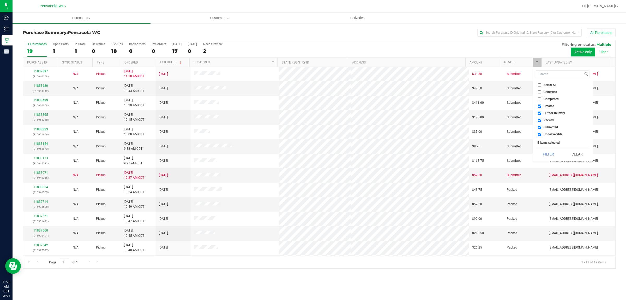
click at [547, 86] on span "Select All" at bounding box center [550, 84] width 13 height 3
click at [541, 86] on input "Select All" at bounding box center [539, 84] width 3 height 3
checkbox input "true"
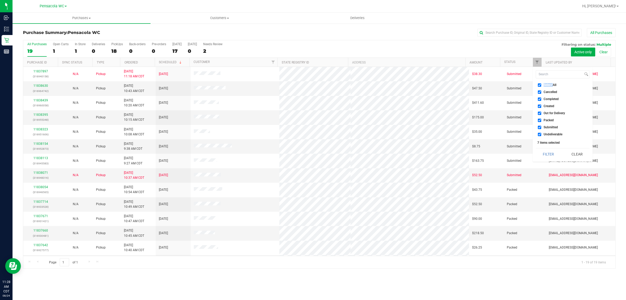
click at [547, 86] on span "Select All" at bounding box center [550, 84] width 13 height 3
click at [541, 86] on input "Select All" at bounding box center [539, 84] width 3 height 3
checkbox input "false"
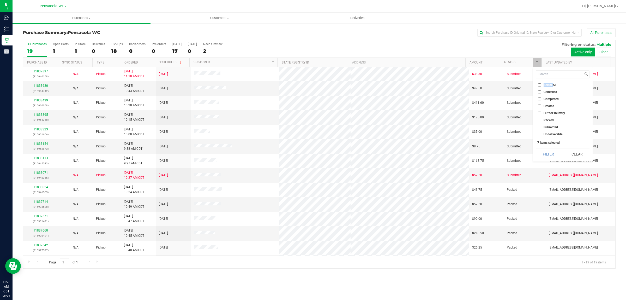
checkbox input "false"
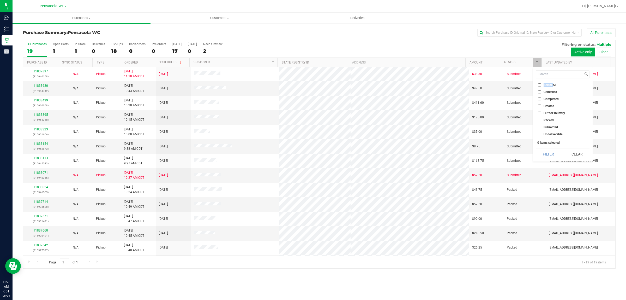
click at [545, 86] on span "Select All" at bounding box center [550, 84] width 13 height 3
click at [541, 86] on input "Select All" at bounding box center [539, 84] width 3 height 3
checkbox input "true"
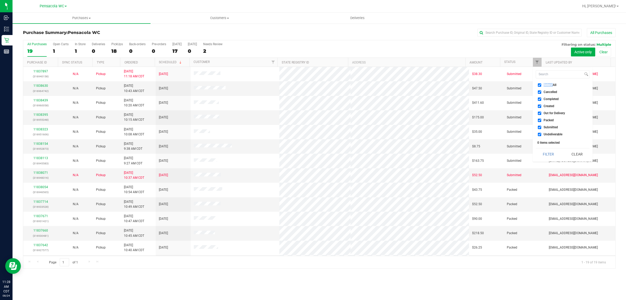
checkbox input "true"
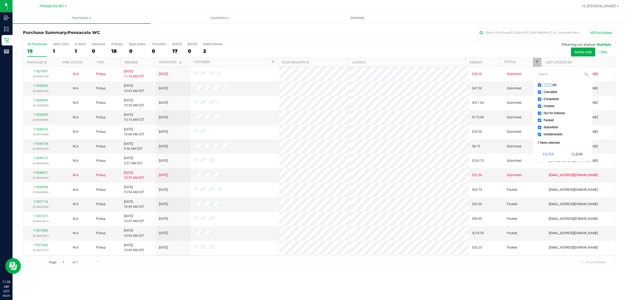
click at [550, 85] on span "Select All" at bounding box center [550, 84] width 13 height 3
click at [541, 85] on input "Select All" at bounding box center [539, 84] width 3 height 3
checkbox input "false"
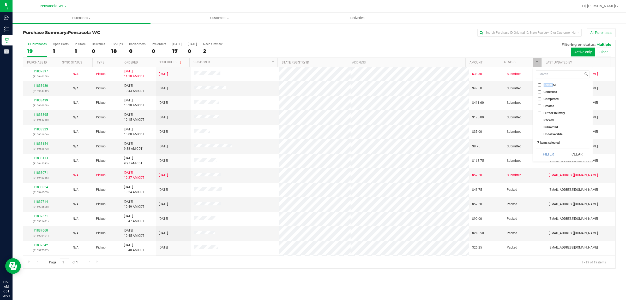
checkbox input "false"
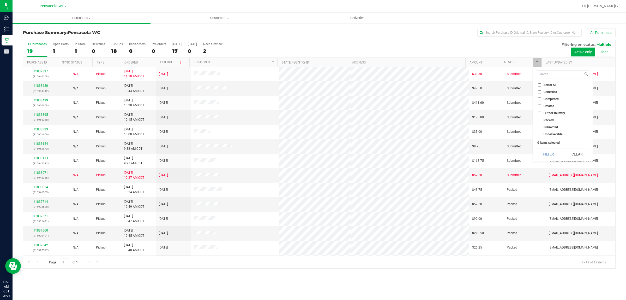
click at [549, 118] on span "Packed" at bounding box center [549, 119] width 10 height 3
click at [541, 118] on input "Packed" at bounding box center [539, 119] width 3 height 3
checkbox input "true"
click at [546, 152] on button "Filter" at bounding box center [548, 153] width 25 height 11
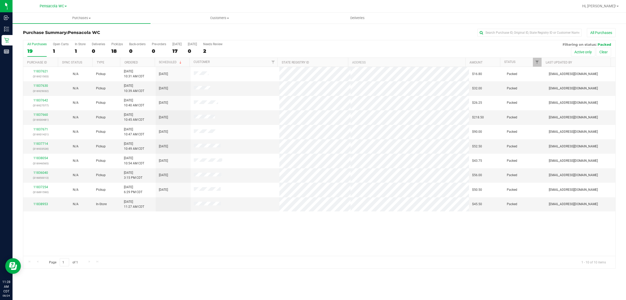
click at [153, 62] on th "Ordered" at bounding box center [137, 62] width 35 height 9
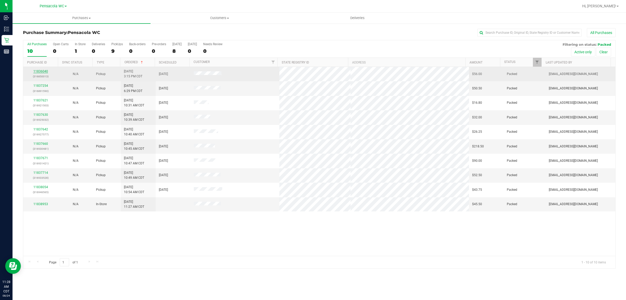
click at [38, 70] on link "11836040" at bounding box center [40, 71] width 15 height 4
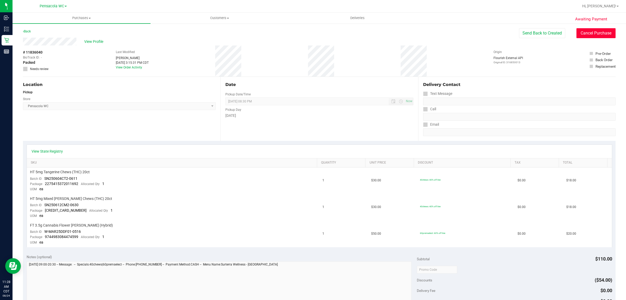
click at [577, 35] on button "Cancel Purchase" at bounding box center [596, 33] width 39 height 10
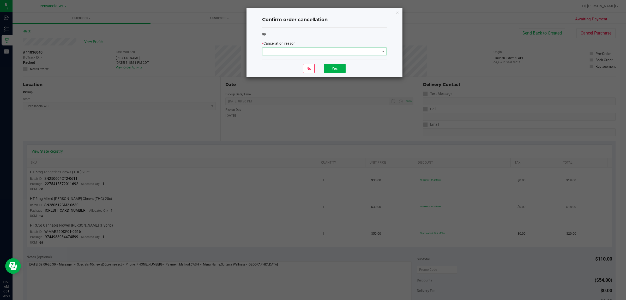
click at [329, 52] on span at bounding box center [322, 51] width 118 height 7
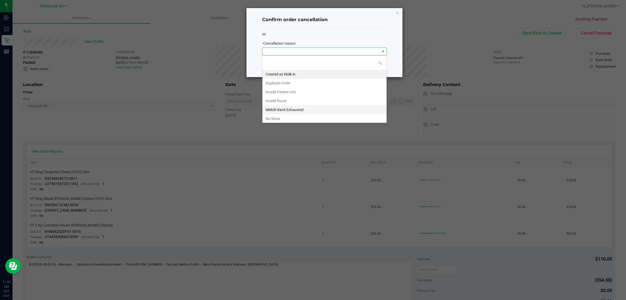
scroll to position [8, 124]
click at [302, 116] on li "No Show" at bounding box center [325, 118] width 124 height 9
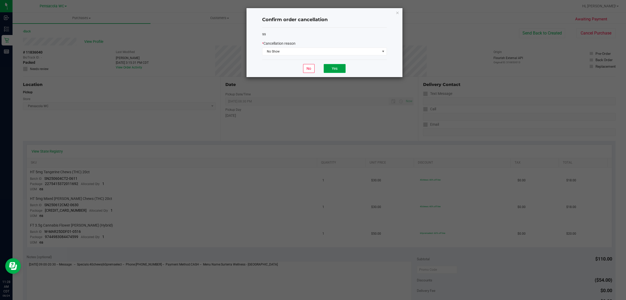
click at [341, 72] on button "Yes" at bounding box center [335, 68] width 22 height 9
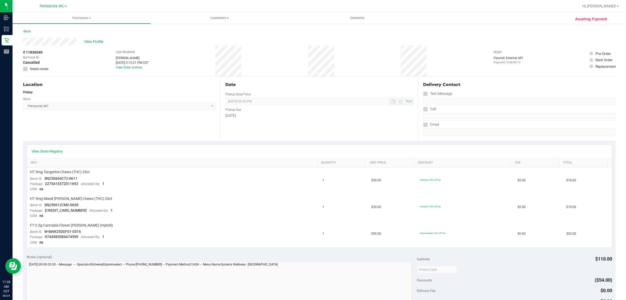
click at [28, 28] on div "Back" at bounding box center [27, 31] width 8 height 6
click at [26, 33] on link "Back" at bounding box center [27, 31] width 8 height 4
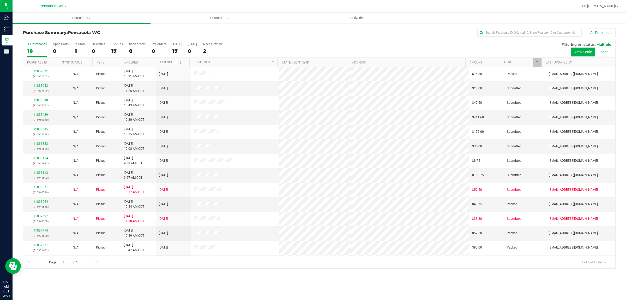
click at [532, 61] on th "Status" at bounding box center [520, 62] width 41 height 9
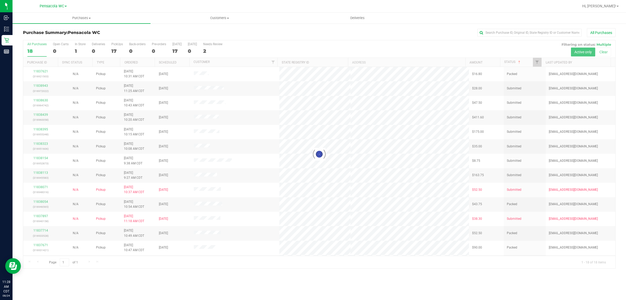
click at [537, 63] on div at bounding box center [319, 154] width 592 height 228
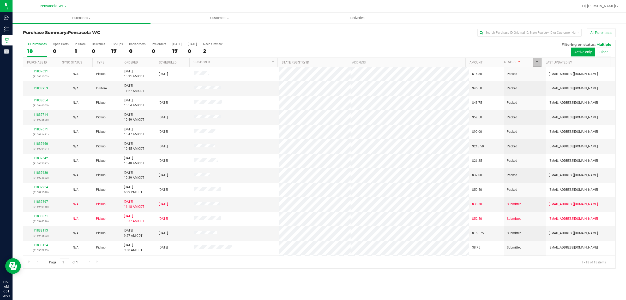
click at [537, 63] on span "Filter" at bounding box center [537, 62] width 4 height 4
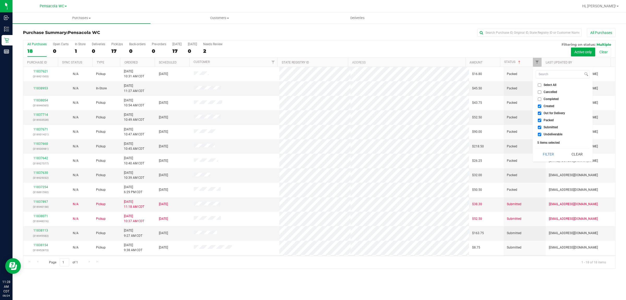
click at [548, 84] on span "Select All" at bounding box center [550, 84] width 13 height 3
click at [541, 84] on input "Select All" at bounding box center [539, 84] width 3 height 3
checkbox input "true"
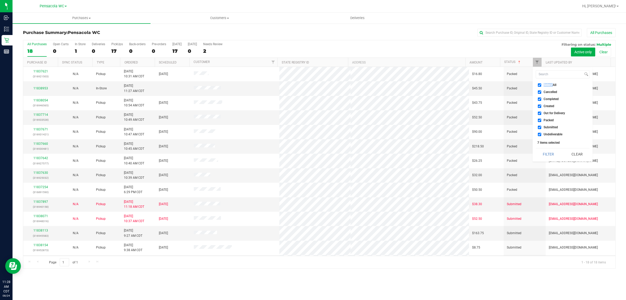
click at [548, 84] on span "Select All" at bounding box center [550, 84] width 13 height 3
click at [541, 84] on input "Select All" at bounding box center [539, 84] width 3 height 3
checkbox input "false"
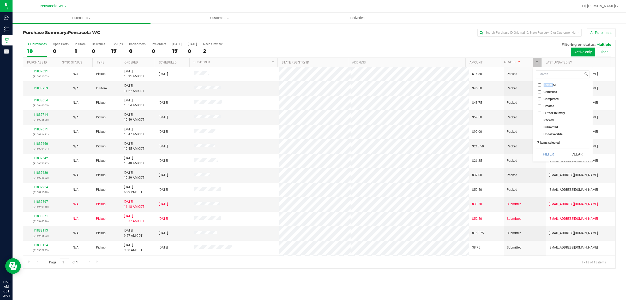
checkbox input "false"
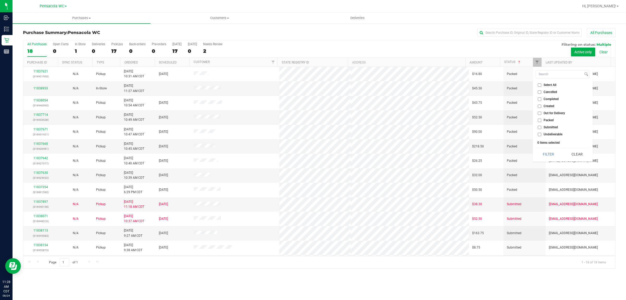
click at [547, 119] on span "Packed" at bounding box center [549, 119] width 10 height 3
click at [541, 119] on input "Packed" at bounding box center [539, 119] width 3 height 3
checkbox input "true"
click at [548, 155] on button "Filter" at bounding box center [548, 153] width 25 height 11
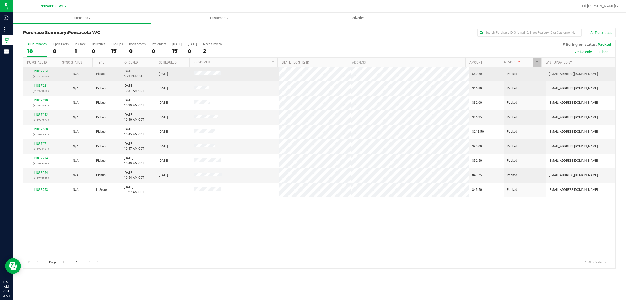
click at [37, 73] on link "11837254" at bounding box center [40, 71] width 15 height 4
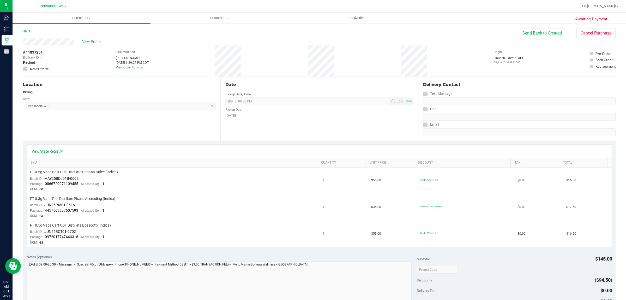
click at [602, 38] on div "View Profile # 11837254 BioTrack ID: - Packed Needs review Last Modified Nate J…" at bounding box center [319, 57] width 593 height 39
click at [595, 32] on button "Cancel Purchase" at bounding box center [596, 33] width 39 height 10
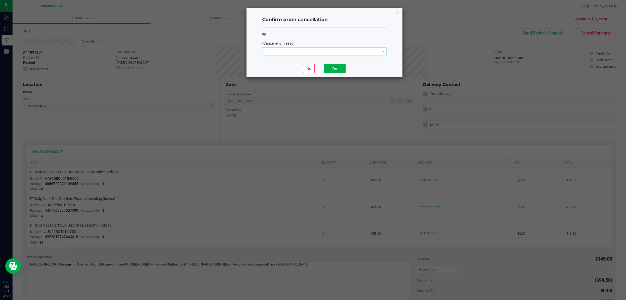
click at [348, 52] on span at bounding box center [322, 51] width 118 height 7
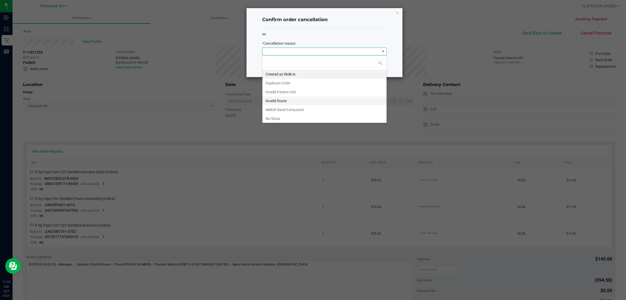
scroll to position [8, 124]
click at [341, 117] on li "No Show" at bounding box center [325, 118] width 124 height 9
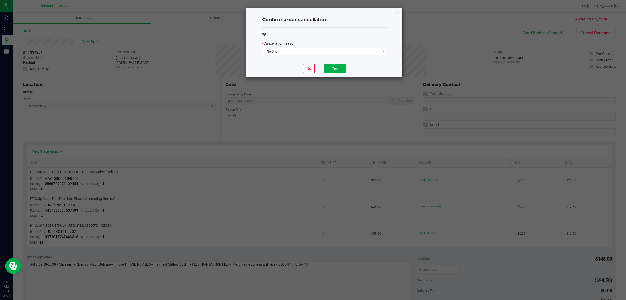
click at [336, 73] on div "No Yes" at bounding box center [324, 67] width 125 height 17
click at [337, 66] on button "Yes" at bounding box center [335, 68] width 22 height 9
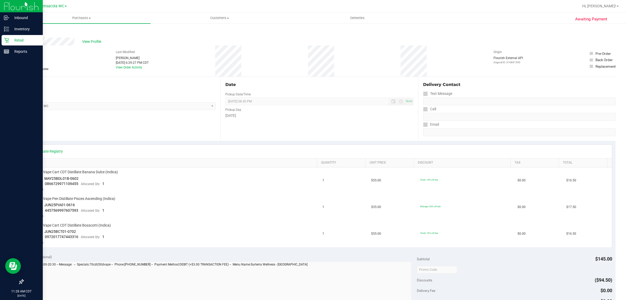
click at [17, 41] on p "Retail" at bounding box center [24, 40] width 31 height 6
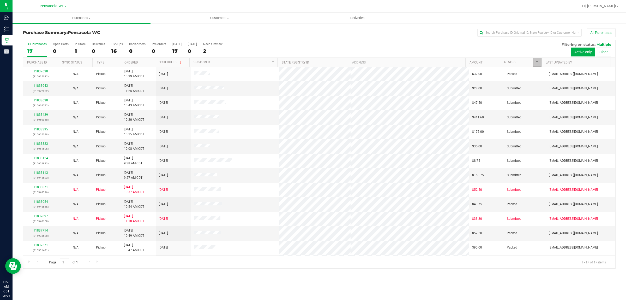
click at [537, 59] on link "Filter" at bounding box center [537, 62] width 9 height 9
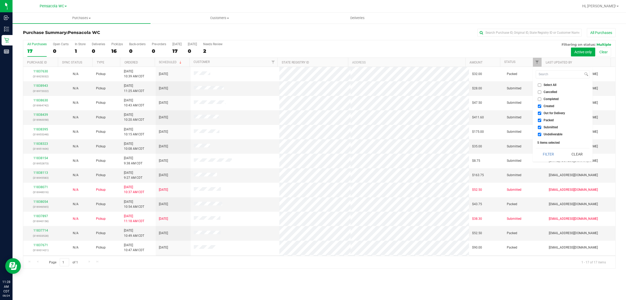
click at [551, 85] on span "Select All" at bounding box center [550, 84] width 13 height 3
click at [541, 85] on input "Select All" at bounding box center [539, 84] width 3 height 3
checkbox input "true"
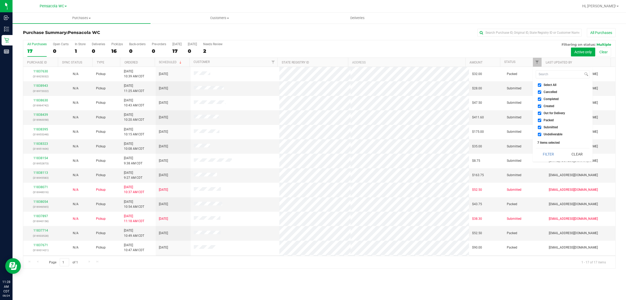
click at [549, 84] on span "Select All" at bounding box center [550, 84] width 13 height 3
click at [541, 84] on input "Select All" at bounding box center [539, 84] width 3 height 3
checkbox input "false"
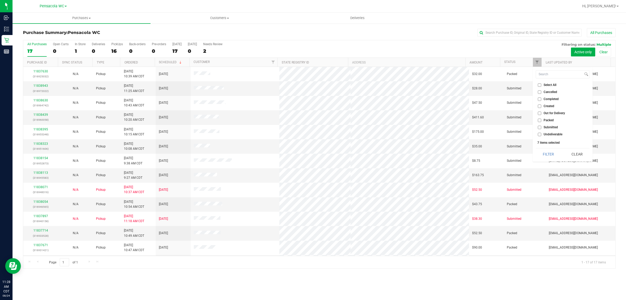
checkbox input "false"
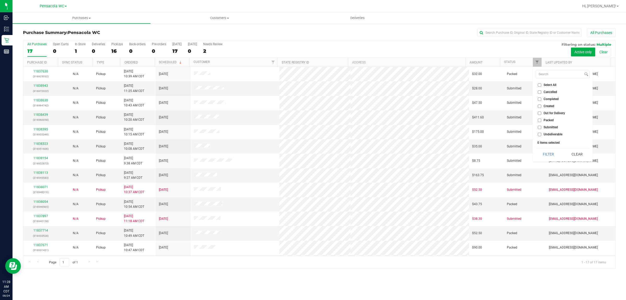
click at [550, 129] on span "Submitted" at bounding box center [551, 127] width 14 height 3
click at [541, 129] on input "Submitted" at bounding box center [539, 127] width 3 height 3
checkbox input "true"
click at [549, 152] on button "Filter" at bounding box center [548, 153] width 25 height 11
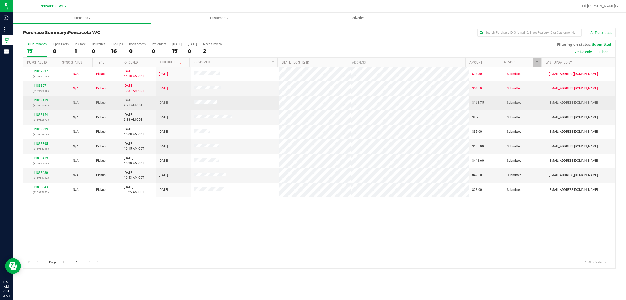
click at [42, 101] on link "11838113" at bounding box center [40, 100] width 15 height 4
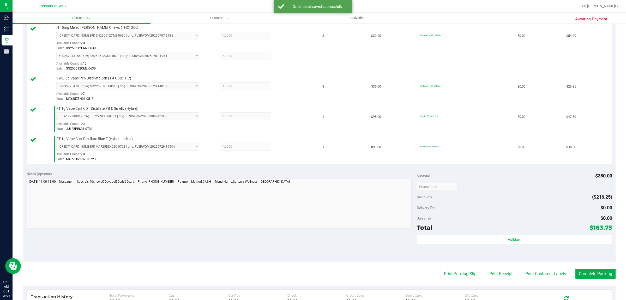
scroll to position [151, 0]
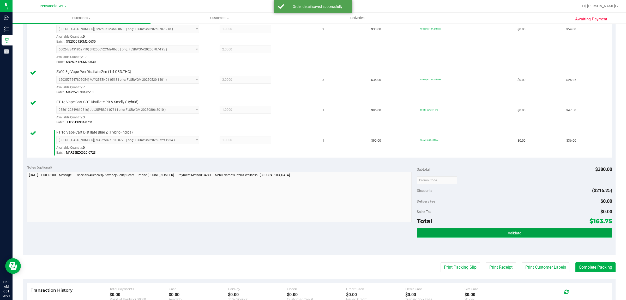
click at [482, 236] on button "Validate" at bounding box center [514, 232] width 195 height 9
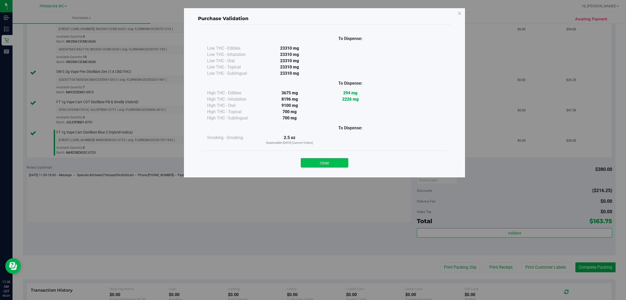
click at [323, 161] on button "Close" at bounding box center [324, 162] width 47 height 9
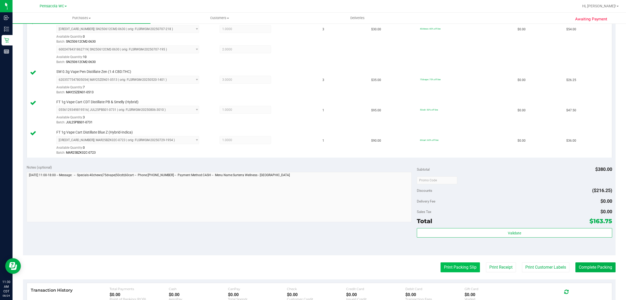
click at [443, 267] on button "Print Packing Slip" at bounding box center [460, 267] width 39 height 10
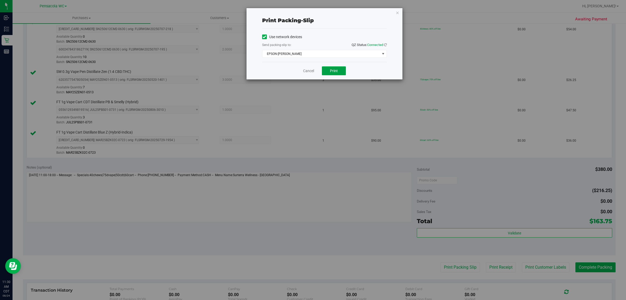
click at [339, 75] on button "Print" at bounding box center [334, 70] width 24 height 9
click at [396, 14] on icon "button" at bounding box center [398, 12] width 4 height 6
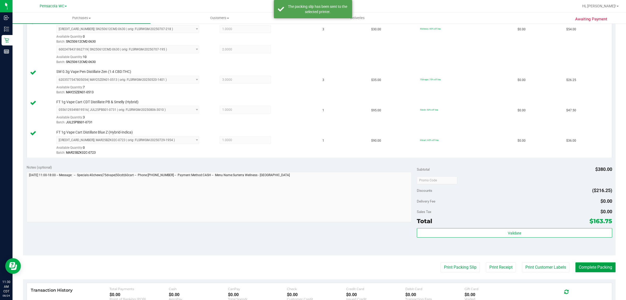
click at [596, 268] on button "Complete Packing" at bounding box center [596, 267] width 40 height 10
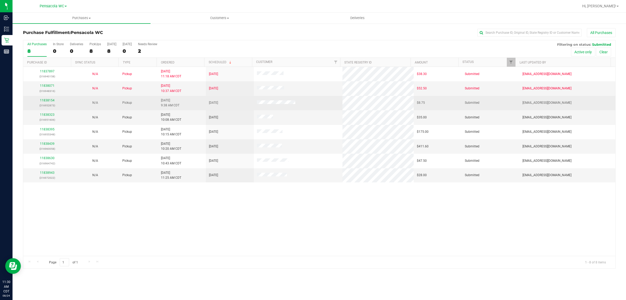
click at [51, 104] on p "(316952873)" at bounding box center [47, 105] width 42 height 5
click at [50, 102] on link "11838154" at bounding box center [47, 100] width 15 height 4
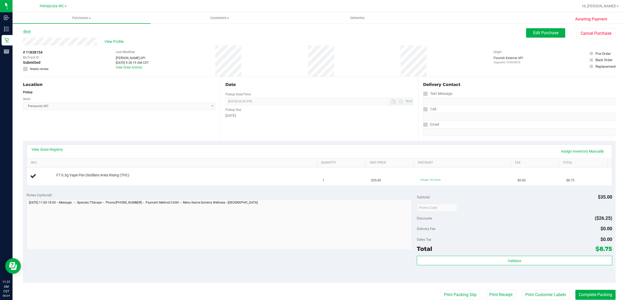
click at [27, 30] on link "Back" at bounding box center [27, 31] width 8 height 4
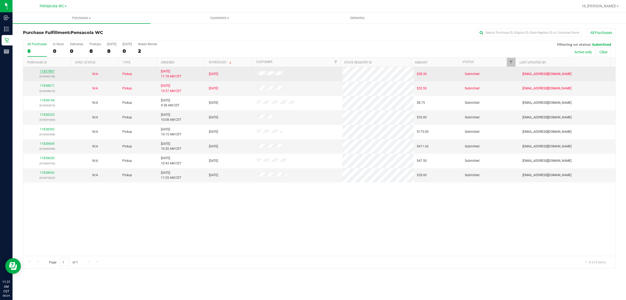
click at [49, 71] on link "11837897" at bounding box center [47, 71] width 15 height 4
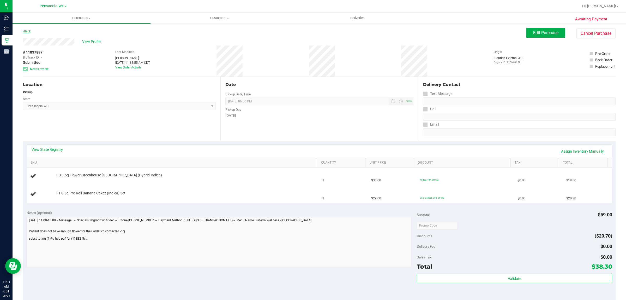
click at [29, 32] on link "Back" at bounding box center [27, 31] width 8 height 4
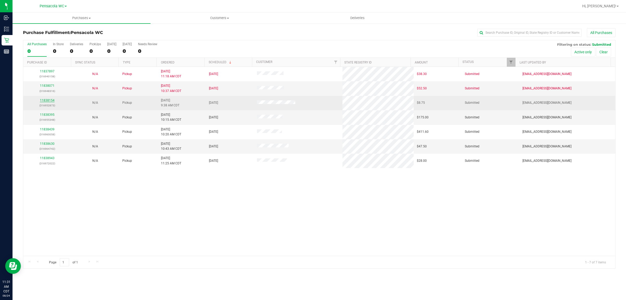
click at [46, 100] on link "11838154" at bounding box center [47, 100] width 15 height 4
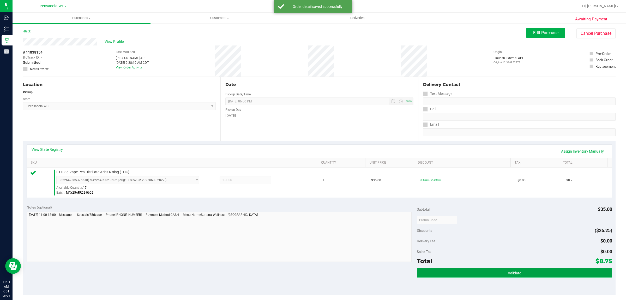
click at [499, 271] on button "Validate" at bounding box center [514, 272] width 195 height 9
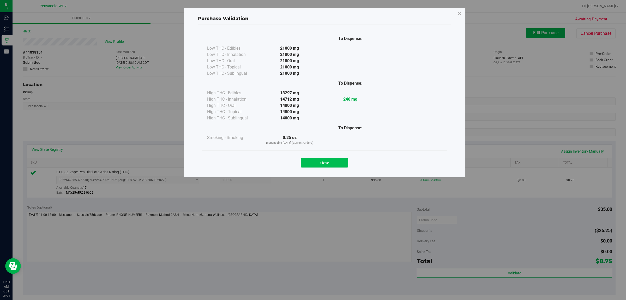
click at [329, 165] on button "Close" at bounding box center [324, 162] width 47 height 9
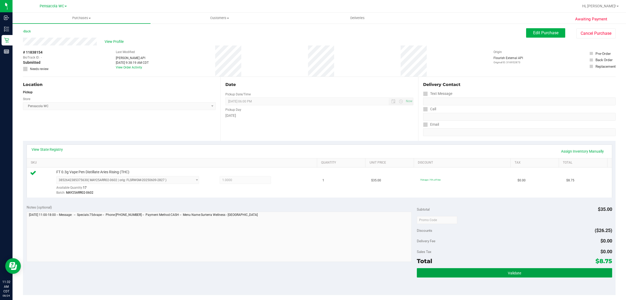
click at [513, 268] on button "Validate" at bounding box center [514, 272] width 195 height 9
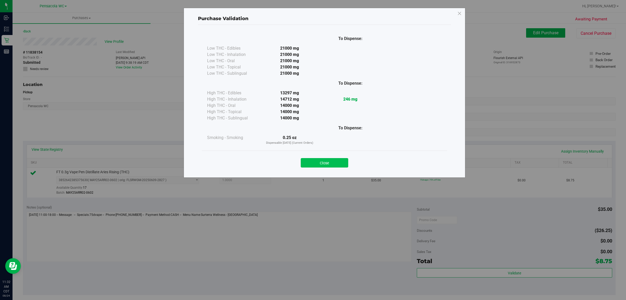
click at [328, 158] on button "Close" at bounding box center [324, 162] width 47 height 9
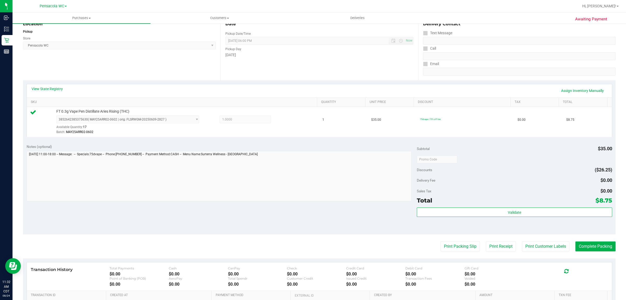
scroll to position [69, 0]
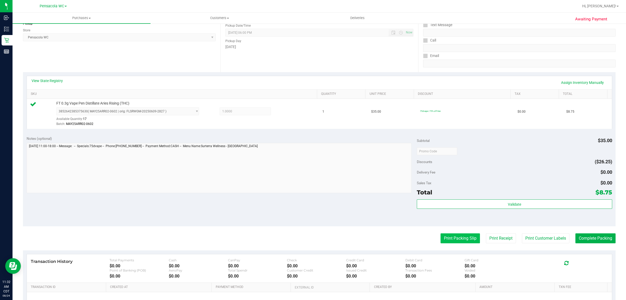
click at [441, 239] on button "Print Packing Slip" at bounding box center [460, 238] width 39 height 10
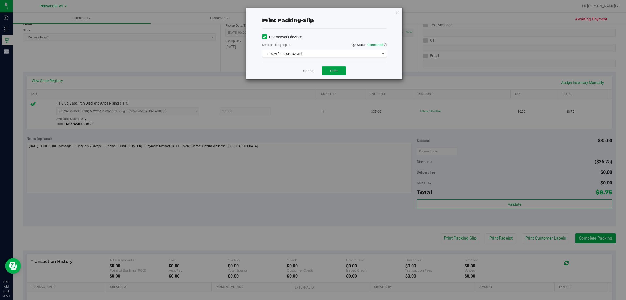
click at [328, 75] on button "Print" at bounding box center [334, 70] width 24 height 9
click at [396, 12] on icon "button" at bounding box center [398, 12] width 4 height 6
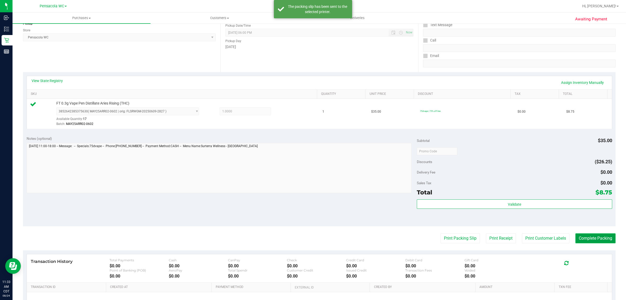
click at [599, 235] on button "Complete Packing" at bounding box center [596, 238] width 40 height 10
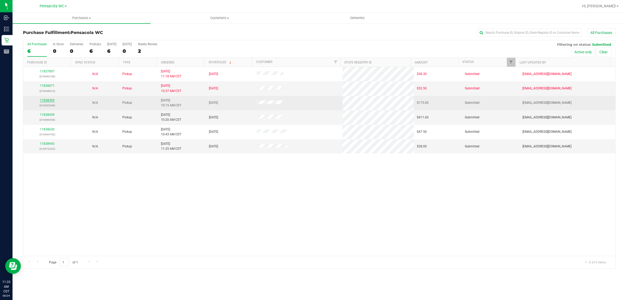
click at [45, 101] on link "11838395" at bounding box center [47, 100] width 15 height 4
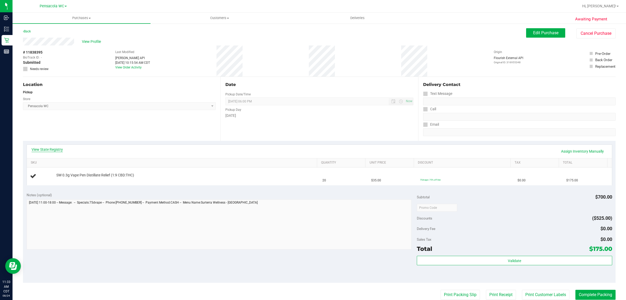
click at [49, 148] on link "View State Registry" at bounding box center [47, 149] width 31 height 5
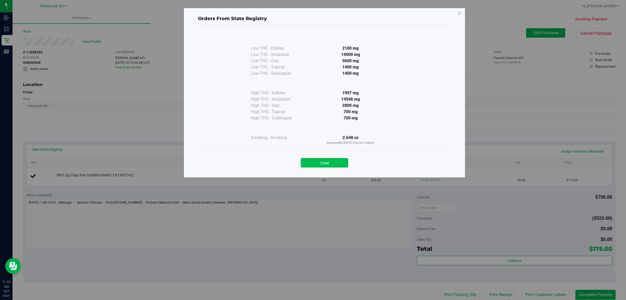
click at [313, 166] on button "Close" at bounding box center [324, 162] width 47 height 9
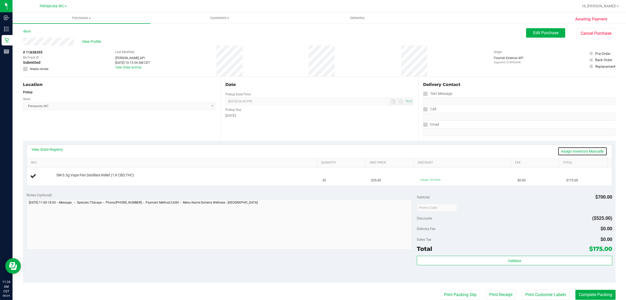
click at [567, 149] on link "Assign Inventory Manually" at bounding box center [583, 151] width 50 height 9
click at [66, 179] on link "Add Package" at bounding box center [65, 179] width 19 height 4
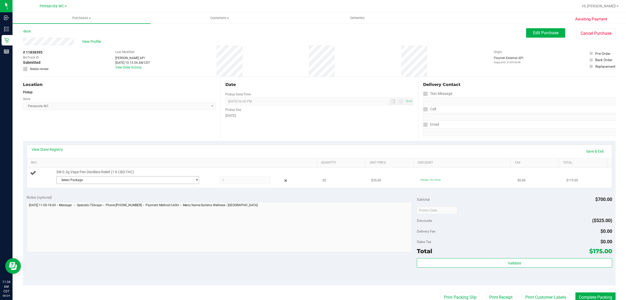
click at [110, 177] on span "Select Package" at bounding box center [125, 179] width 136 height 7
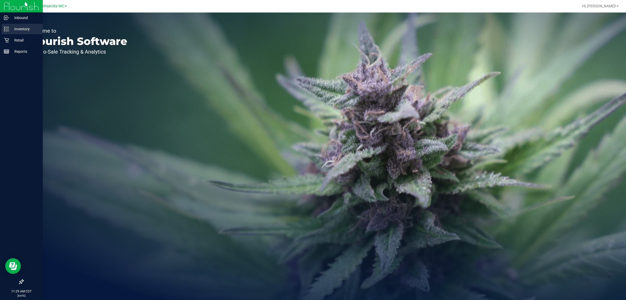
click at [20, 29] on p "Inventory" at bounding box center [24, 29] width 31 height 6
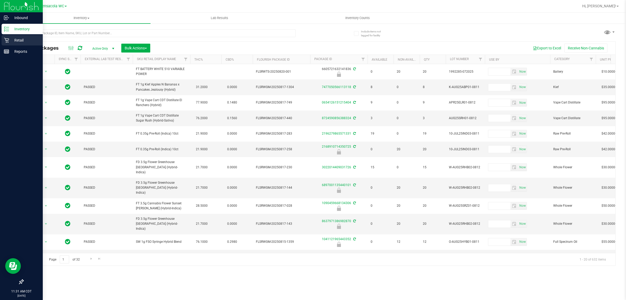
click at [5, 45] on div "Retail" at bounding box center [22, 40] width 41 height 10
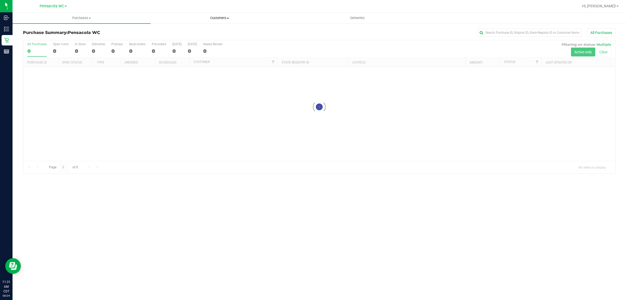
click at [217, 20] on span "Customers" at bounding box center [220, 18] width 138 height 5
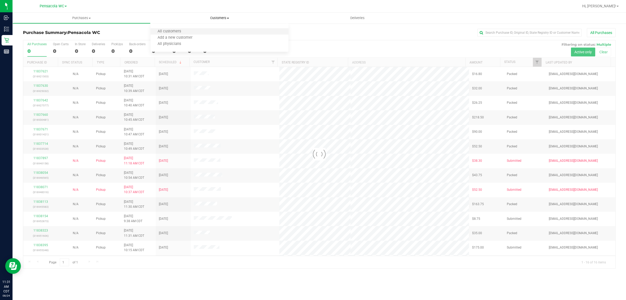
click at [217, 29] on li "All customers" at bounding box center [220, 31] width 138 height 6
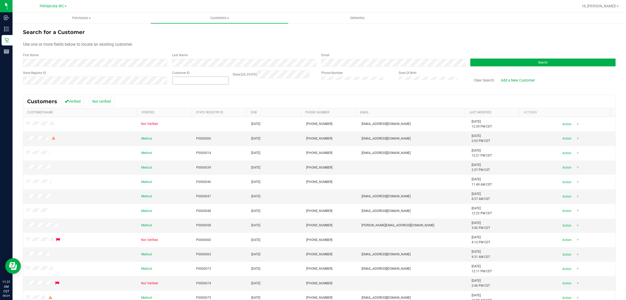
click at [202, 78] on span at bounding box center [200, 80] width 57 height 8
paste input "1573134"
type input "1573134"
click at [510, 62] on button "Search" at bounding box center [543, 62] width 145 height 8
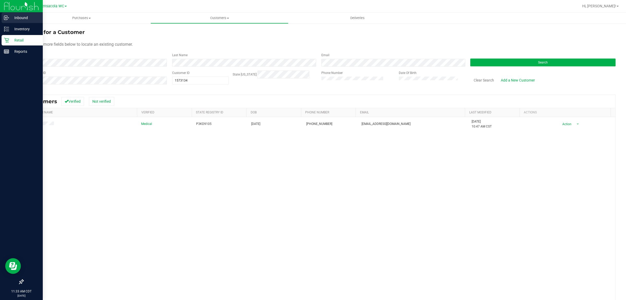
click at [9, 23] on link "Inbound" at bounding box center [21, 18] width 43 height 11
click at [15, 28] on p "Inventory" at bounding box center [24, 29] width 31 height 6
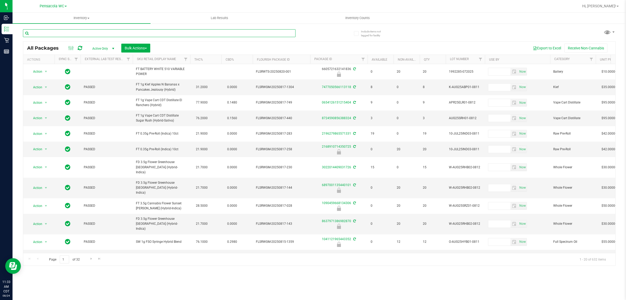
click at [103, 33] on input "text" at bounding box center [159, 33] width 273 height 8
type input "0696804857937588"
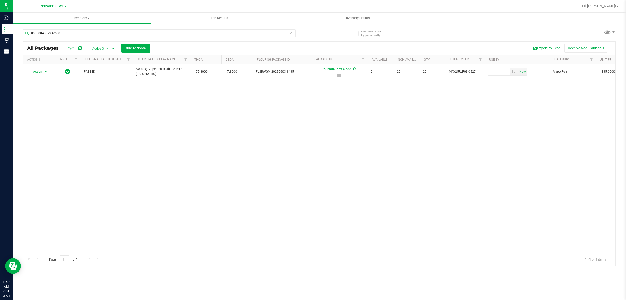
drag, startPoint x: 36, startPoint y: 72, endPoint x: 50, endPoint y: 88, distance: 21.3
click at [37, 72] on span "Action" at bounding box center [35, 71] width 14 height 7
click at [52, 130] on li "Unlock package" at bounding box center [46, 134] width 34 height 8
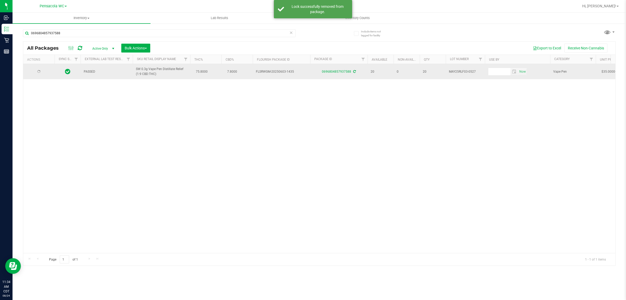
click at [38, 69] on div at bounding box center [38, 71] width 25 height 5
click at [41, 70] on span "Action" at bounding box center [35, 71] width 14 height 7
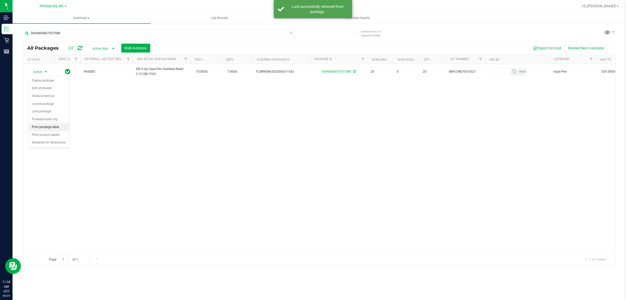
click at [53, 129] on li "Print package label" at bounding box center [49, 127] width 40 height 8
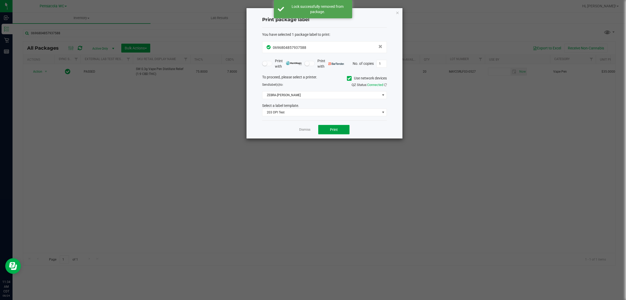
click at [324, 130] on button "Print" at bounding box center [333, 129] width 31 height 9
click at [400, 12] on div "Print package label You have selected 1 package label to print : 06968048579375…" at bounding box center [325, 73] width 156 height 130
click at [398, 12] on icon "button" at bounding box center [398, 12] width 4 height 6
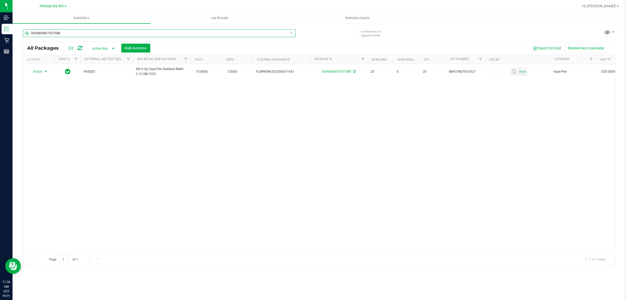
click at [71, 35] on input "0696804857937588" at bounding box center [159, 33] width 273 height 8
click at [72, 35] on input "0696804857937588" at bounding box center [159, 33] width 273 height 8
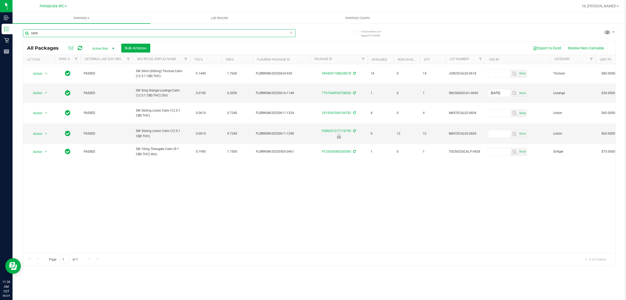
click at [157, 33] on input "calm" at bounding box center [159, 33] width 273 height 8
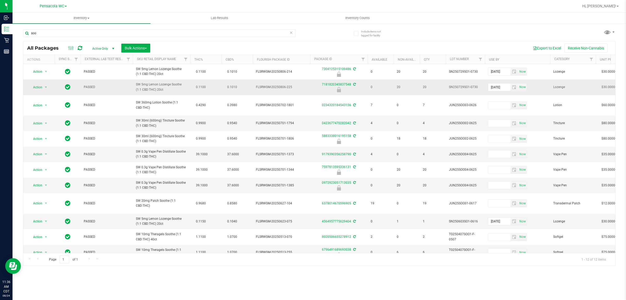
click at [172, 92] on span "SW 5mg Lemon Lozenge Soothe (1:1 CBD:THC) 20ct" at bounding box center [161, 87] width 51 height 10
click at [171, 92] on span "SW 5mg Lemon Lozenge Soothe (1:1 CBD:THC) 20ct" at bounding box center [161, 87] width 51 height 10
drag, startPoint x: 171, startPoint y: 96, endPoint x: 136, endPoint y: 87, distance: 36.1
click at [136, 87] on td "SW 5mg Lemon Lozenge Soothe (1:1 CBD:THC) 20ct" at bounding box center [161, 86] width 57 height 15
copy span "SW 5mg Lemon Lozenge Soothe (1:1 CBD:THC) 20ct"
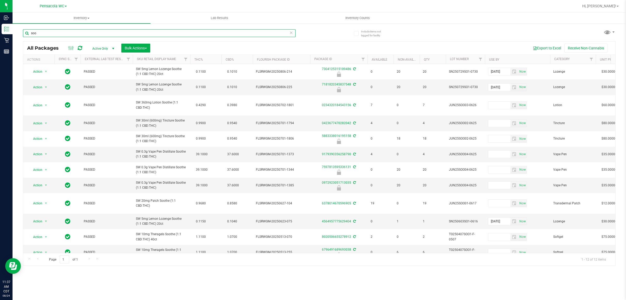
click at [122, 30] on input "soo" at bounding box center [159, 33] width 273 height 8
click at [121, 30] on input "soo" at bounding box center [159, 33] width 273 height 8
paste input "SW 5mg Lemon Lozenge Soothe (1:1 CBD:THC) 20ct"
type input "SW 5mg Lemon Lozenge Soothe (1:1 CBD:THC) 20ct"
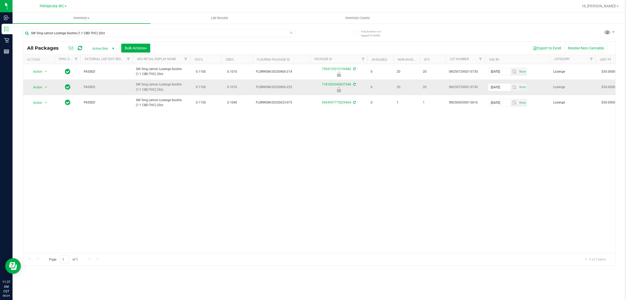
click at [206, 91] on span "0.1100" at bounding box center [200, 87] width 15 height 8
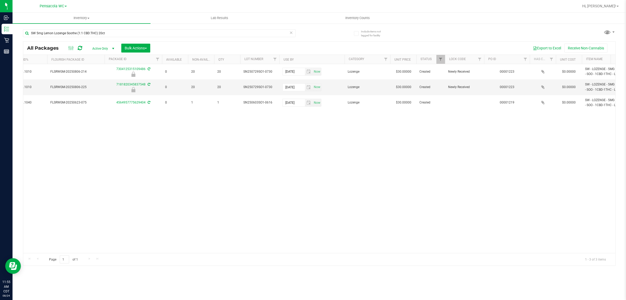
scroll to position [0, 237]
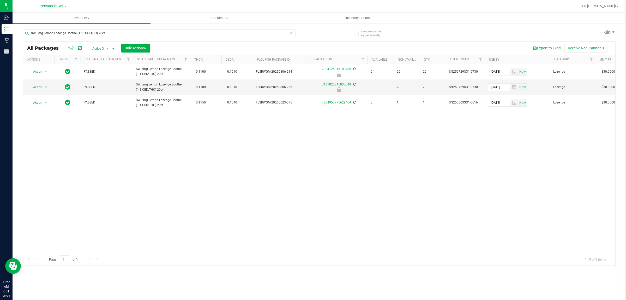
click at [186, 178] on div "Action Action Edit attributes Global inventory Locate package Package audit log…" at bounding box center [319, 158] width 592 height 189
click at [236, 189] on div "Action Action Edit attributes Global inventory Locate package Package audit log…" at bounding box center [319, 158] width 592 height 189
click at [31, 87] on td "Action Action Edit attributes Global inventory Locate package Package audit log…" at bounding box center [38, 86] width 31 height 15
click at [37, 91] on span "Action" at bounding box center [35, 87] width 14 height 7
click at [50, 151] on li "Unlock package" at bounding box center [46, 155] width 34 height 8
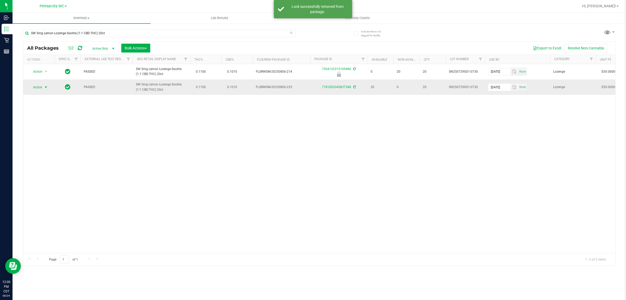
click at [40, 91] on span "Action" at bounding box center [35, 87] width 14 height 7
click at [51, 134] on li "Lock package" at bounding box center [49, 133] width 40 height 8
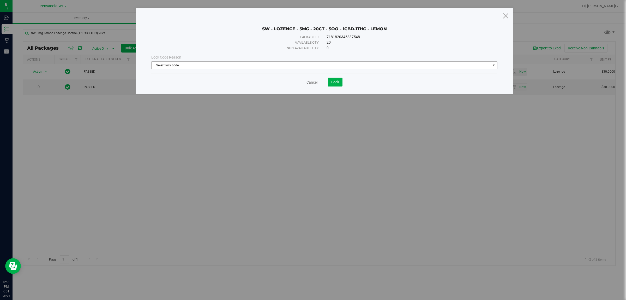
click at [325, 69] on span "Select lock code" at bounding box center [321, 65] width 339 height 7
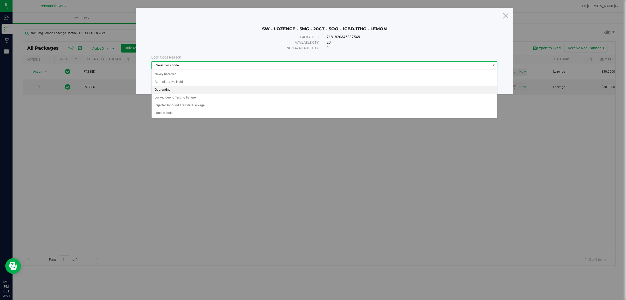
click at [227, 91] on li "Quarantine" at bounding box center [325, 90] width 346 height 8
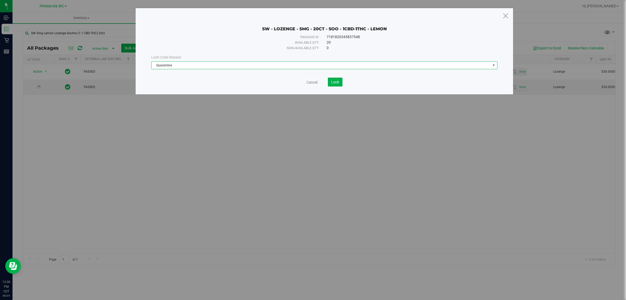
click at [323, 81] on save-button "Lock" at bounding box center [330, 82] width 25 height 9
click at [335, 82] on span "Lock" at bounding box center [335, 82] width 8 height 4
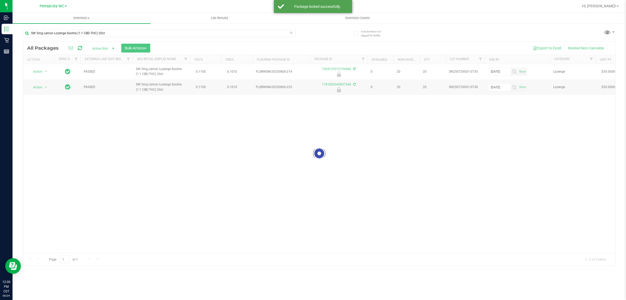
click at [41, 75] on div at bounding box center [319, 153] width 592 height 224
click at [41, 75] on span "Action" at bounding box center [35, 71] width 14 height 7
drag, startPoint x: 56, startPoint y: 134, endPoint x: 56, endPoint y: 130, distance: 3.1
click at [56, 133] on li "Unlock package" at bounding box center [46, 136] width 34 height 8
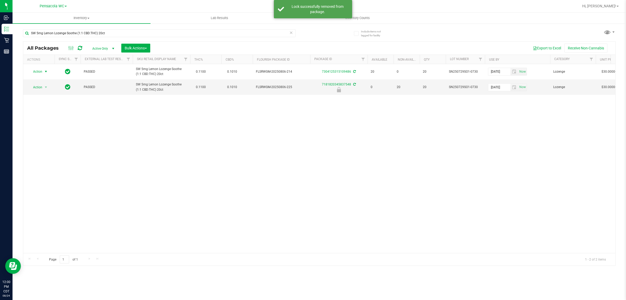
click at [39, 75] on span "Action" at bounding box center [35, 71] width 14 height 7
click at [54, 114] on li "Lock package" at bounding box center [49, 114] width 40 height 8
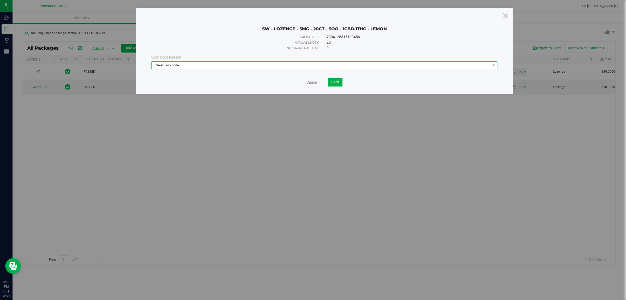
click at [342, 68] on span "Select lock code" at bounding box center [321, 65] width 339 height 7
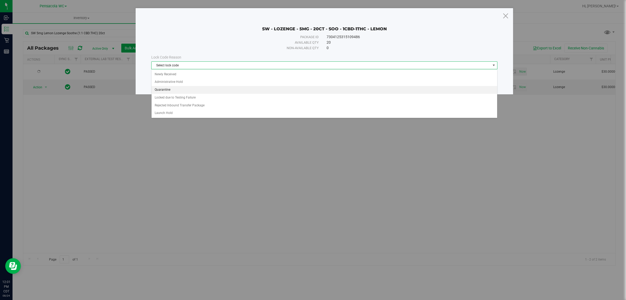
click at [191, 90] on li "Quarantine" at bounding box center [325, 90] width 346 height 8
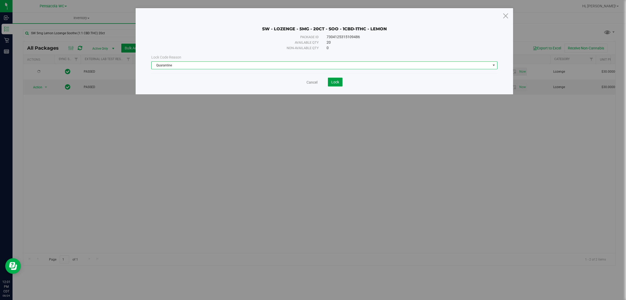
click at [335, 84] on span "Lock" at bounding box center [335, 82] width 8 height 4
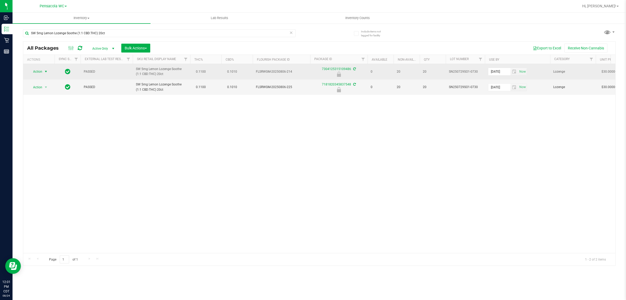
click at [46, 75] on span "select" at bounding box center [46, 71] width 7 height 7
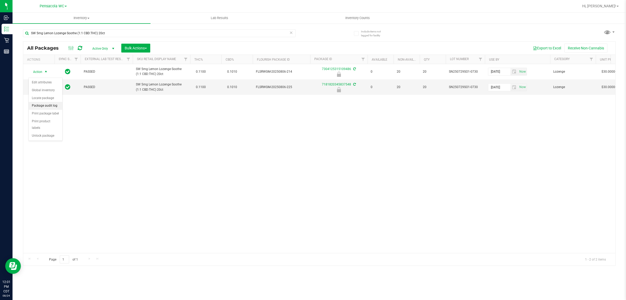
click at [55, 106] on li "Package audit log" at bounding box center [46, 106] width 34 height 8
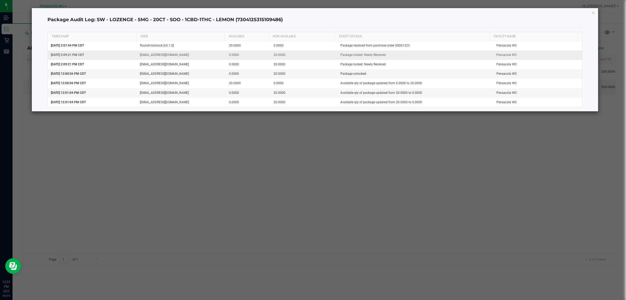
drag, startPoint x: 383, startPoint y: 47, endPoint x: 414, endPoint y: 51, distance: 31.1
click at [414, 51] on tbody "[DATE] 2:07:44 PM CDT flourish-biotrack [v0.1.0] 20.0000 0.0000 Package receive…" at bounding box center [315, 74] width 535 height 66
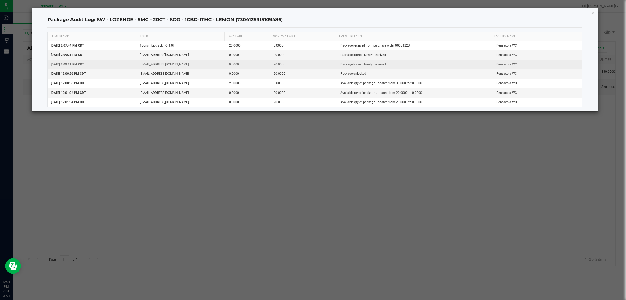
click at [433, 65] on td "Package locked: Newly Received" at bounding box center [415, 64] width 156 height 9
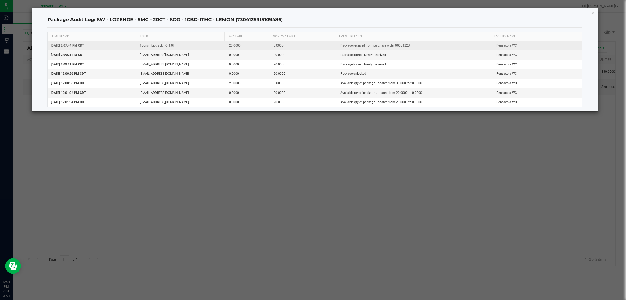
drag, startPoint x: 398, startPoint y: 44, endPoint x: 418, endPoint y: 48, distance: 20.4
click at [418, 48] on td "Package received from purchase order 00001223" at bounding box center [415, 45] width 156 height 9
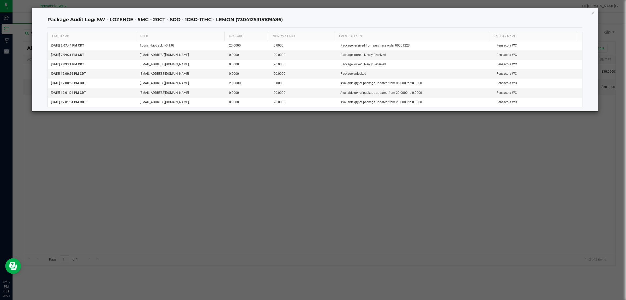
click at [596, 11] on div "Package Audit Log: SW - LOZENGE - 5MG - 20CT - SOO - 1CBD-1THC - LEMON (7304125…" at bounding box center [315, 59] width 567 height 103
click at [593, 12] on icon "button" at bounding box center [594, 12] width 4 height 6
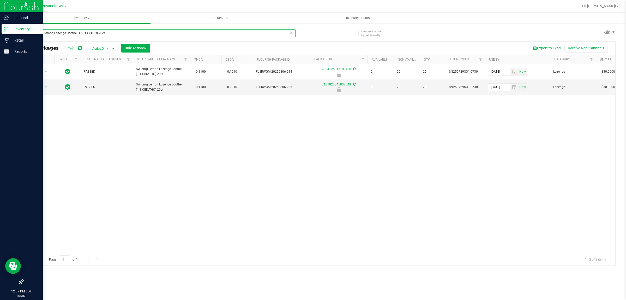
drag, startPoint x: 176, startPoint y: 29, endPoint x: 0, endPoint y: 5, distance: 178.1
click at [0, 5] on div "Inbound Inventory Retail Reports 12:07 PM CDT [DATE] 08/24 Pensacola WC Hi, [PE…" at bounding box center [313, 150] width 626 height 300
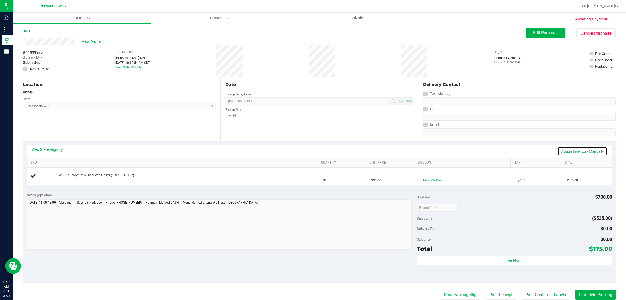
click at [573, 150] on link "Assign Inventory Manually" at bounding box center [583, 151] width 50 height 9
click at [61, 179] on link "Add Package" at bounding box center [65, 179] width 19 height 4
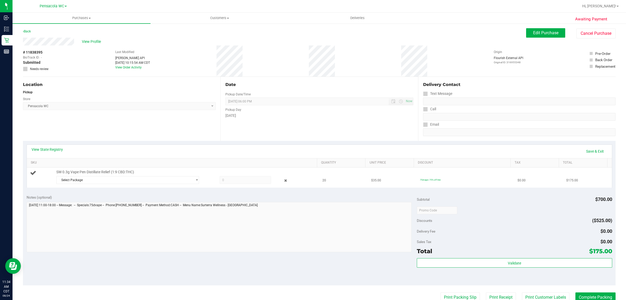
click at [131, 186] on td "SW 0.3g Vape Pen Distillate Relief (1:9 CBD:THC) Select Package 069680485793758…" at bounding box center [173, 177] width 293 height 20
click at [131, 177] on span "Select Package" at bounding box center [125, 179] width 136 height 7
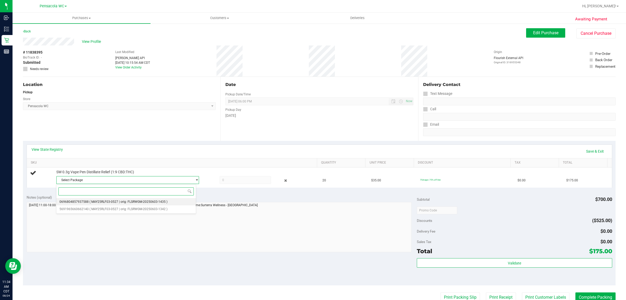
click at [96, 200] on span "( MAY25RLF03-0527 | orig: FLSRWGM-20250603-1435 )" at bounding box center [129, 202] width 78 height 4
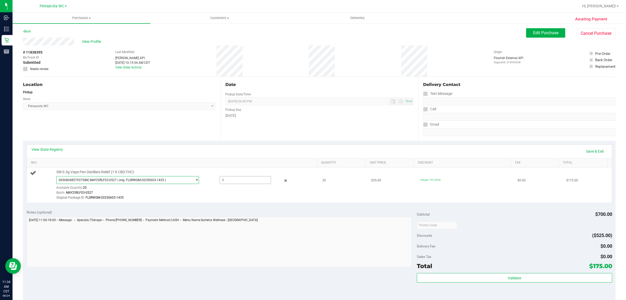
click at [229, 179] on span at bounding box center [246, 180] width 52 height 8
type input "20"
type input "20.0000"
click at [250, 193] on div "Batch: MAY25RLF03-0527" at bounding box center [185, 192] width 258 height 5
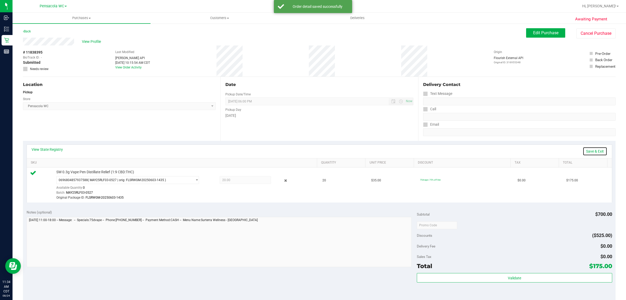
click at [584, 151] on link "Save & Exit" at bounding box center [595, 151] width 25 height 9
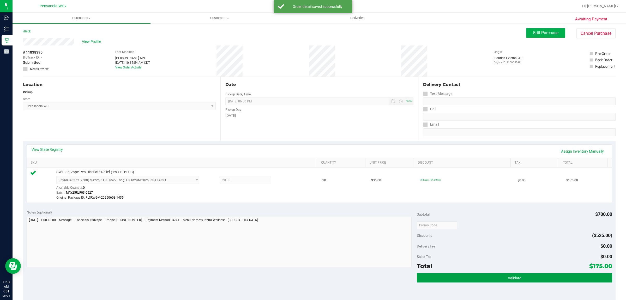
click at [511, 279] on span "Validate" at bounding box center [514, 278] width 13 height 4
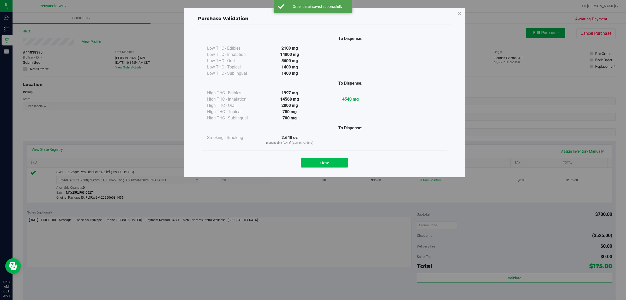
click at [322, 161] on button "Close" at bounding box center [324, 162] width 47 height 9
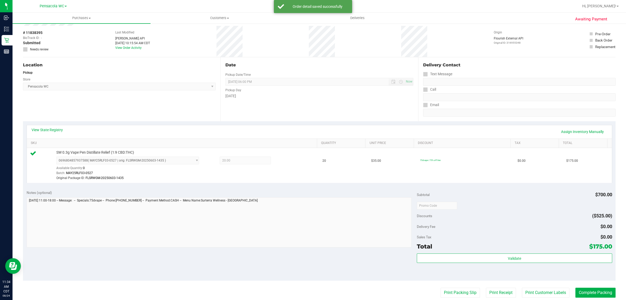
scroll to position [65, 0]
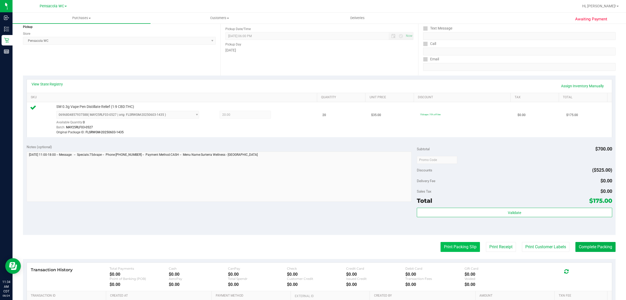
click at [447, 252] on button "Print Packing Slip" at bounding box center [460, 247] width 39 height 10
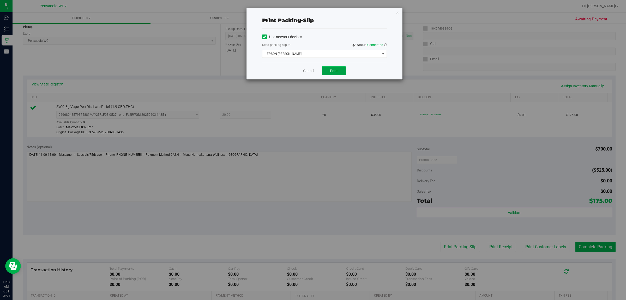
click at [339, 69] on button "Print" at bounding box center [334, 70] width 24 height 9
click at [398, 12] on icon "button" at bounding box center [398, 12] width 4 height 6
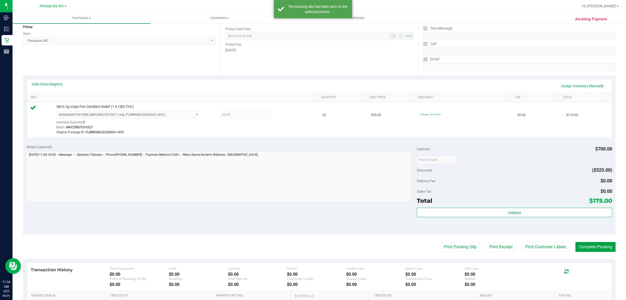
click at [597, 248] on button "Complete Packing" at bounding box center [596, 247] width 40 height 10
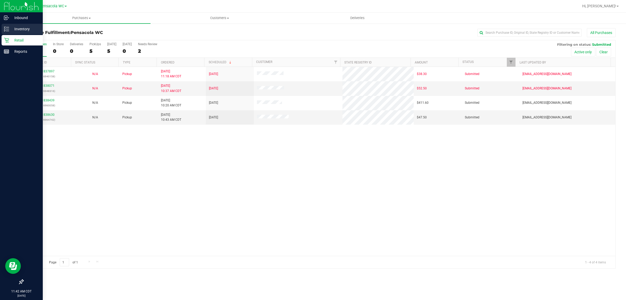
click at [5, 30] on icon at bounding box center [6, 28] width 5 height 5
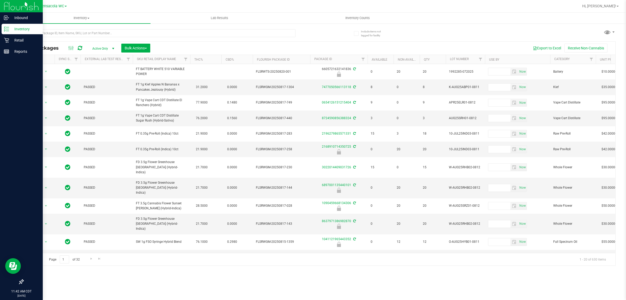
click at [67, 38] on div at bounding box center [159, 35] width 273 height 12
click at [62, 32] on input "text" at bounding box center [159, 33] width 273 height 8
type input "1469362355197983"
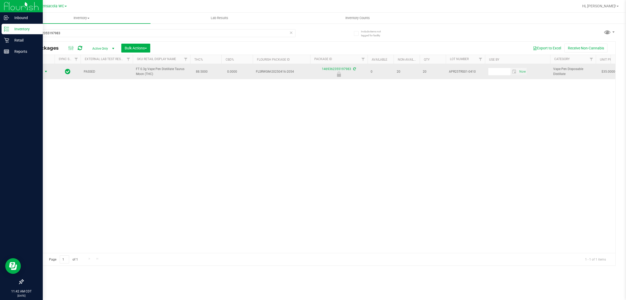
click at [45, 73] on span "select" at bounding box center [46, 71] width 4 height 4
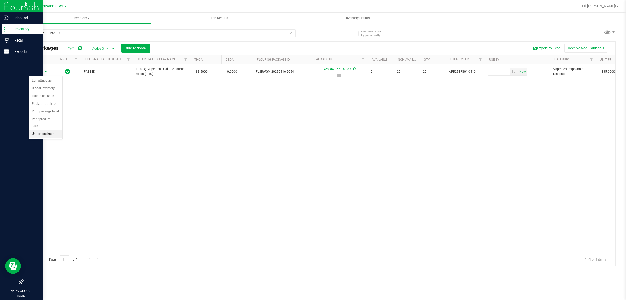
click at [50, 130] on li "Unlock package" at bounding box center [46, 134] width 34 height 8
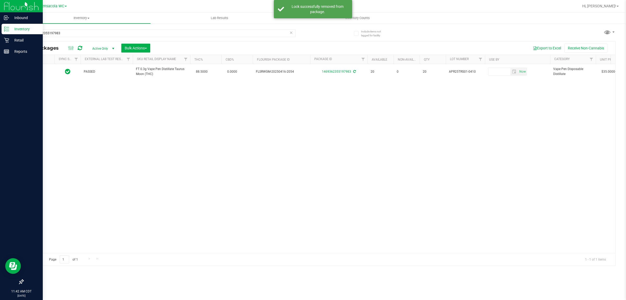
click at [41, 73] on div at bounding box center [38, 71] width 25 height 5
click at [41, 73] on span "Action" at bounding box center [35, 71] width 14 height 7
click at [57, 127] on li "Print package label" at bounding box center [49, 127] width 40 height 8
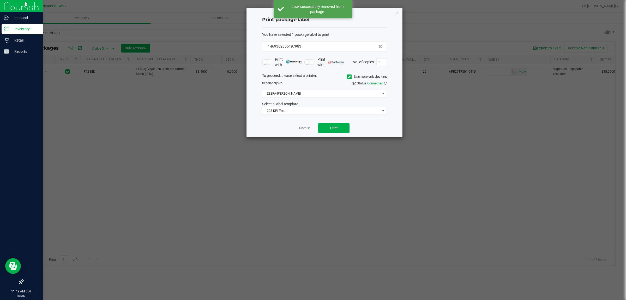
click at [338, 125] on div "Dismiss Print" at bounding box center [324, 128] width 125 height 18
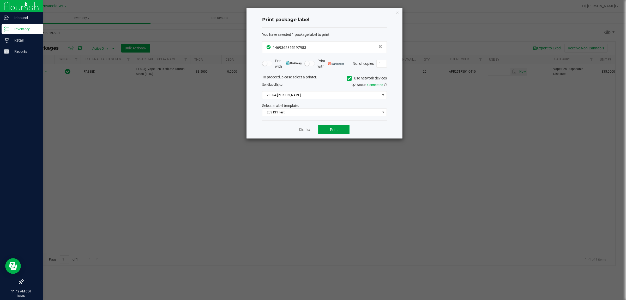
click at [341, 126] on button "Print" at bounding box center [333, 129] width 31 height 9
click at [396, 12] on icon "button" at bounding box center [398, 12] width 4 height 6
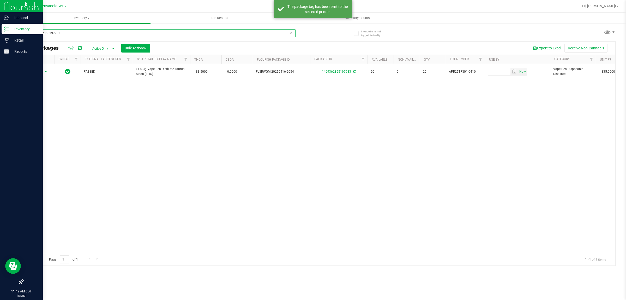
click at [165, 30] on input "1469362355197983" at bounding box center [159, 33] width 273 height 8
type input "4025802538336270"
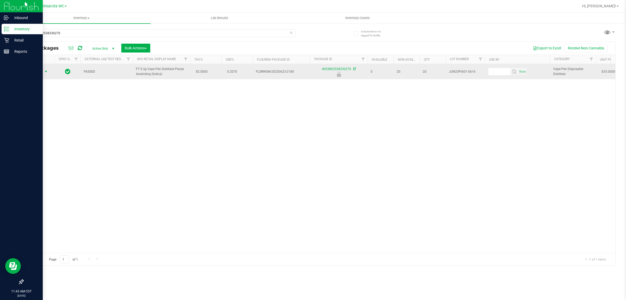
click at [46, 72] on span "select" at bounding box center [46, 71] width 4 height 4
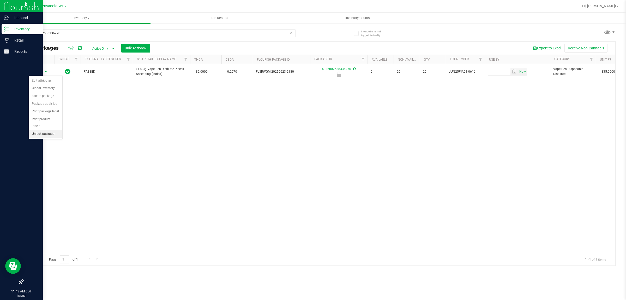
click at [47, 130] on li "Unlock package" at bounding box center [46, 134] width 34 height 8
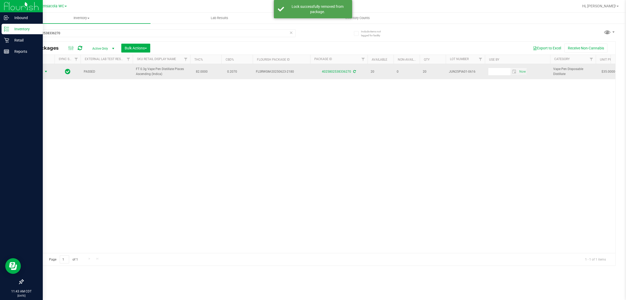
click at [42, 72] on span "Action" at bounding box center [35, 71] width 14 height 7
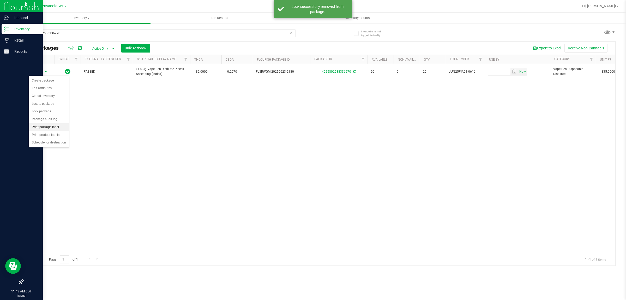
drag, startPoint x: 60, startPoint y: 129, endPoint x: 66, endPoint y: 128, distance: 6.1
click at [60, 129] on li "Print package label" at bounding box center [49, 127] width 40 height 8
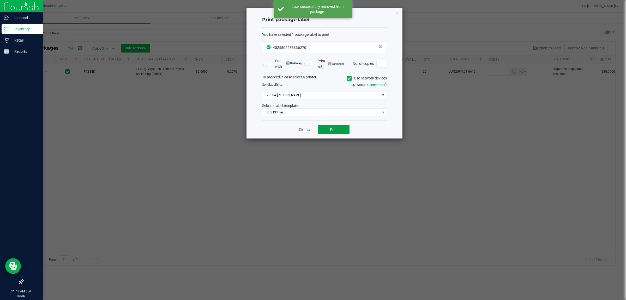
click at [329, 132] on button "Print" at bounding box center [333, 129] width 31 height 9
click at [301, 130] on link "Dismiss" at bounding box center [304, 129] width 11 height 4
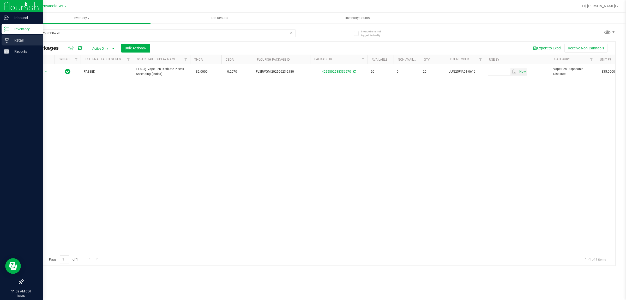
click at [9, 38] on p "Retail" at bounding box center [24, 40] width 31 height 6
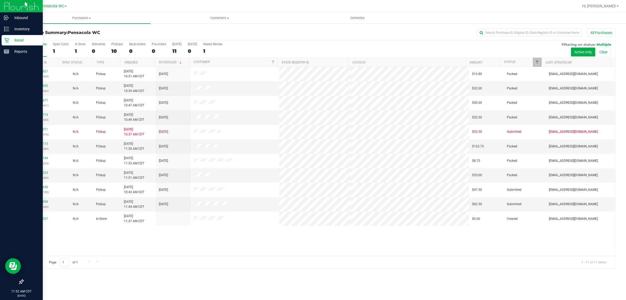
click at [534, 59] on link "Filter" at bounding box center [537, 62] width 9 height 9
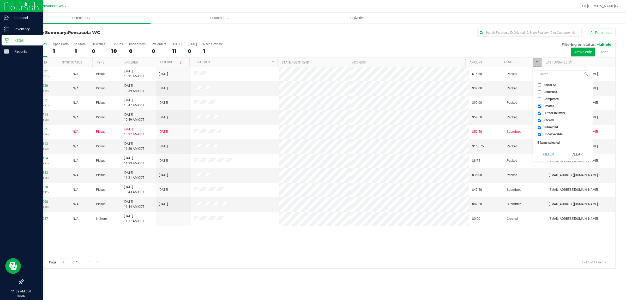
click at [534, 59] on link "Filter" at bounding box center [537, 62] width 9 height 9
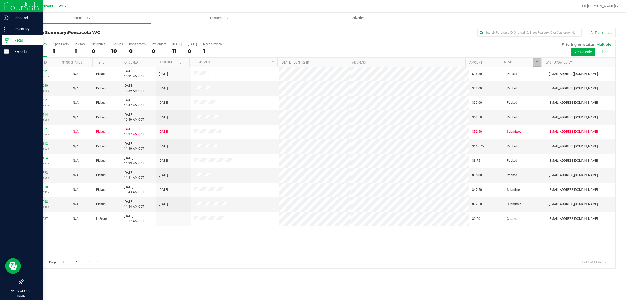
click at [534, 59] on link "Filter" at bounding box center [537, 62] width 9 height 9
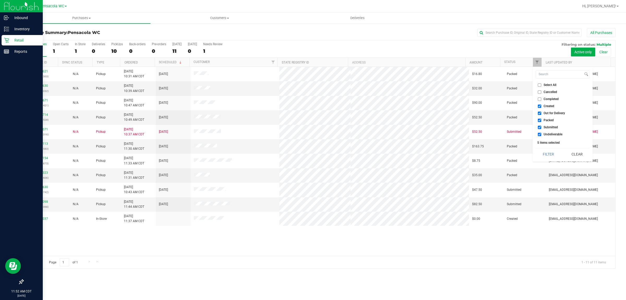
click at [551, 83] on span "Select All" at bounding box center [550, 84] width 13 height 3
click at [541, 83] on input "Select All" at bounding box center [539, 84] width 3 height 3
checkbox input "true"
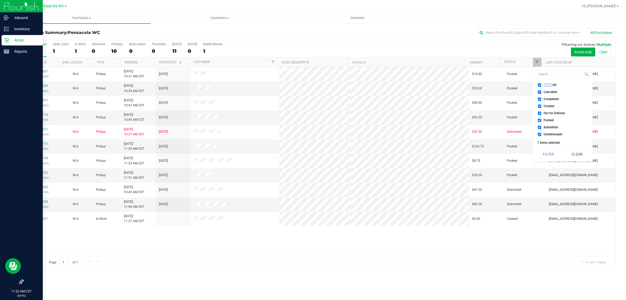
click at [551, 83] on span "Select All" at bounding box center [550, 84] width 13 height 3
click at [541, 83] on input "Select All" at bounding box center [539, 84] width 3 height 3
checkbox input "false"
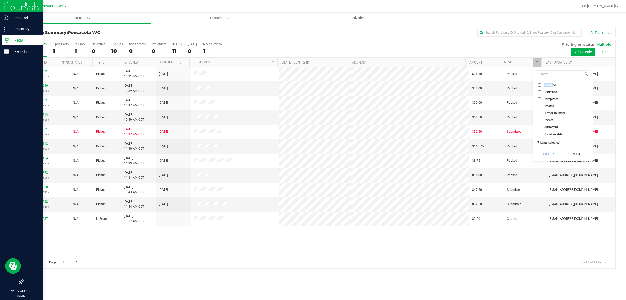
checkbox input "false"
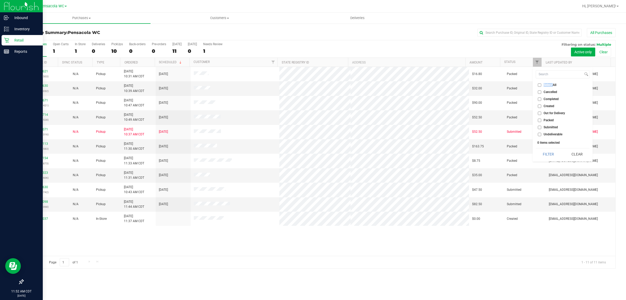
click at [540, 127] on input "Submitted" at bounding box center [539, 127] width 3 height 3
checkbox input "true"
click at [539, 153] on button "Filter" at bounding box center [548, 153] width 25 height 11
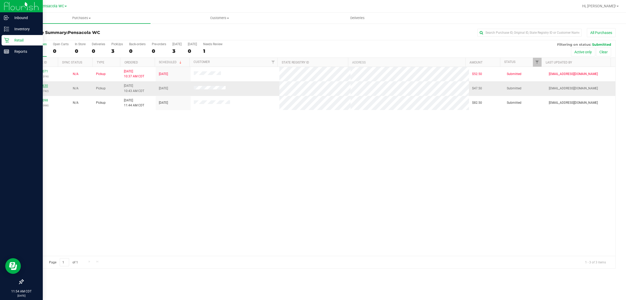
click at [41, 84] on link "11838630" at bounding box center [40, 86] width 15 height 4
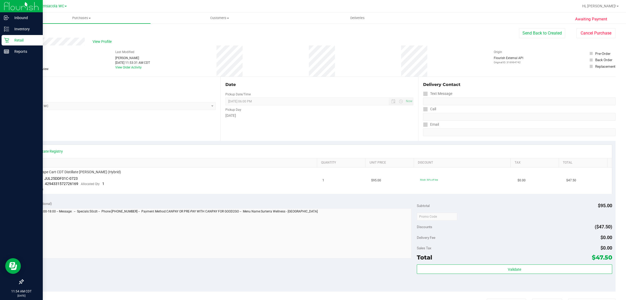
click at [27, 32] on link "Back" at bounding box center [27, 31] width 8 height 4
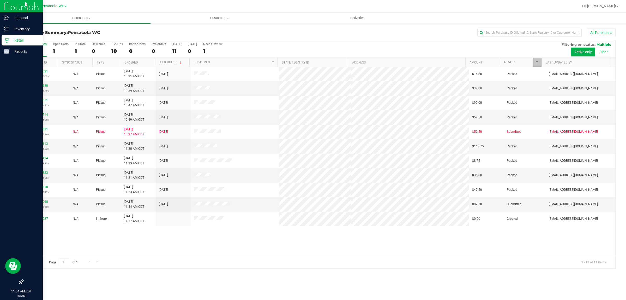
click at [539, 65] on link "Filter" at bounding box center [537, 62] width 9 height 9
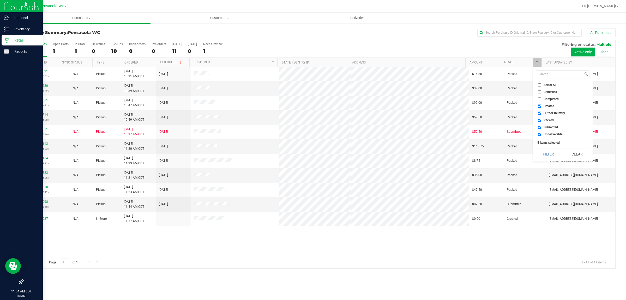
click at [547, 82] on li "Select All" at bounding box center [563, 84] width 54 height 5
click at [548, 84] on span "Select All" at bounding box center [550, 84] width 13 height 3
click at [541, 84] on input "Select All" at bounding box center [539, 84] width 3 height 3
checkbox input "true"
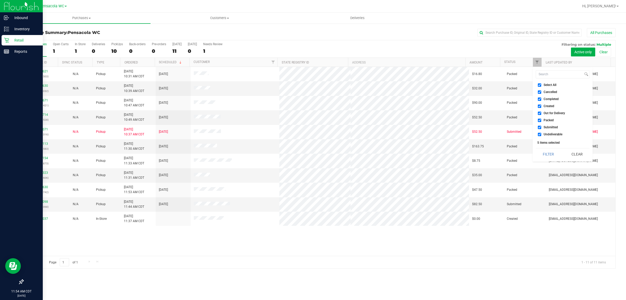
checkbox input "true"
click at [548, 84] on span "Select All" at bounding box center [550, 84] width 13 height 3
click at [541, 84] on input "Select All" at bounding box center [539, 84] width 3 height 3
checkbox input "false"
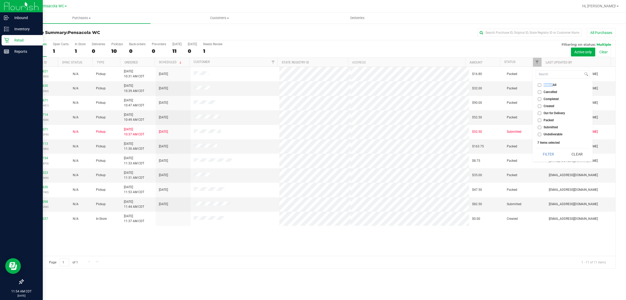
checkbox input "false"
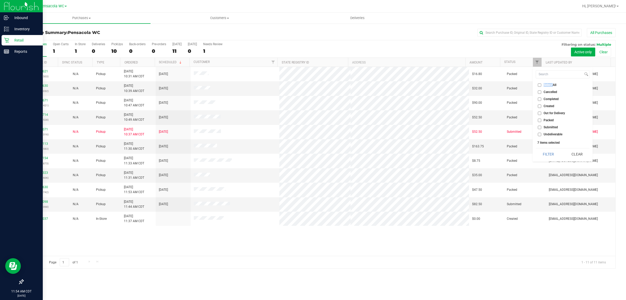
checkbox input "false"
click at [546, 127] on span "Submitted" at bounding box center [551, 127] width 14 height 3
click at [541, 127] on input "Submitted" at bounding box center [539, 127] width 3 height 3
checkbox input "true"
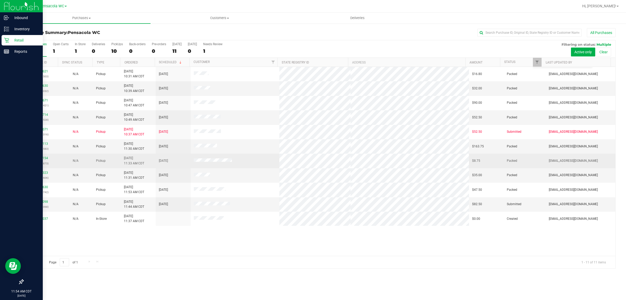
drag, startPoint x: 551, startPoint y: 162, endPoint x: 549, endPoint y: 156, distance: 6.7
click at [551, 162] on span "njohnston@liveparallel.com" at bounding box center [573, 160] width 49 height 5
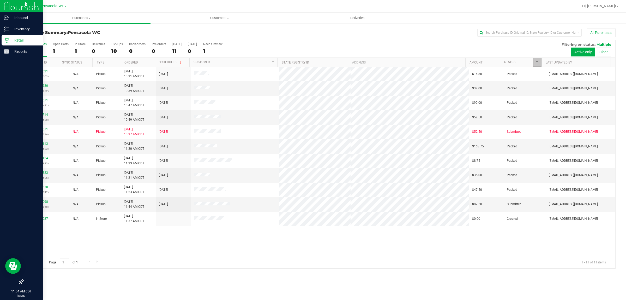
click at [533, 64] on link "Filter" at bounding box center [537, 62] width 9 height 9
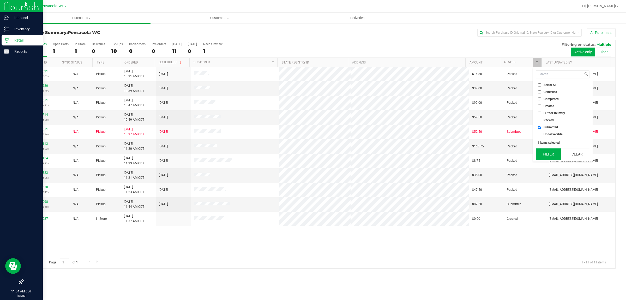
click at [548, 156] on button "Filter" at bounding box center [548, 153] width 25 height 11
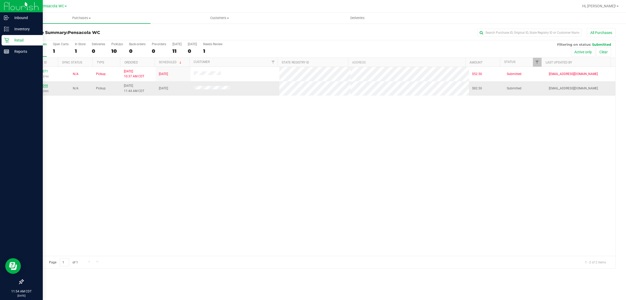
click at [43, 87] on link "11839098" at bounding box center [40, 86] width 15 height 4
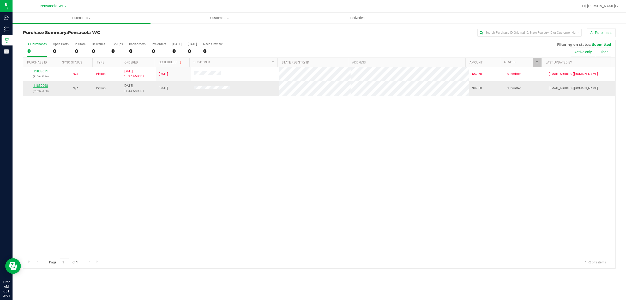
click at [42, 87] on link "11839098" at bounding box center [40, 86] width 15 height 4
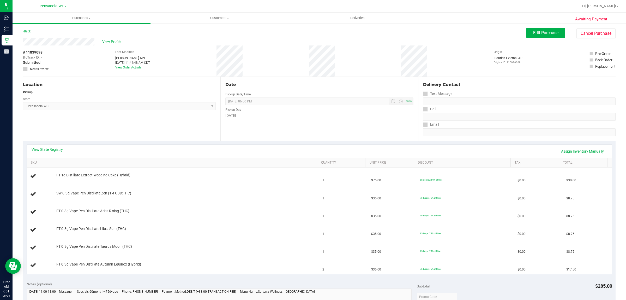
click at [50, 151] on link "View State Registry" at bounding box center [47, 149] width 31 height 5
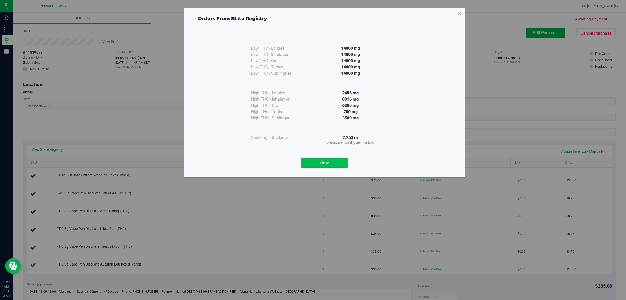
click at [334, 160] on button "Close" at bounding box center [324, 162] width 47 height 9
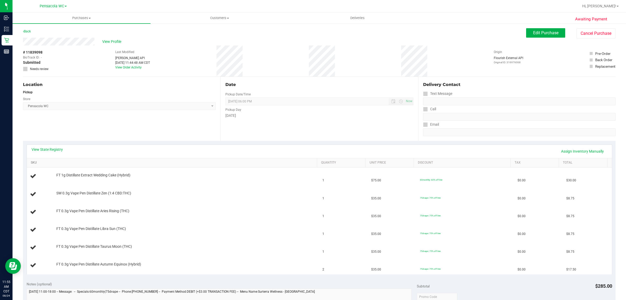
click at [129, 162] on link "SKU" at bounding box center [173, 162] width 284 height 4
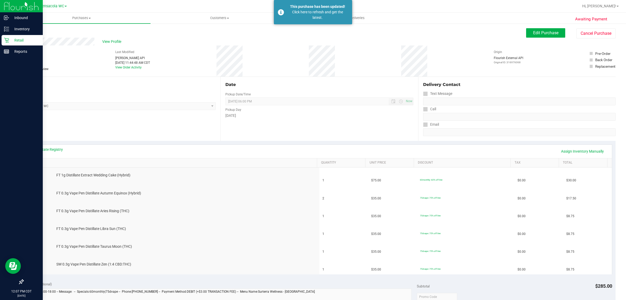
click at [2, 41] on div "Retail" at bounding box center [22, 40] width 41 height 10
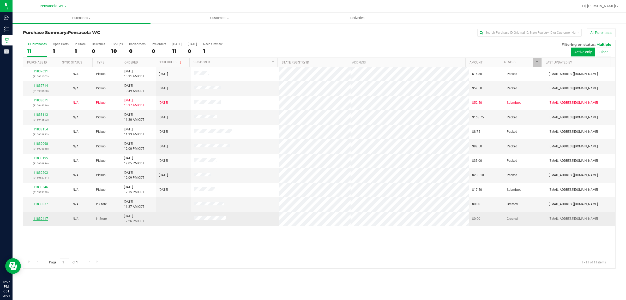
click at [44, 220] on link "11839417" at bounding box center [40, 219] width 15 height 4
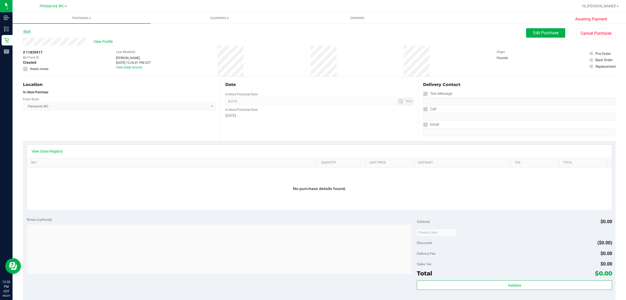
click at [28, 32] on link "Back" at bounding box center [27, 31] width 8 height 4
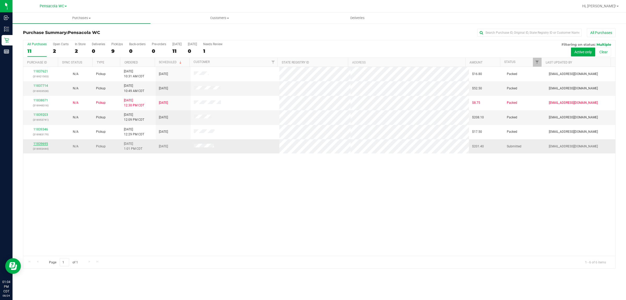
click at [41, 145] on link "11839695" at bounding box center [40, 144] width 15 height 4
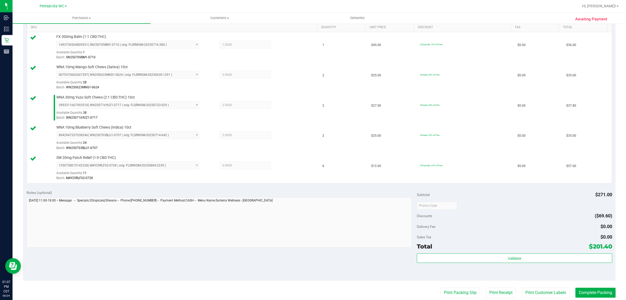
scroll to position [135, 0]
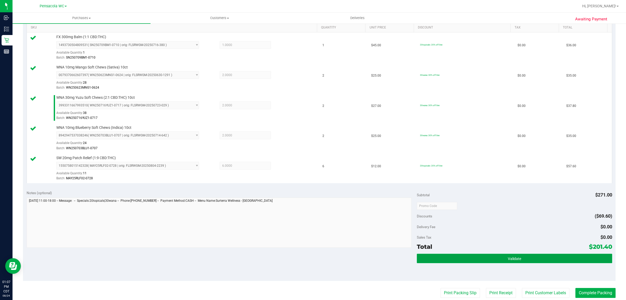
click at [453, 261] on button "Validate" at bounding box center [514, 257] width 195 height 9
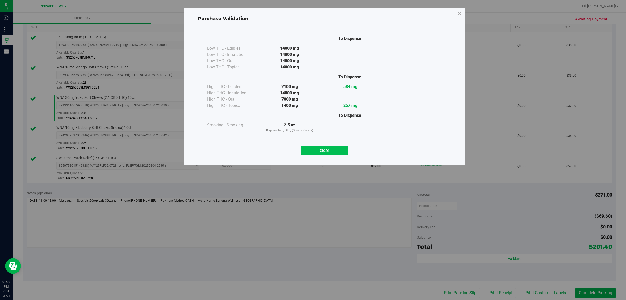
click at [322, 147] on button "Close" at bounding box center [324, 149] width 47 height 9
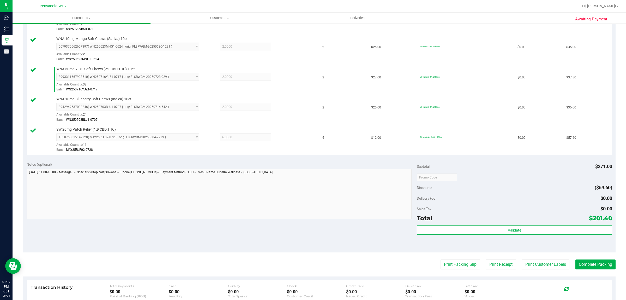
scroll to position [163, 0]
click at [453, 263] on button "Print Packing Slip" at bounding box center [460, 264] width 39 height 10
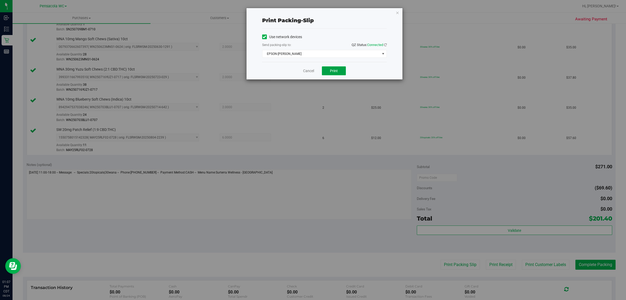
click at [335, 72] on span "Print" at bounding box center [334, 71] width 8 height 4
click at [398, 10] on icon "button" at bounding box center [398, 12] width 4 height 6
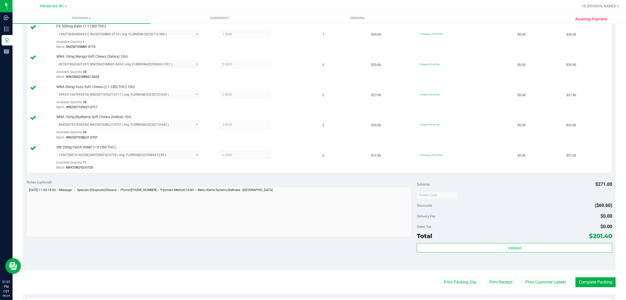
scroll to position [248, 0]
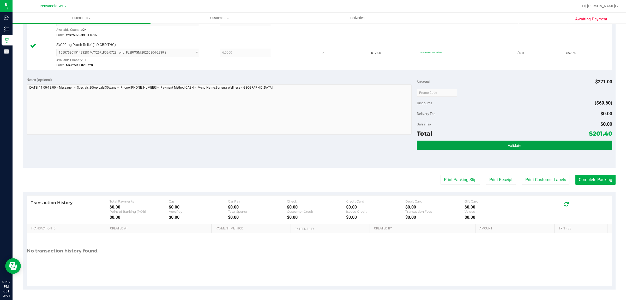
click at [566, 150] on button "Validate" at bounding box center [514, 144] width 195 height 9
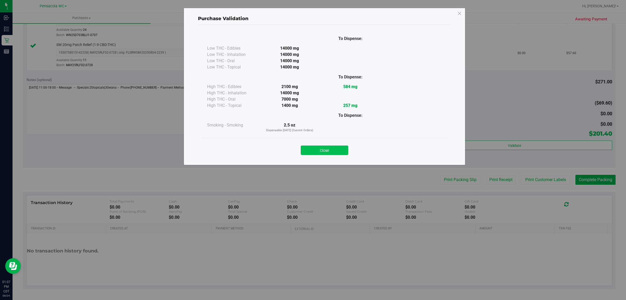
click at [332, 146] on button "Close" at bounding box center [324, 149] width 47 height 9
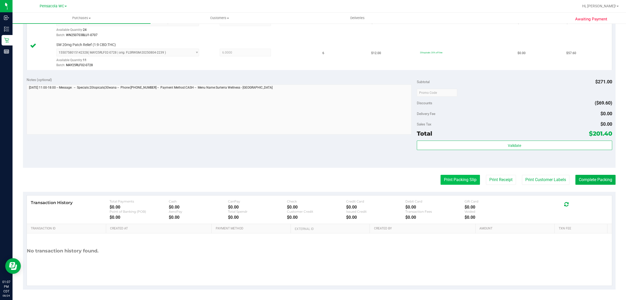
click at [451, 180] on button "Print Packing Slip" at bounding box center [460, 180] width 39 height 10
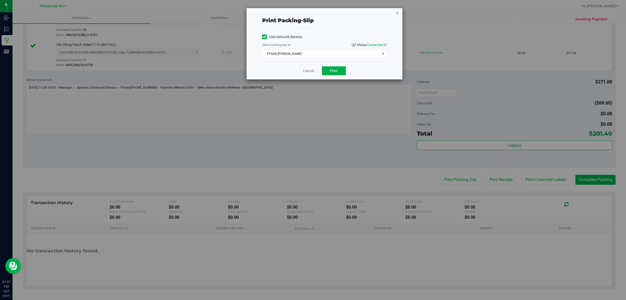
click at [398, 12] on icon "button" at bounding box center [398, 12] width 4 height 6
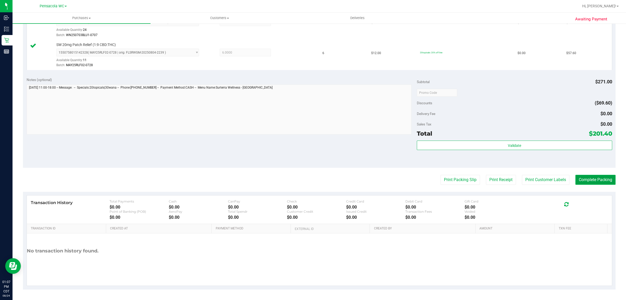
click at [593, 183] on button "Complete Packing" at bounding box center [596, 180] width 40 height 10
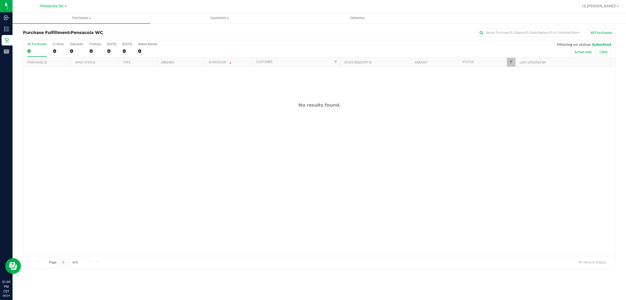
drag, startPoint x: 412, startPoint y: 172, endPoint x: 558, endPoint y: 45, distance: 194.2
click at [419, 168] on div "No results found." at bounding box center [319, 179] width 592 height 224
click at [511, 65] on link "Filter" at bounding box center [511, 62] width 9 height 9
click at [523, 84] on span "Select All" at bounding box center [524, 84] width 13 height 3
click at [515, 84] on input "Select All" at bounding box center [513, 84] width 3 height 3
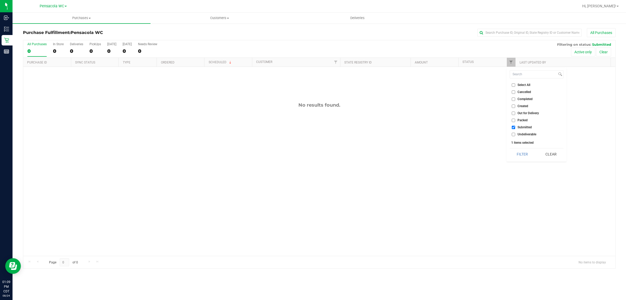
checkbox input "true"
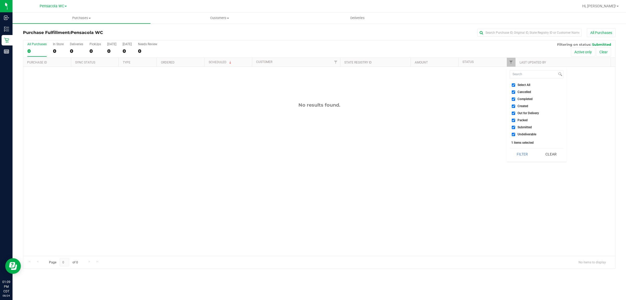
checkbox input "true"
drag, startPoint x: 523, startPoint y: 84, endPoint x: 527, endPoint y: 111, distance: 27.2
click at [523, 84] on span "Select All" at bounding box center [524, 84] width 13 height 3
click at [515, 84] on input "Select All" at bounding box center [513, 84] width 3 height 3
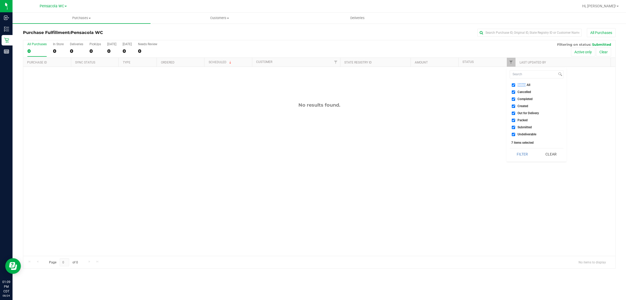
checkbox input "false"
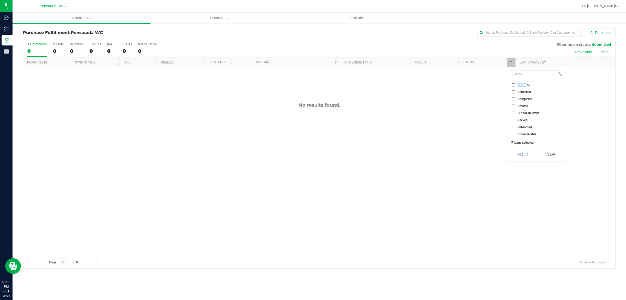
checkbox input "false"
click at [525, 126] on span "Submitted" at bounding box center [525, 127] width 14 height 3
click at [515, 126] on input "Submitted" at bounding box center [513, 127] width 3 height 3
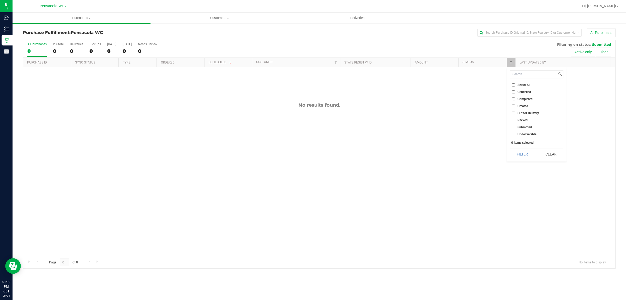
checkbox input "true"
click at [516, 153] on button "Filter" at bounding box center [522, 153] width 25 height 11
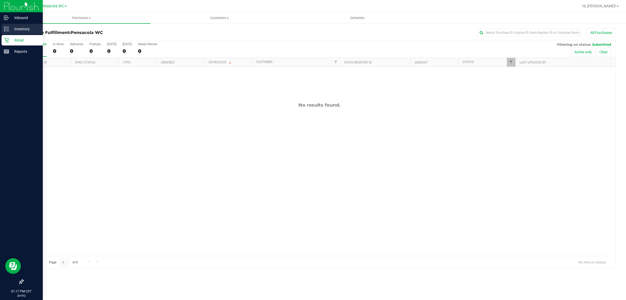
click at [10, 29] on p "Inventory" at bounding box center [24, 29] width 31 height 6
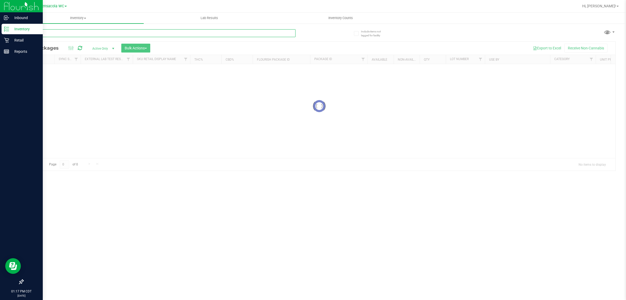
click at [119, 33] on input "text" at bounding box center [159, 33] width 273 height 8
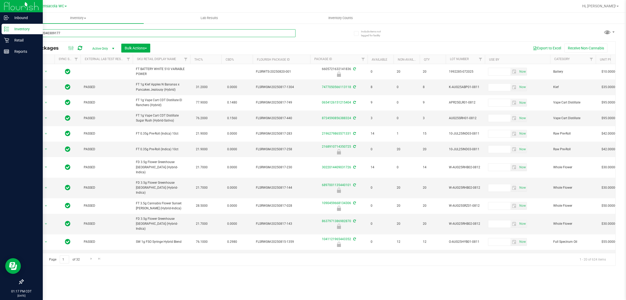
type input "4824792040309177"
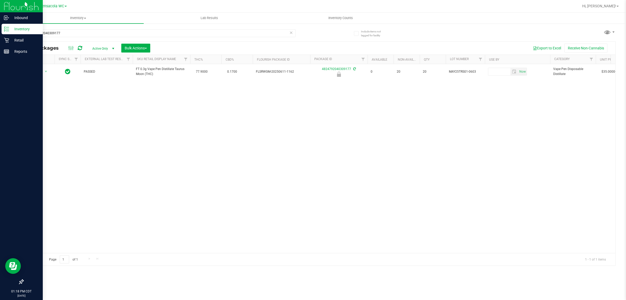
click at [206, 129] on div "Action Action Edit attributes Global inventory Locate package Package audit log…" at bounding box center [319, 158] width 592 height 189
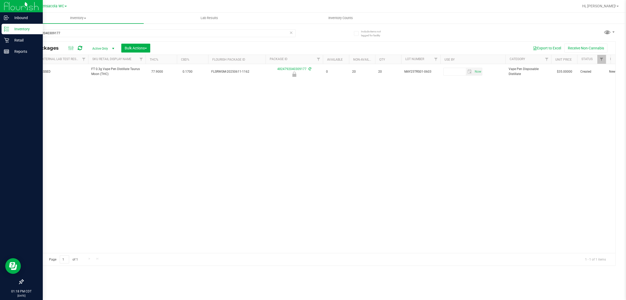
scroll to position [0, 47]
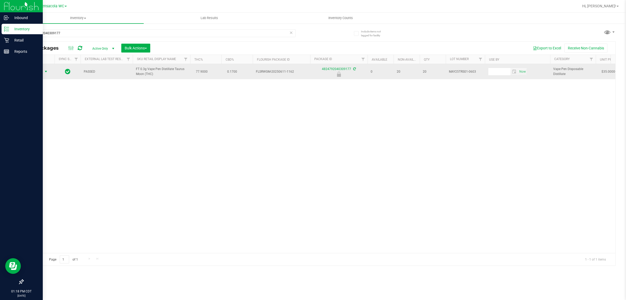
click at [46, 72] on span "select" at bounding box center [46, 71] width 4 height 4
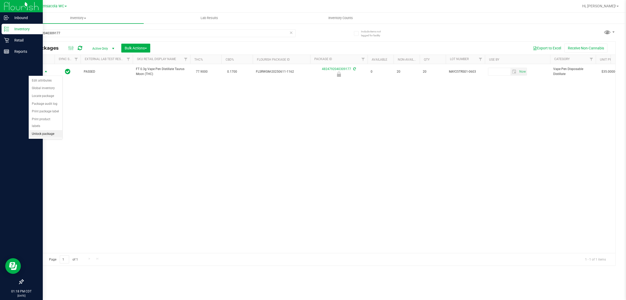
click at [54, 130] on li "Unlock package" at bounding box center [46, 134] width 34 height 8
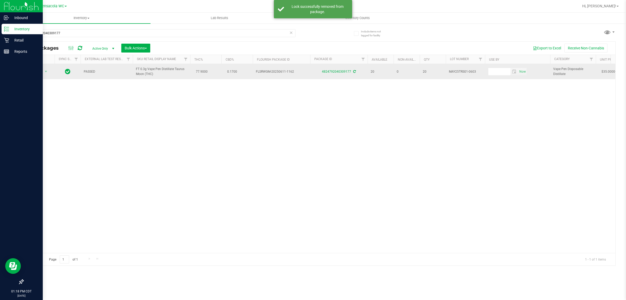
click at [46, 75] on span "select" at bounding box center [46, 71] width 7 height 7
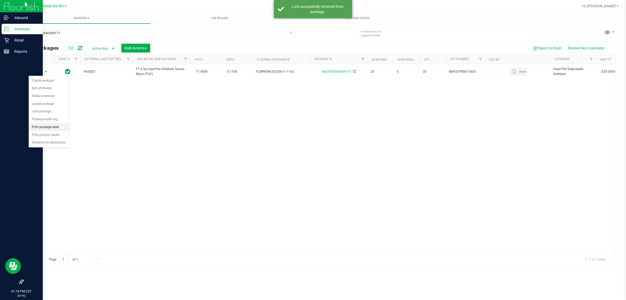
click at [59, 126] on li "Print package label" at bounding box center [49, 127] width 40 height 8
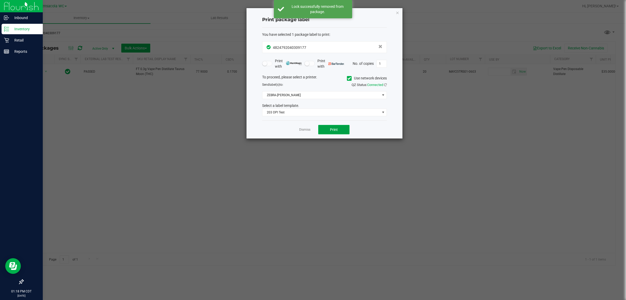
click at [338, 126] on button "Print" at bounding box center [333, 129] width 31 height 9
click at [303, 129] on link "Dismiss" at bounding box center [304, 129] width 11 height 4
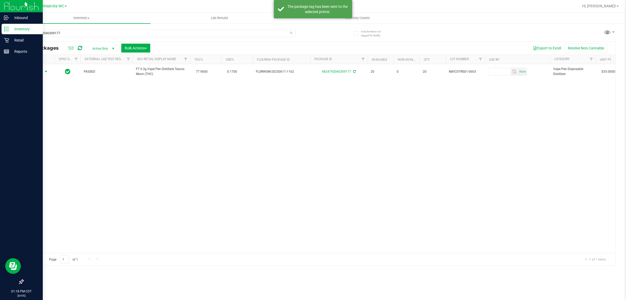
click at [291, 32] on icon at bounding box center [291, 32] width 4 height 6
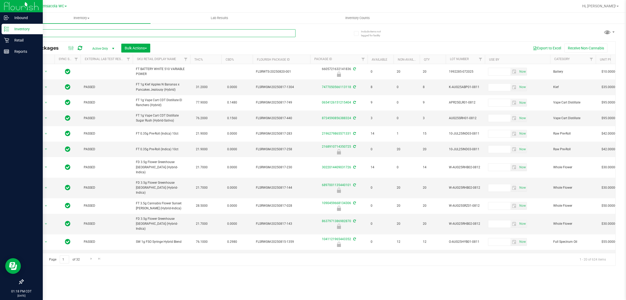
click at [124, 32] on input "text" at bounding box center [159, 33] width 273 height 8
type input "4069879145738781"
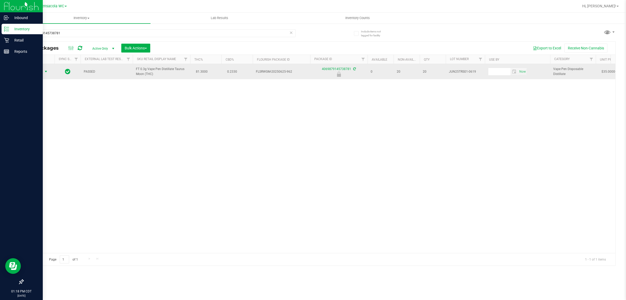
click at [46, 70] on span "select" at bounding box center [46, 71] width 4 height 4
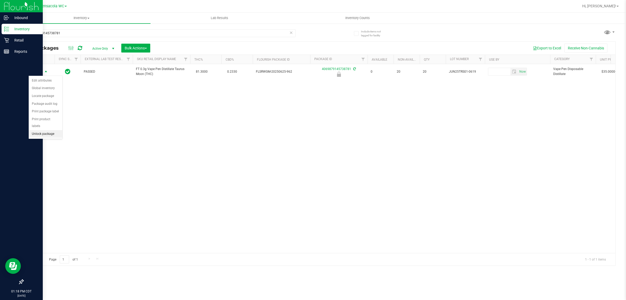
click at [39, 130] on li "Unlock package" at bounding box center [46, 134] width 34 height 8
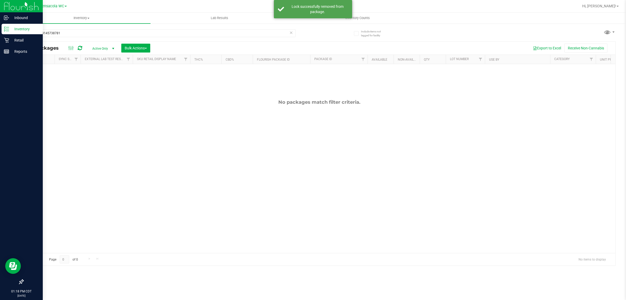
click at [291, 34] on icon at bounding box center [291, 32] width 4 height 6
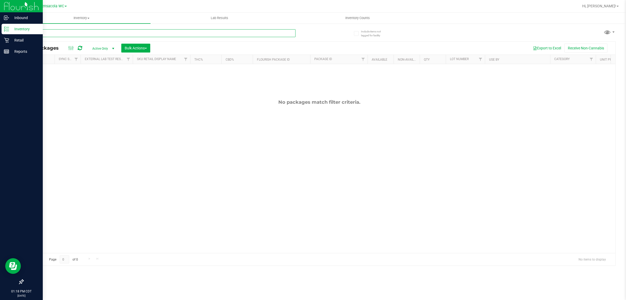
click at [185, 33] on input "text" at bounding box center [159, 33] width 273 height 8
type input "4069879145738781"
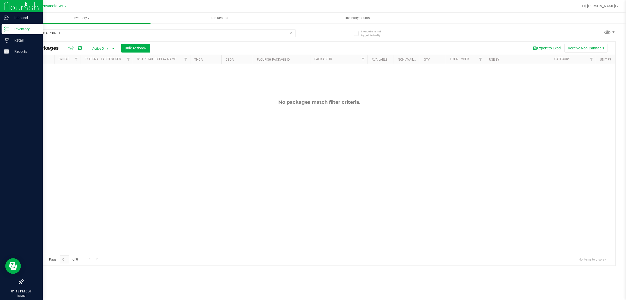
click at [290, 35] on span at bounding box center [291, 32] width 4 height 7
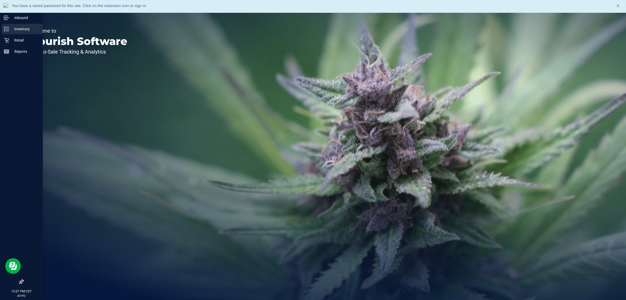
click at [1, 31] on link "Inventory" at bounding box center [21, 29] width 43 height 11
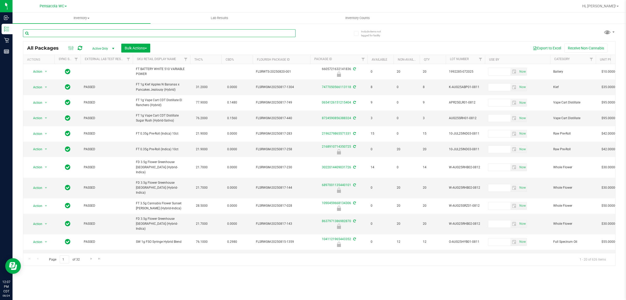
click at [211, 33] on input "text" at bounding box center [159, 33] width 273 height 8
type input "7597813595336131"
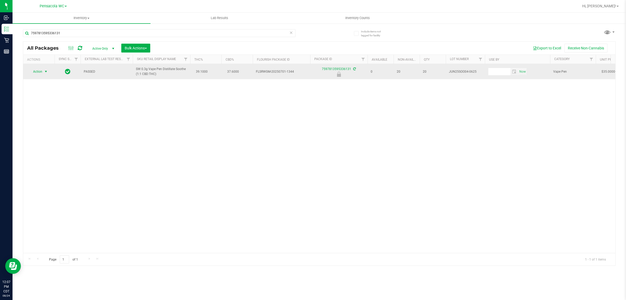
click at [44, 72] on span "select" at bounding box center [46, 71] width 4 height 4
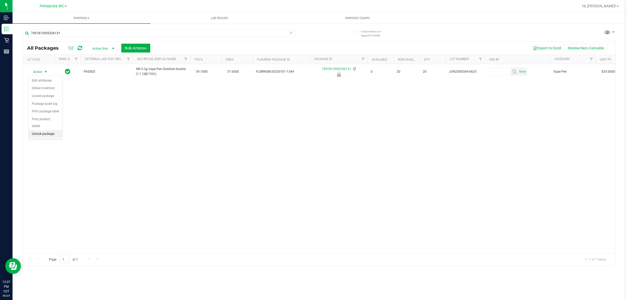
click at [42, 130] on li "Unlock package" at bounding box center [46, 134] width 34 height 8
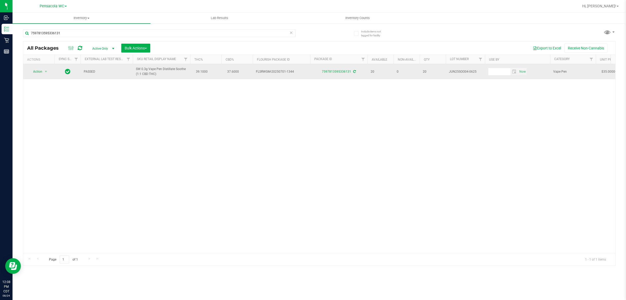
click at [39, 75] on span "Action" at bounding box center [35, 71] width 14 height 7
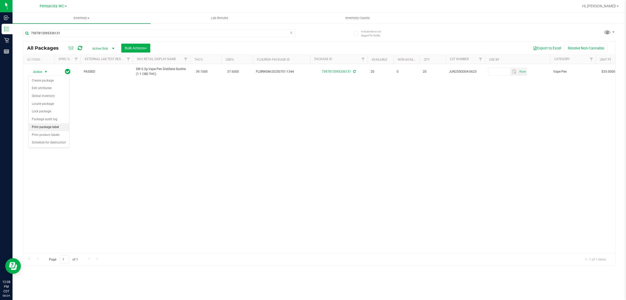
click at [63, 124] on li "Print package label" at bounding box center [49, 127] width 40 height 8
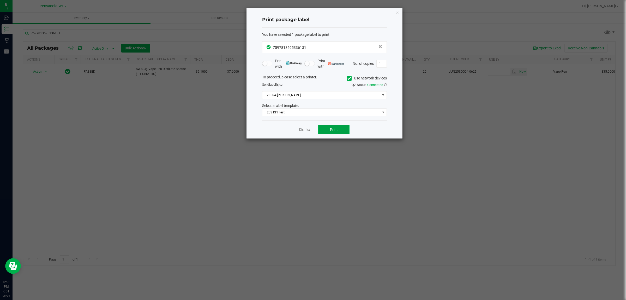
click at [330, 133] on button "Print" at bounding box center [333, 129] width 31 height 9
click at [310, 127] on app-cancel-button "Dismiss" at bounding box center [304, 129] width 11 height 5
click at [309, 132] on link "Dismiss" at bounding box center [304, 129] width 11 height 4
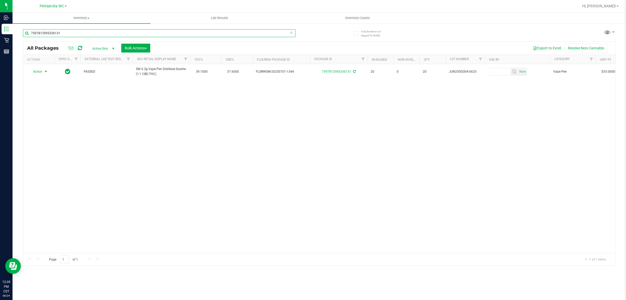
click at [246, 37] on input "7597813595336131" at bounding box center [159, 33] width 273 height 8
type input "3140962320349234"
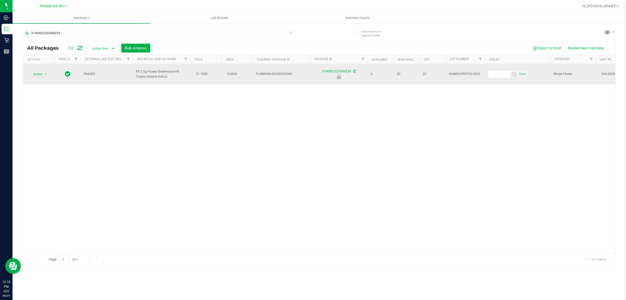
click at [32, 70] on span "Action" at bounding box center [35, 73] width 14 height 7
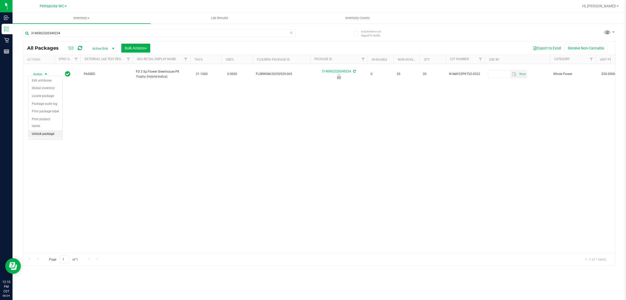
click at [43, 131] on li "Unlock package" at bounding box center [46, 134] width 34 height 8
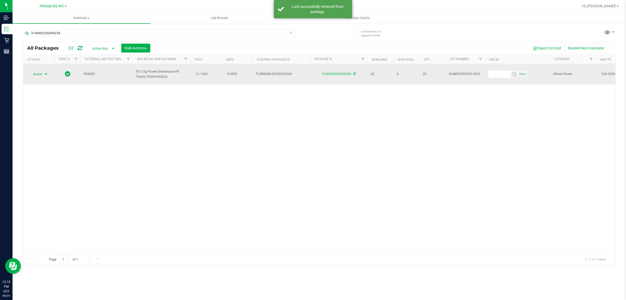
click at [45, 72] on span "select" at bounding box center [46, 74] width 4 height 4
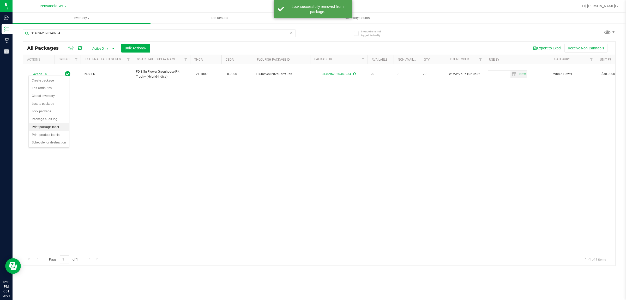
click at [62, 127] on li "Print package label" at bounding box center [49, 127] width 40 height 8
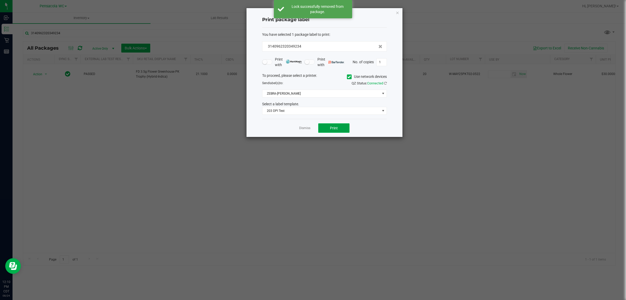
click at [342, 131] on button "Print" at bounding box center [333, 127] width 31 height 9
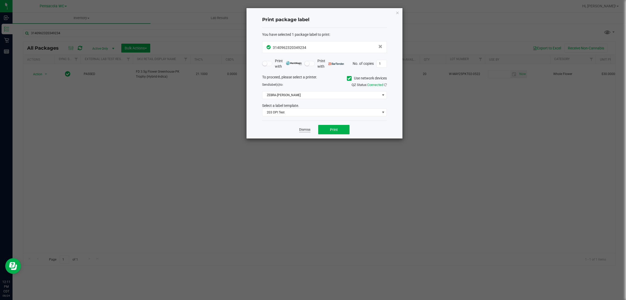
click at [307, 131] on link "Dismiss" at bounding box center [304, 129] width 11 height 4
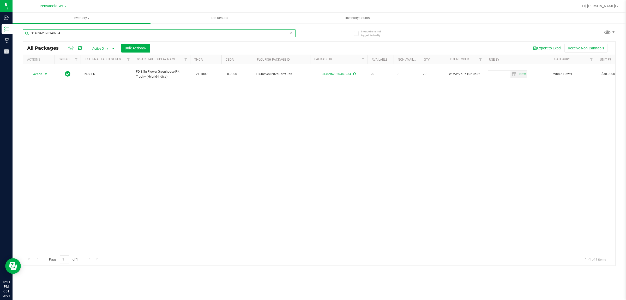
click at [169, 36] on input "3140962320349234" at bounding box center [159, 33] width 273 height 8
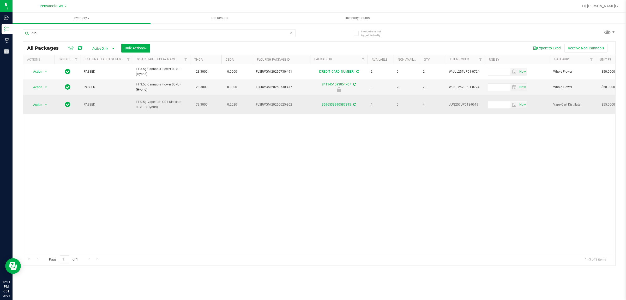
drag, startPoint x: 169, startPoint y: 109, endPoint x: 127, endPoint y: 97, distance: 43.2
click at [127, 97] on tr "Action Action Create package Edit attributes Global inventory Locate package Lo…" at bounding box center [601, 104] width 1156 height 19
copy tr "FT 0.5g Vape Cart CDT Distillate 007UP (Hybrid)"
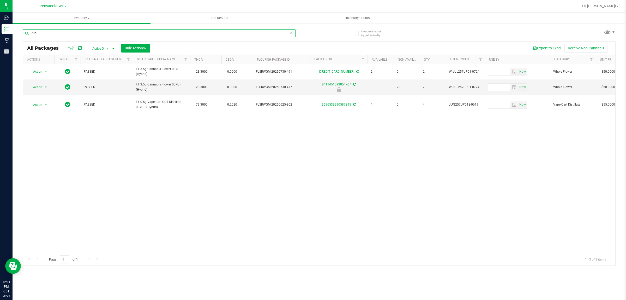
click at [123, 31] on input "7up" at bounding box center [159, 33] width 273 height 8
click at [123, 30] on input "7up" at bounding box center [159, 33] width 273 height 8
paste input "FT 0.5g Vape Cart CDT Distillate 007UP (Hybrid)"
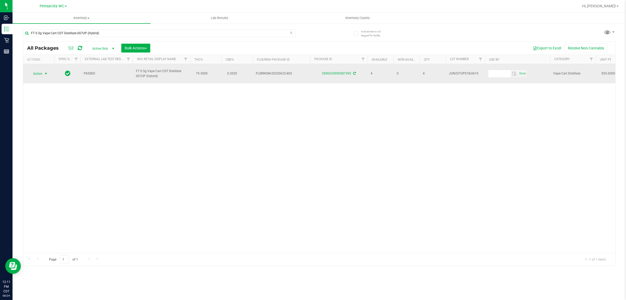
click at [37, 77] on span "Action" at bounding box center [35, 73] width 14 height 7
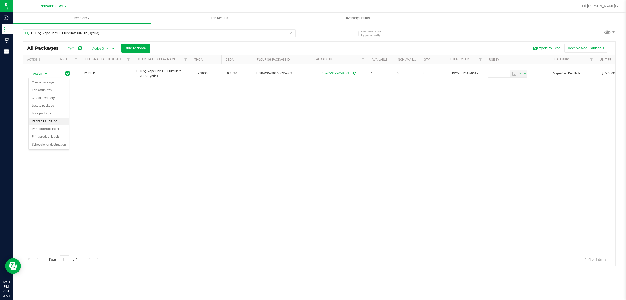
click at [61, 123] on li "Package audit log" at bounding box center [49, 121] width 40 height 8
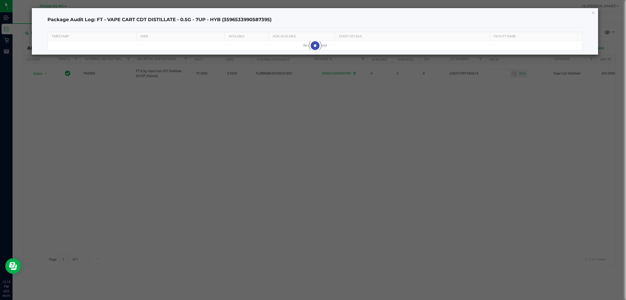
click button "button" at bounding box center [594, 12] width 4 height 6
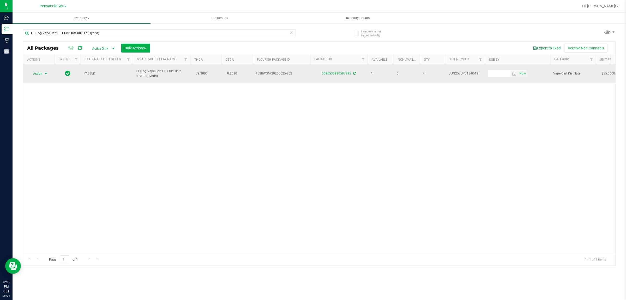
click at [41, 71] on span "Action" at bounding box center [35, 73] width 14 height 7
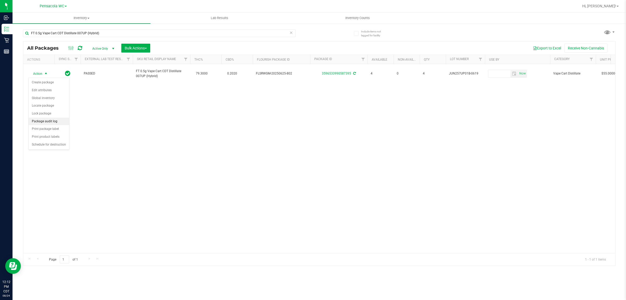
click at [57, 121] on li "Package audit log" at bounding box center [49, 121] width 40 height 8
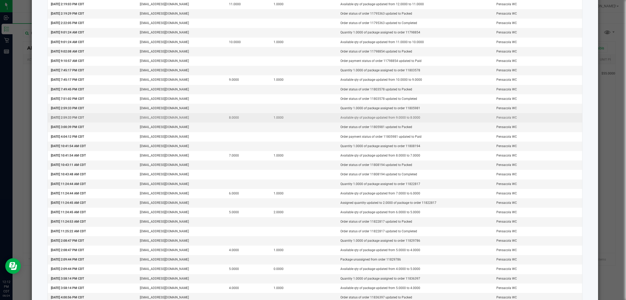
scroll to position [124, 0]
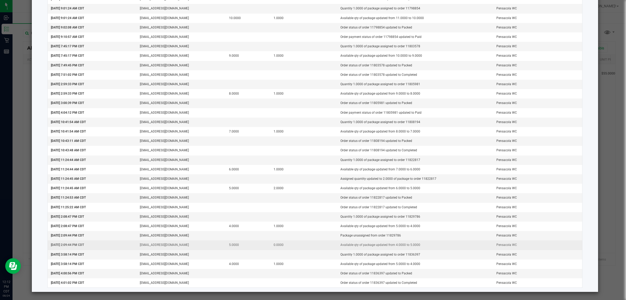
drag, startPoint x: 255, startPoint y: 242, endPoint x: 284, endPoint y: 245, distance: 29.1
click at [284, 245] on tr "[DATE] 2:09:44 PM CDT [EMAIL_ADDRESS][DOMAIN_NAME] 5.0000 0.0000 Available qty …" at bounding box center [315, 244] width 535 height 9
click at [284, 245] on td "0.0000" at bounding box center [304, 244] width 67 height 9
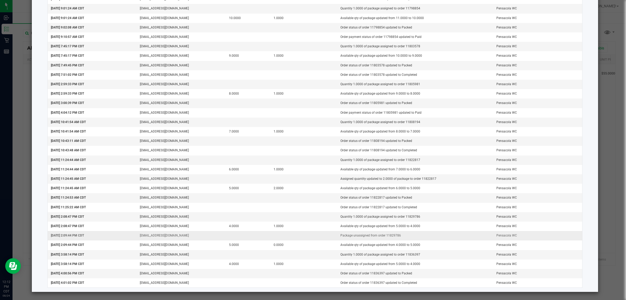
click at [251, 234] on td at bounding box center [248, 235] width 45 height 9
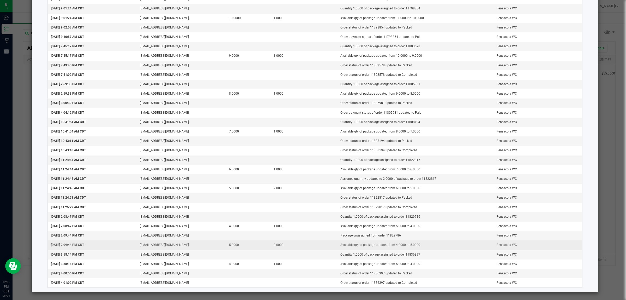
click at [252, 242] on td "5.0000" at bounding box center [248, 244] width 45 height 9
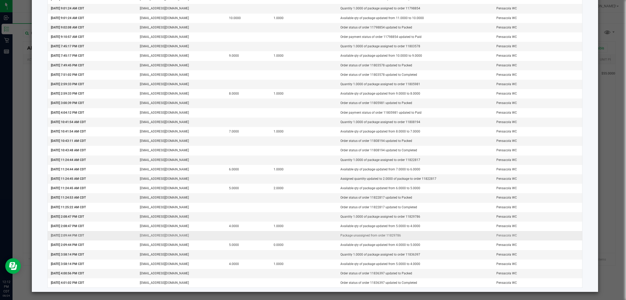
drag, startPoint x: 295, startPoint y: 235, endPoint x: 405, endPoint y: 234, distance: 110.1
click at [405, 234] on tr "[DATE] 2:09:44 PM CDT [EMAIL_ADDRESS][DOMAIN_NAME] Package unassigned from orde…" at bounding box center [315, 235] width 535 height 9
click at [405, 234] on td "Package unassigned from order 11829786" at bounding box center [415, 235] width 156 height 9
drag, startPoint x: 402, startPoint y: 233, endPoint x: 380, endPoint y: 236, distance: 21.7
click at [380, 236] on td "Package unassigned from order 11829786" at bounding box center [415, 235] width 156 height 9
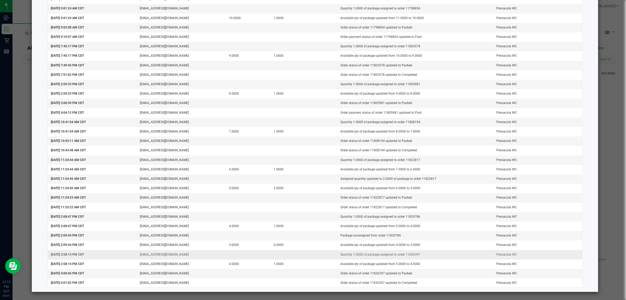
click at [420, 254] on td "Quantity 1.0000 of package assigned to order 11836397" at bounding box center [415, 254] width 156 height 9
drag, startPoint x: 314, startPoint y: 253, endPoint x: 455, endPoint y: 250, distance: 141.7
click at [455, 250] on tr "[DATE] 3:58:14 PM CDT [EMAIL_ADDRESS][DOMAIN_NAME] Quantity 1.0000 of package a…" at bounding box center [315, 254] width 535 height 9
click at [455, 250] on td "Quantity 1.0000 of package assigned to order 11836397" at bounding box center [415, 254] width 156 height 9
drag, startPoint x: 416, startPoint y: 252, endPoint x: 400, endPoint y: 255, distance: 17.2
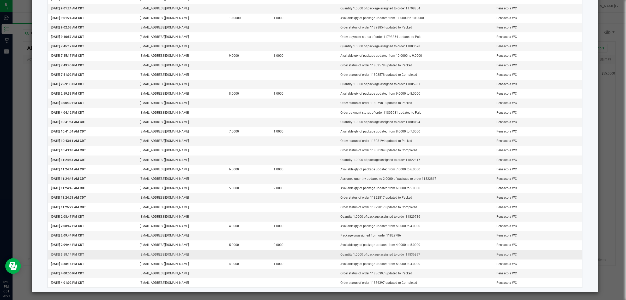
click at [400, 255] on td "Quantity 1.0000 of package assigned to order 11836397" at bounding box center [415, 254] width 156 height 9
copy td "11836397"
click at [379, 238] on td "Package unassigned from order 11829786" at bounding box center [415, 235] width 156 height 9
drag, startPoint x: 418, startPoint y: 236, endPoint x: 301, endPoint y: 234, distance: 116.9
click at [301, 234] on tr "[DATE] 2:09:44 PM CDT [EMAIL_ADDRESS][DOMAIN_NAME] Package unassigned from orde…" at bounding box center [315, 235] width 535 height 9
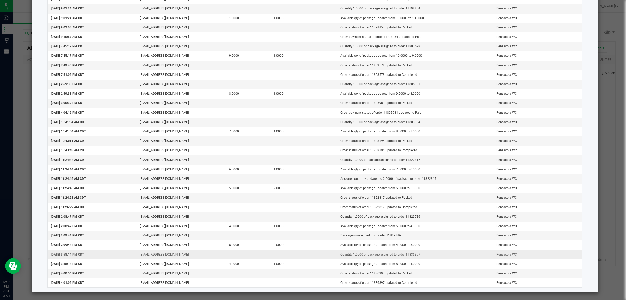
click at [417, 254] on td "Quantity 1.0000 of package assigned to order 11836397" at bounding box center [415, 254] width 156 height 9
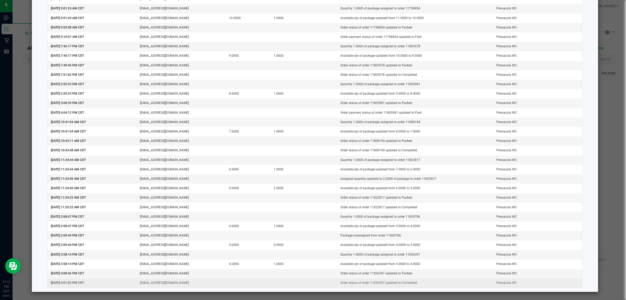
drag, startPoint x: 437, startPoint y: 258, endPoint x: 437, endPoint y: 278, distance: 20.9
click at [437, 278] on tbody "[DATE] 10:23:55 AM CDT flourish-biotrack [v0.1.0] 12.0000 0.0000 Package receiv…" at bounding box center [315, 103] width 535 height 368
click at [437, 278] on td "Order status of order 11836397 updated to Completed" at bounding box center [415, 282] width 156 height 9
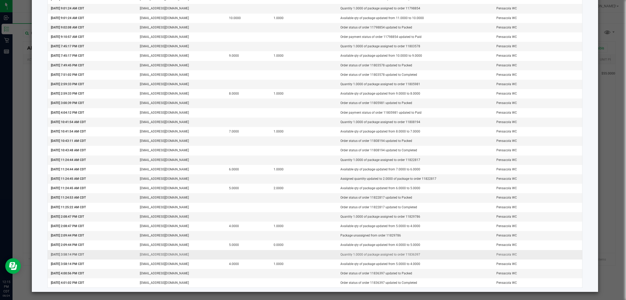
drag, startPoint x: 437, startPoint y: 281, endPoint x: 437, endPoint y: 253, distance: 27.4
click at [437, 253] on tbody "[DATE] 10:23:55 AM CDT flourish-biotrack [v0.1.0] 12.0000 0.0000 Package receiv…" at bounding box center [315, 103] width 535 height 368
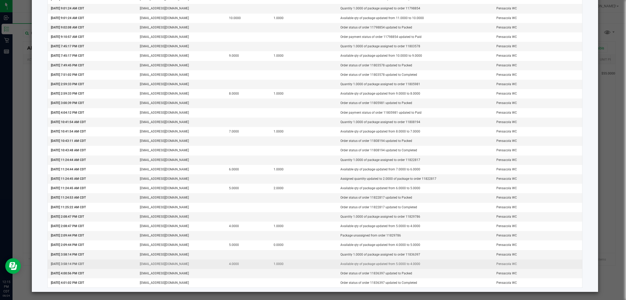
click at [436, 263] on td "Available qty of package updated from 5.0000 to 4.0000" at bounding box center [415, 263] width 156 height 9
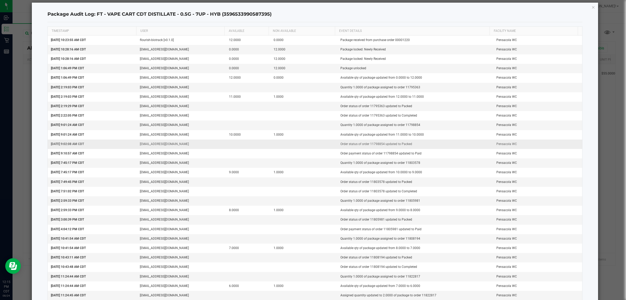
scroll to position [0, 0]
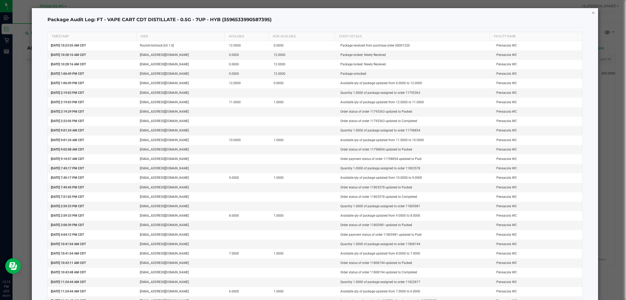
click at [592, 12] on icon "button" at bounding box center [594, 12] width 4 height 6
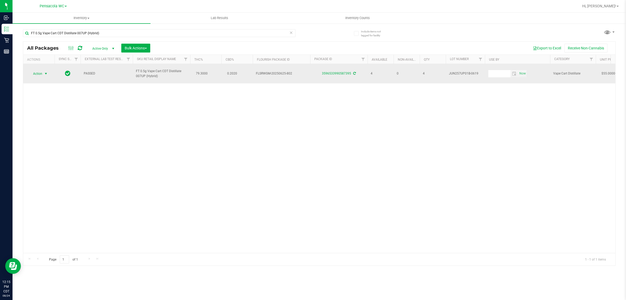
click at [37, 73] on span "Action" at bounding box center [35, 73] width 14 height 7
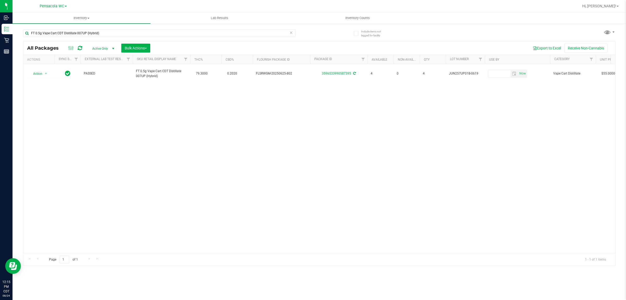
drag, startPoint x: 147, startPoint y: 117, endPoint x: 150, endPoint y: 113, distance: 4.7
click at [148, 115] on div "Action Action Create package Edit attributes Global inventory Locate package Lo…" at bounding box center [319, 158] width 592 height 189
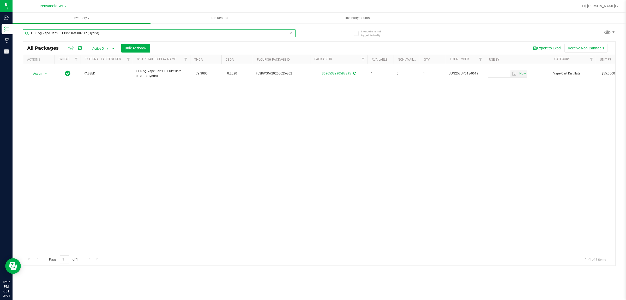
click at [171, 34] on input "FT 0.5g Vape Cart CDT Distillate 007UP (Hybrid)" at bounding box center [159, 33] width 273 height 8
type input "F"
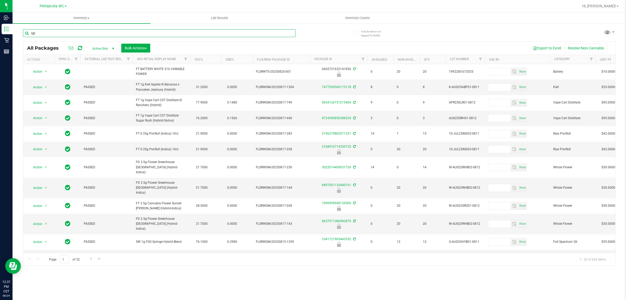
type input "cjp"
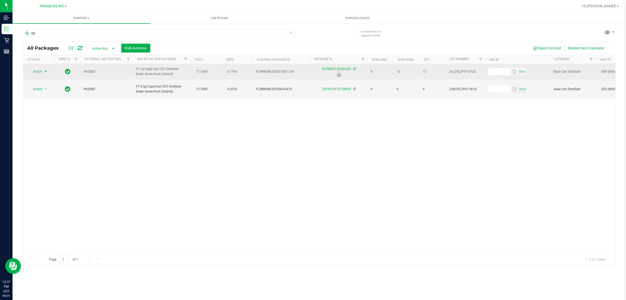
click at [34, 74] on span "Action" at bounding box center [35, 71] width 14 height 7
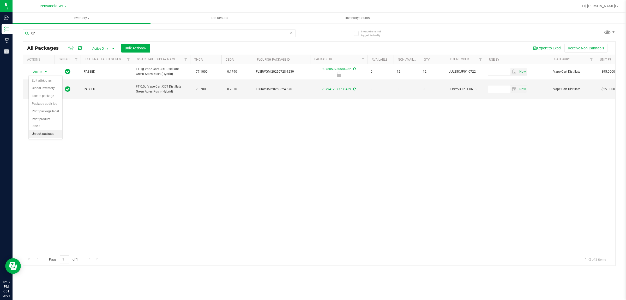
click at [47, 130] on li "Unlock package" at bounding box center [46, 134] width 34 height 8
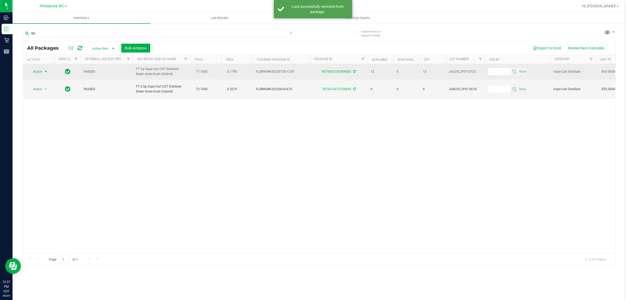
click at [44, 73] on span "select" at bounding box center [46, 71] width 4 height 4
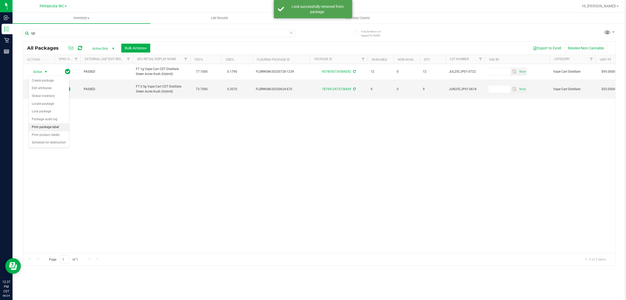
click at [57, 127] on li "Print package label" at bounding box center [49, 127] width 40 height 8
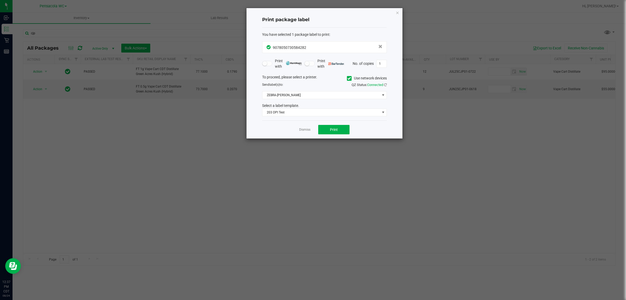
click at [394, 11] on div "Print package label You have selected 1 package label to print : 90780507305842…" at bounding box center [325, 73] width 156 height 130
click at [397, 11] on icon "button" at bounding box center [398, 12] width 4 height 6
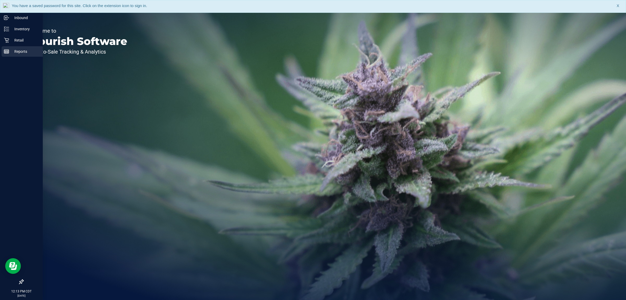
click at [26, 53] on p "Reports" at bounding box center [24, 51] width 31 height 6
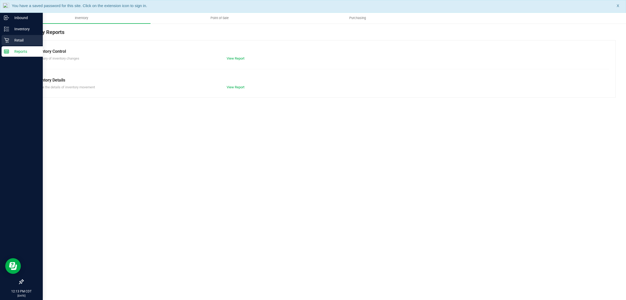
click at [5, 43] on div "Retail" at bounding box center [22, 40] width 41 height 10
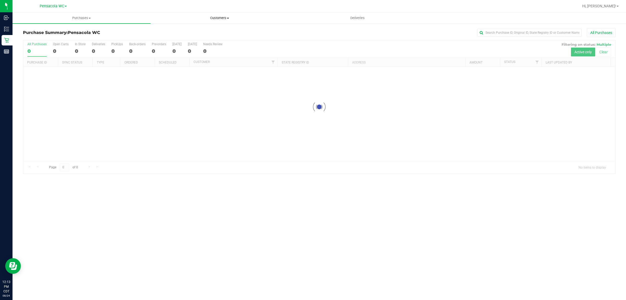
click at [212, 18] on span "Customers" at bounding box center [220, 18] width 138 height 5
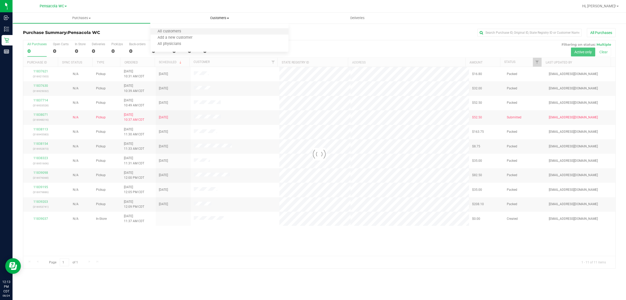
click at [216, 31] on li "All customers" at bounding box center [220, 31] width 138 height 6
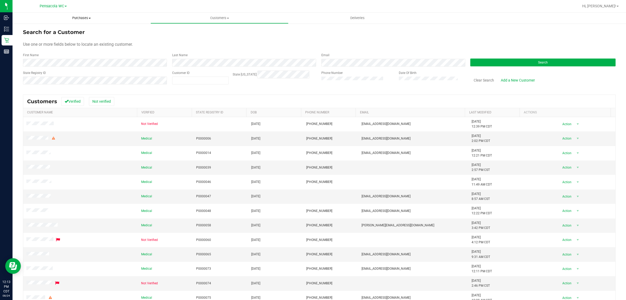
click at [81, 20] on uib-tab-heading "Purchases Summary of purchases Fulfillment All purchases" at bounding box center [82, 18] width 138 height 11
click at [89, 43] on li "All purchases" at bounding box center [82, 44] width 138 height 6
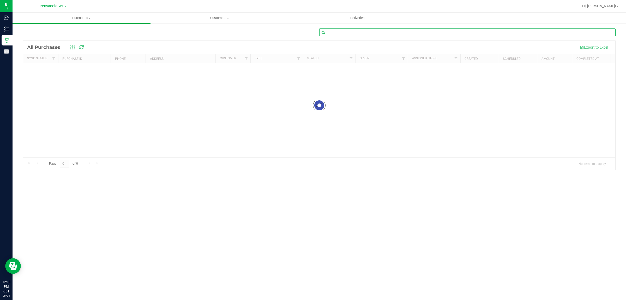
click at [354, 30] on input "text" at bounding box center [467, 32] width 296 height 8
paste input "11836397"
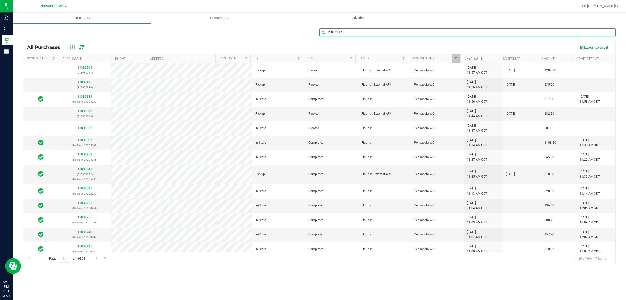
type input "11836397"
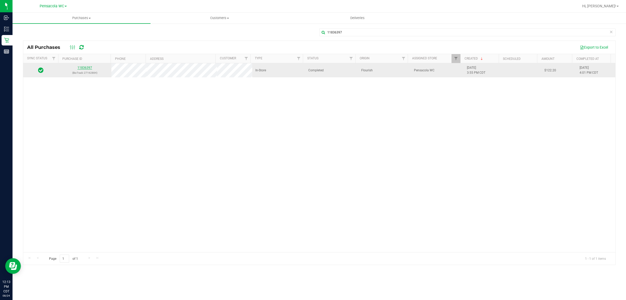
click at [84, 68] on link "11836397" at bounding box center [85, 68] width 15 height 4
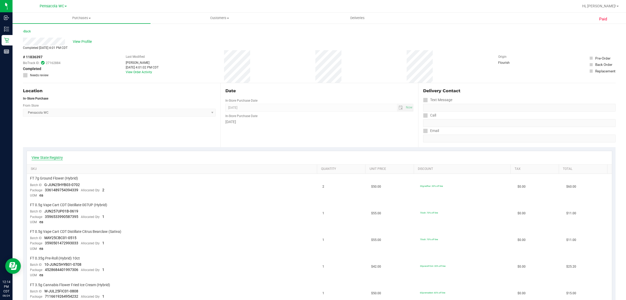
click at [57, 159] on link "View State Registry" at bounding box center [47, 157] width 31 height 5
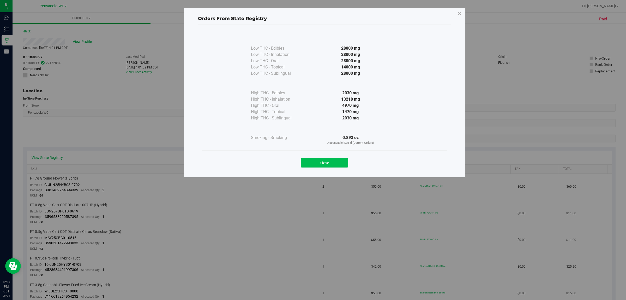
click at [324, 161] on button "Close" at bounding box center [324, 162] width 47 height 9
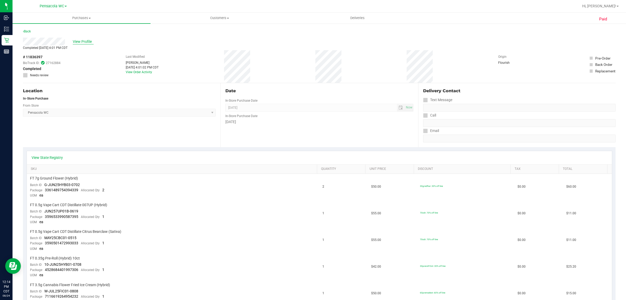
click at [84, 42] on span "View Profile" at bounding box center [83, 41] width 21 height 5
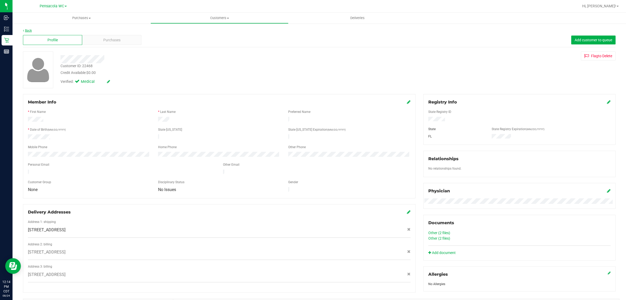
click at [29, 31] on link "Back" at bounding box center [27, 31] width 9 height 4
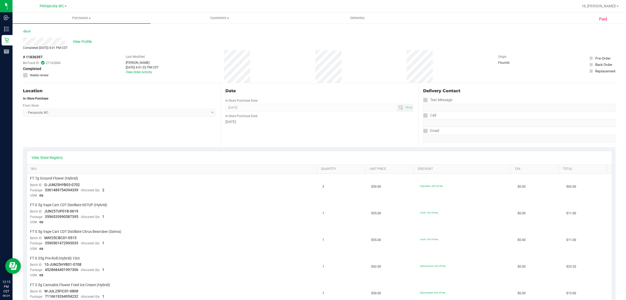
click at [157, 60] on div "[PERSON_NAME]" at bounding box center [142, 62] width 33 height 5
drag, startPoint x: 137, startPoint y: 63, endPoint x: 120, endPoint y: 61, distance: 17.0
click at [120, 61] on div "# 11836397 BioTrack ID: 27162884 Completed Needs review Last Modified [PERSON_N…" at bounding box center [319, 66] width 593 height 33
click at [202, 48] on div "Completed [DATE] 4:01 PM CDT" at bounding box center [319, 47] width 593 height 5
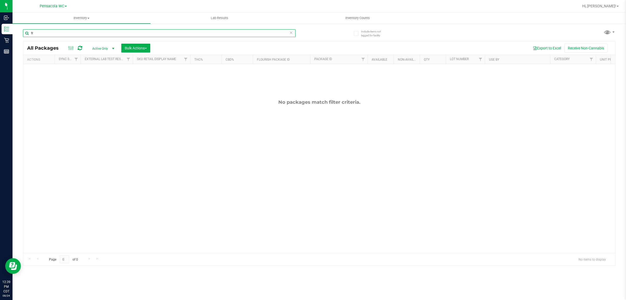
type input "f"
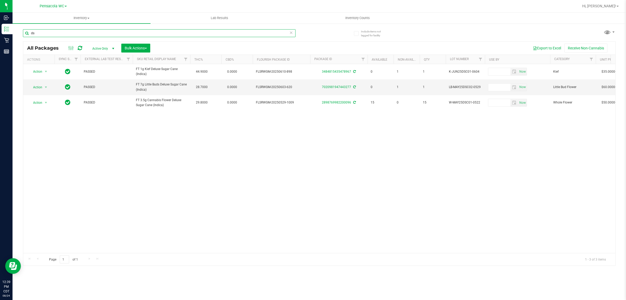
type input "d"
click at [142, 33] on input "ied" at bounding box center [159, 33] width 273 height 8
type input "lmn"
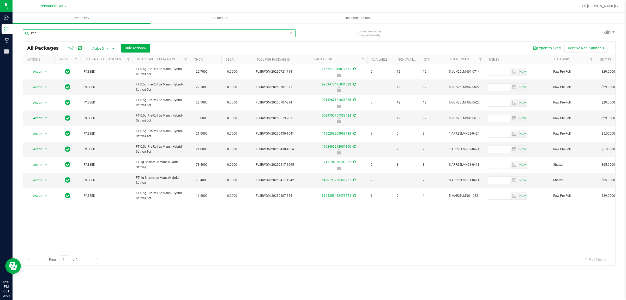
click at [170, 31] on input "lmn" at bounding box center [159, 33] width 273 height 8
type input "pkt"
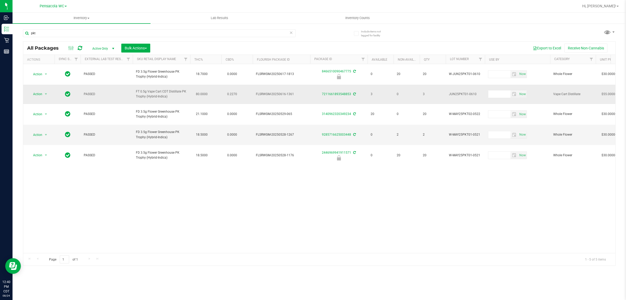
drag, startPoint x: 202, startPoint y: 93, endPoint x: 129, endPoint y: 84, distance: 73.5
click at [129, 85] on tr "Action Action Create package Edit attributes Global inventory Locate package Lo…" at bounding box center [601, 95] width 1156 height 20
click at [179, 93] on span "FT 0.5g Vape Cart CDT Distillate PK Trophy (Hybrid-Indica)" at bounding box center [161, 94] width 51 height 10
click at [263, 184] on div "Action Action Edit attributes Global inventory Locate package Package audit log…" at bounding box center [319, 158] width 592 height 189
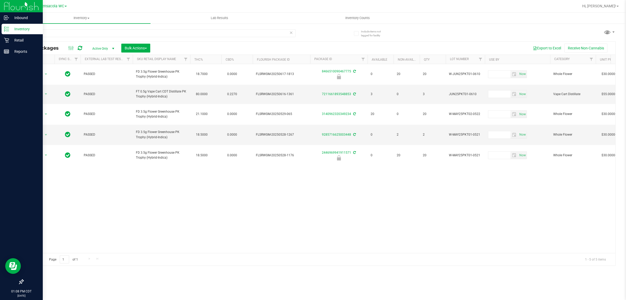
click at [7, 31] on icon at bounding box center [6, 28] width 5 height 5
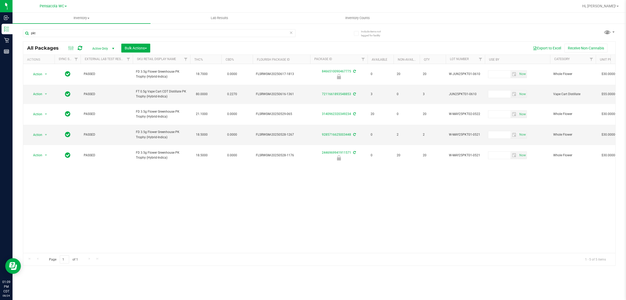
click at [51, 29] on div "pkt" at bounding box center [171, 33] width 296 height 17
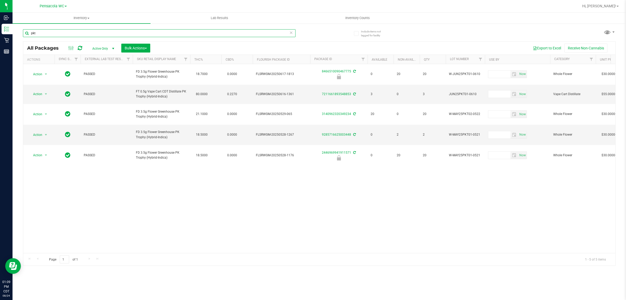
click at [49, 30] on input "pkt" at bounding box center [159, 33] width 273 height 8
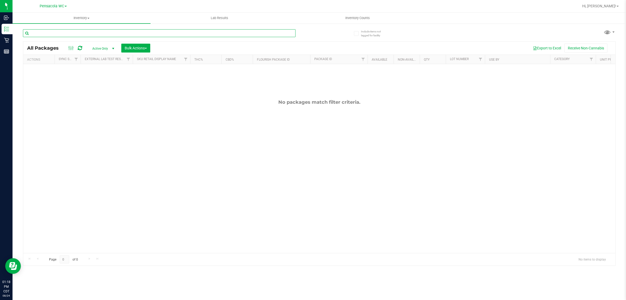
click at [106, 34] on input "text" at bounding box center [159, 33] width 273 height 8
type input "4069879145738781"
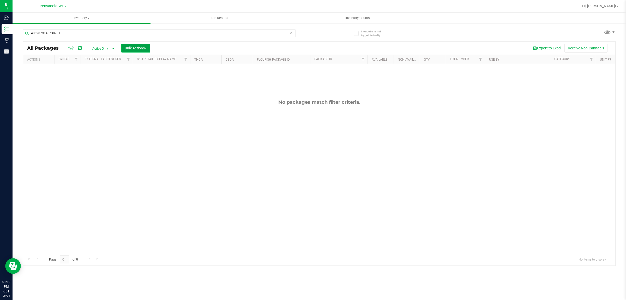
click at [147, 48] on span "button" at bounding box center [146, 48] width 2 height 1
click at [199, 106] on div "No packages match filter criteria." at bounding box center [319, 176] width 592 height 224
click at [200, 113] on div "No packages match filter criteria." at bounding box center [319, 176] width 592 height 224
click at [291, 34] on icon at bounding box center [291, 32] width 4 height 6
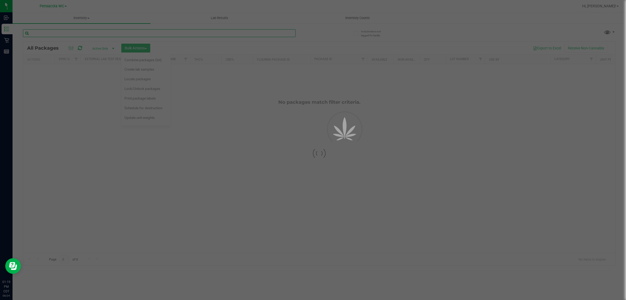
click at [145, 35] on input "text" at bounding box center [159, 33] width 273 height 8
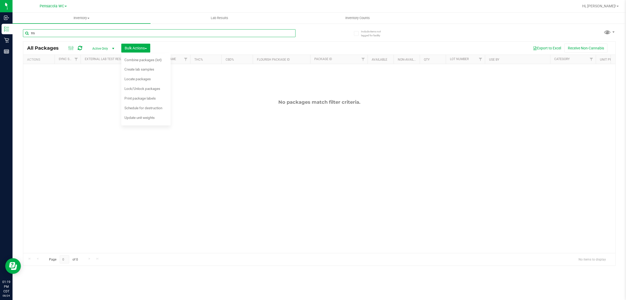
type input "trs"
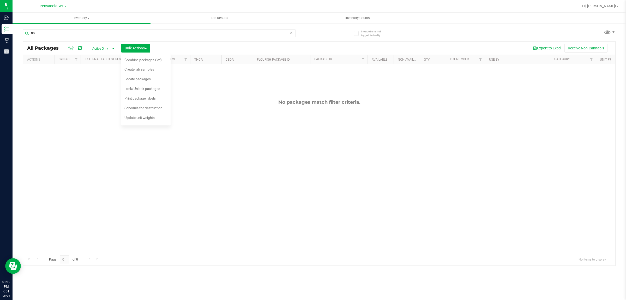
click at [261, 166] on div "No packages match filter criteria." at bounding box center [319, 176] width 592 height 224
click at [249, 176] on div "No packages match filter criteria." at bounding box center [319, 176] width 592 height 224
click at [236, 183] on div "No packages match filter criteria." at bounding box center [319, 176] width 592 height 224
click at [291, 32] on icon at bounding box center [291, 32] width 4 height 6
click at [140, 44] on button "Bulk Actions" at bounding box center [135, 48] width 29 height 9
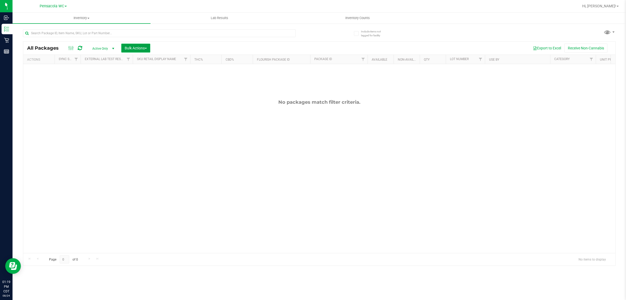
click at [121, 44] on button "Bulk Actions" at bounding box center [135, 48] width 29 height 9
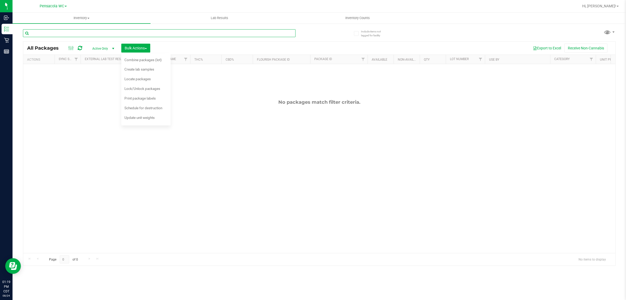
click at [160, 32] on input "text" at bounding box center [159, 33] width 273 height 8
type input "5743181011836448"
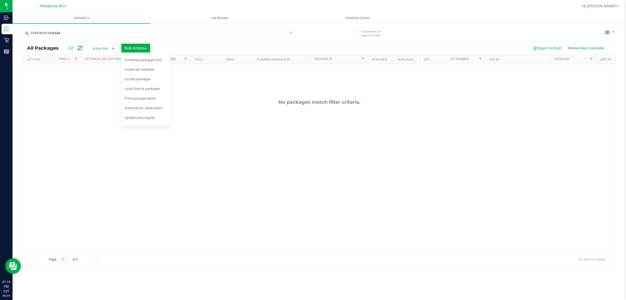
click at [252, 135] on div "No packages match filter criteria." at bounding box center [319, 176] width 592 height 224
